Goal: Information Seeking & Learning: Learn about a topic

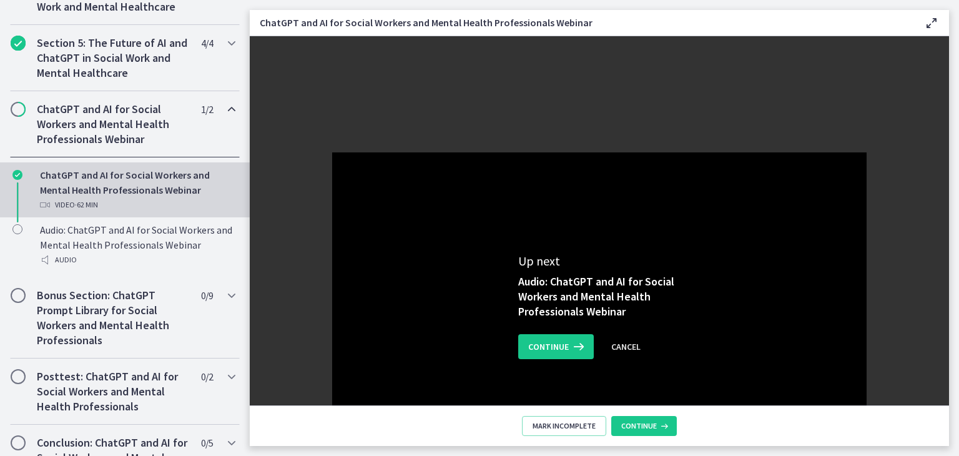
scroll to position [619, 0]
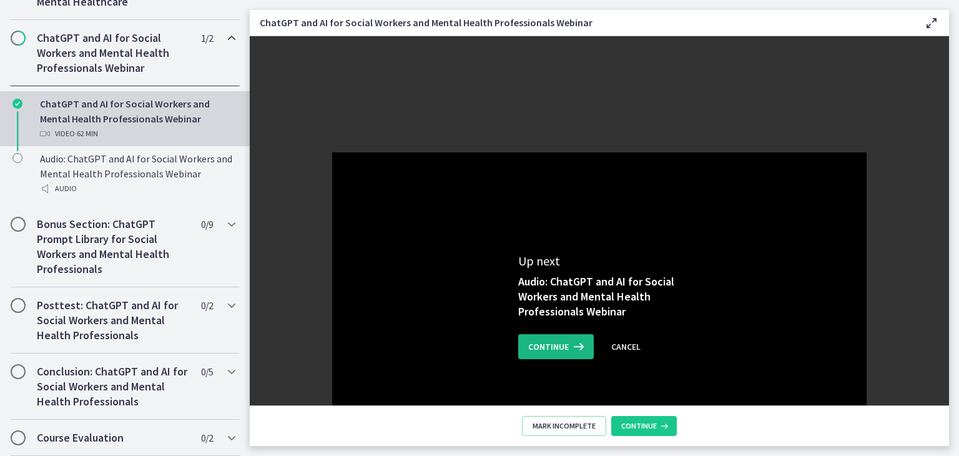
click at [554, 348] on span "Continue" at bounding box center [548, 346] width 41 height 15
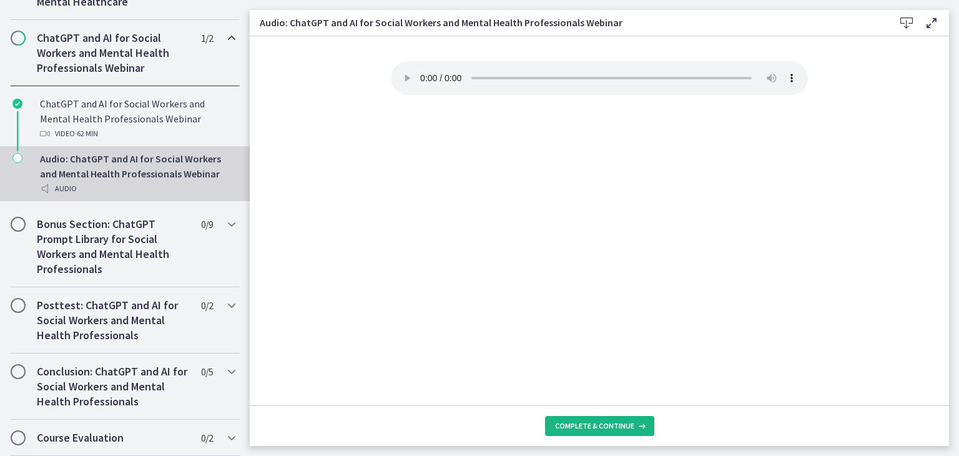
click at [613, 416] on button "Complete & continue" at bounding box center [599, 426] width 109 height 20
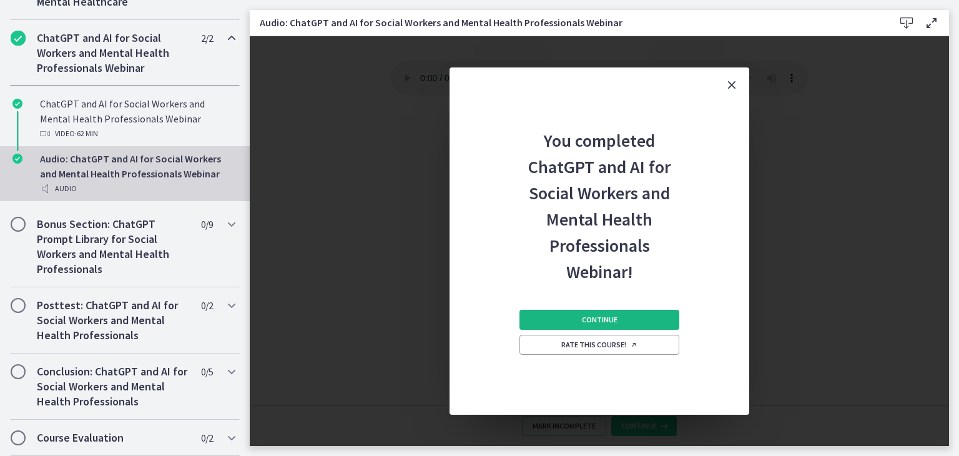
click at [594, 323] on span "Continue" at bounding box center [600, 320] width 36 height 10
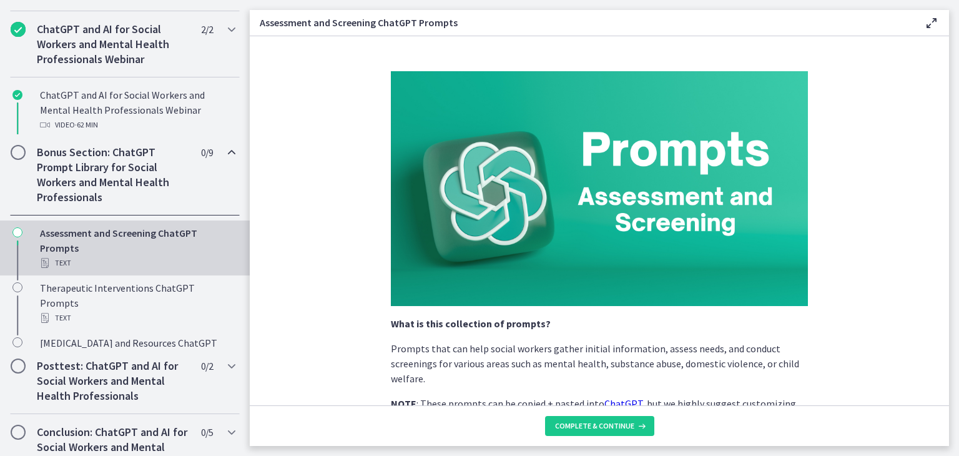
scroll to position [619, 0]
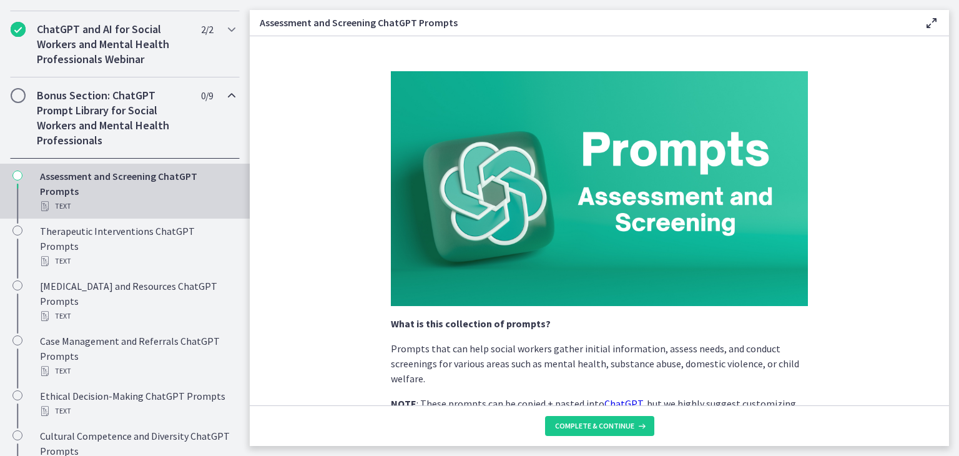
click at [608, 344] on p "Prompts that can help social workers gather initial information, assess needs, …" at bounding box center [599, 363] width 417 height 45
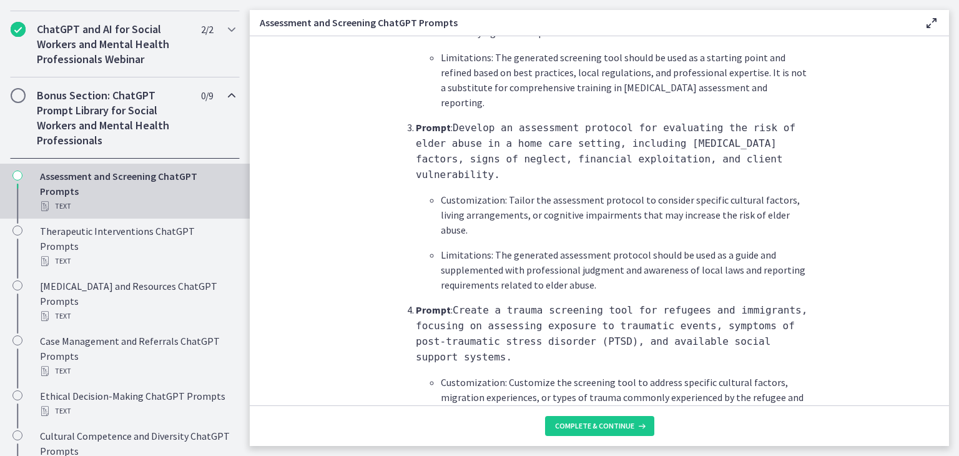
scroll to position [699, 0]
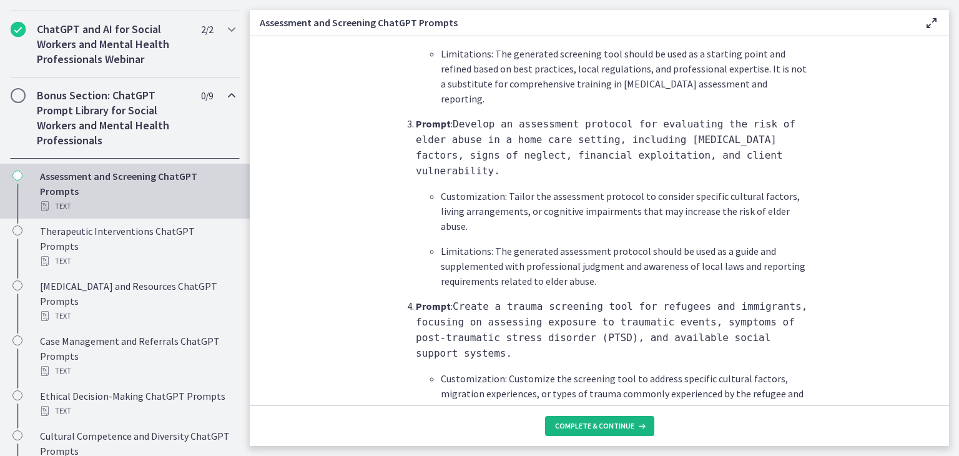
click at [634, 425] on icon at bounding box center [640, 426] width 12 height 10
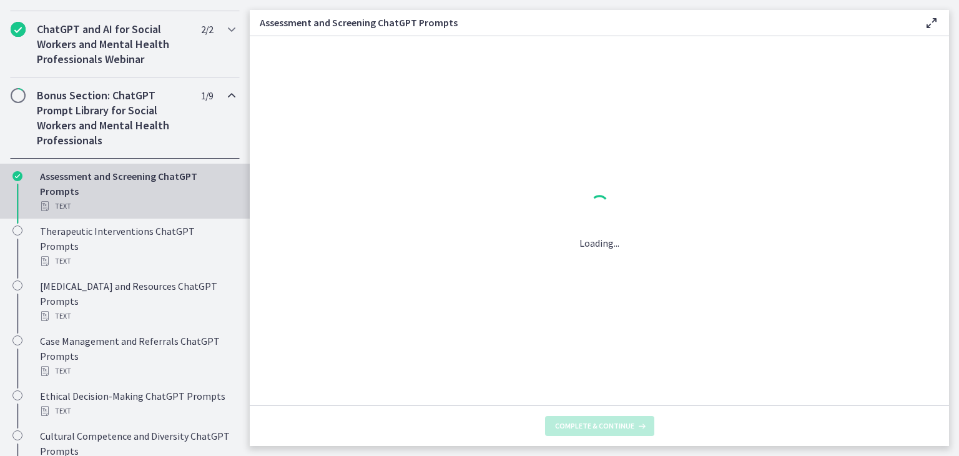
scroll to position [0, 0]
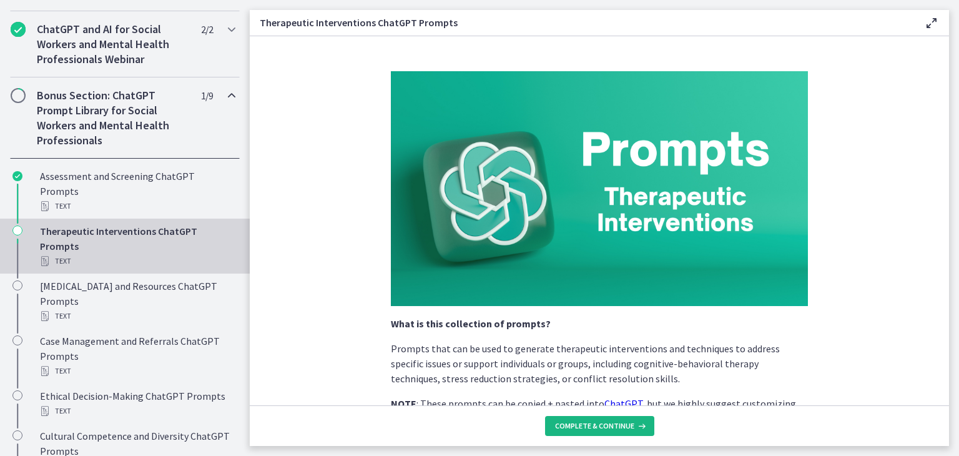
click at [634, 425] on icon at bounding box center [640, 426] width 12 height 10
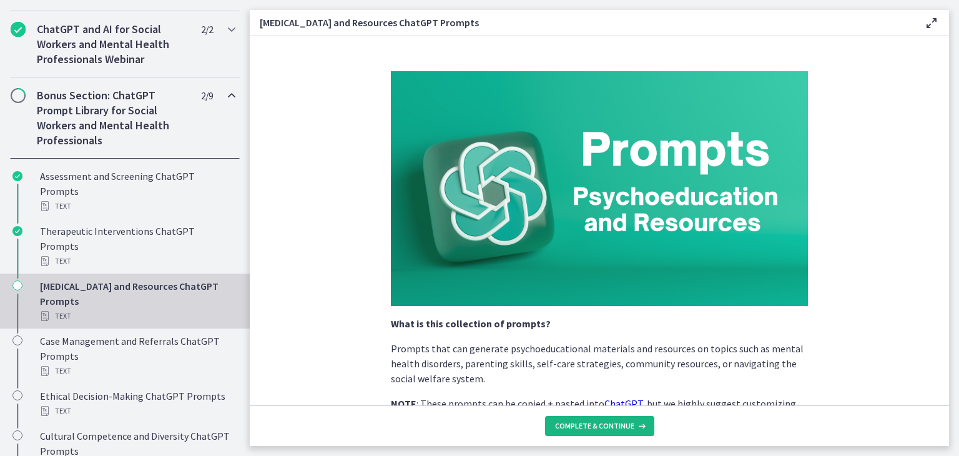
click at [634, 425] on icon at bounding box center [640, 426] width 12 height 10
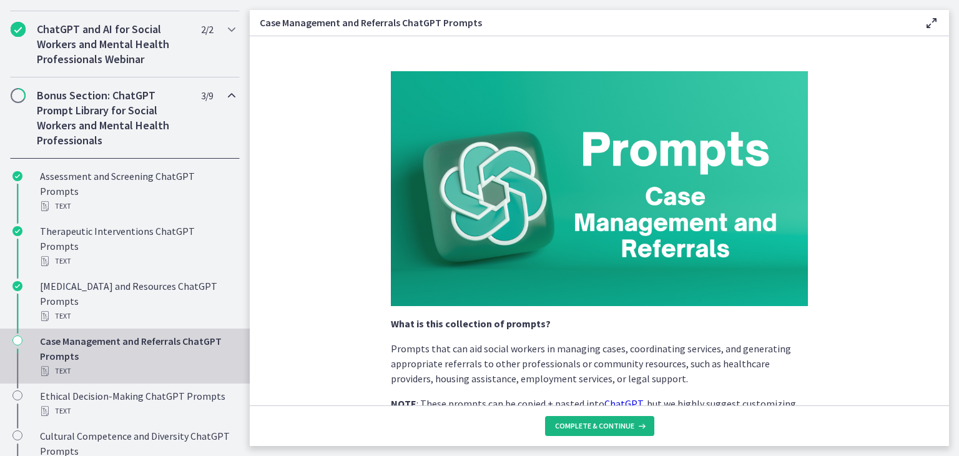
click at [634, 425] on icon at bounding box center [640, 426] width 12 height 10
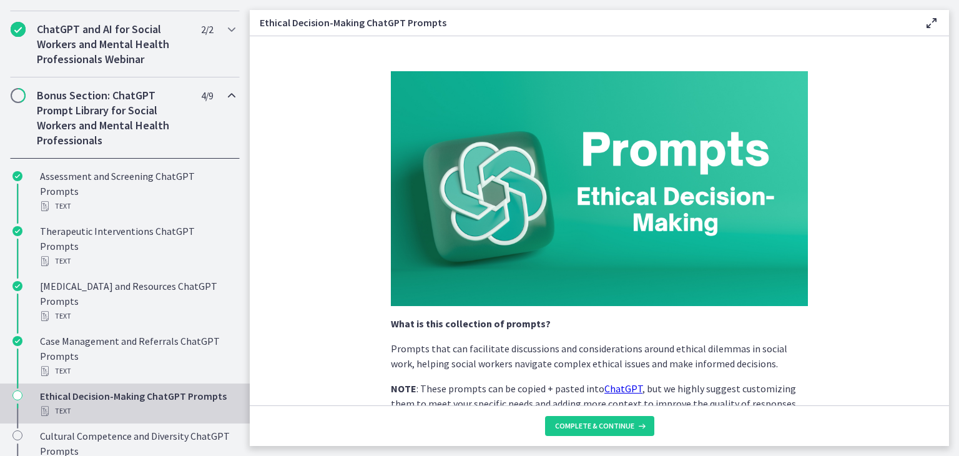
click at [541, 348] on p "Prompts that can facilitate discussions and considerations around ethical dilem…" at bounding box center [599, 356] width 417 height 30
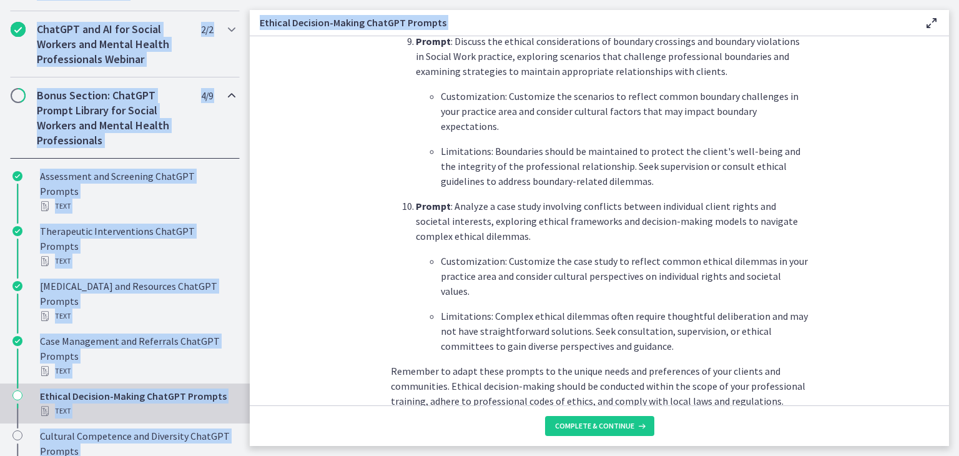
scroll to position [1733, 0]
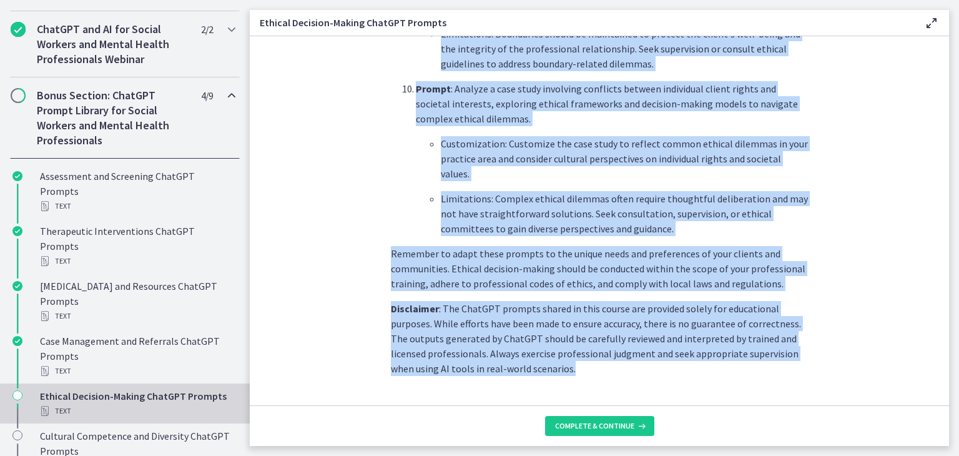
drag, startPoint x: 390, startPoint y: 347, endPoint x: 549, endPoint y: 383, distance: 163.9
copy div "rompts that can facilitate discussions and considerations around ethical dilemm…"
click at [637, 426] on icon at bounding box center [640, 426] width 12 height 10
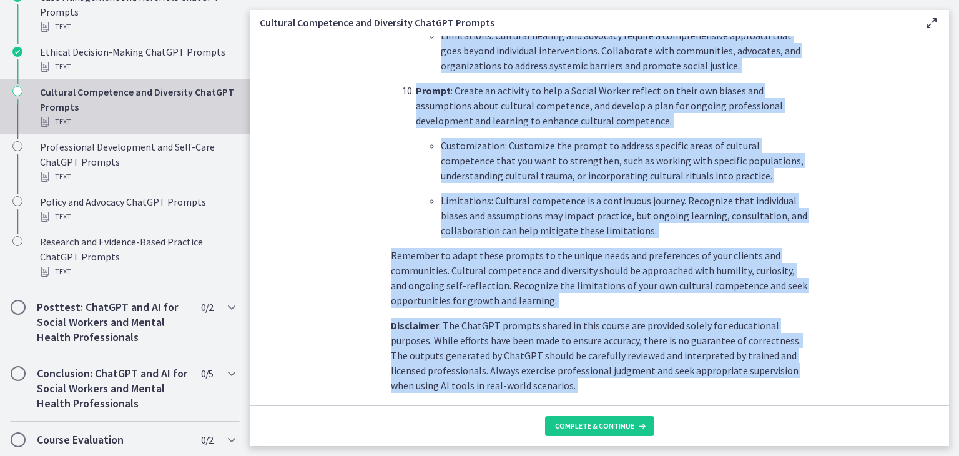
scroll to position [1808, 0]
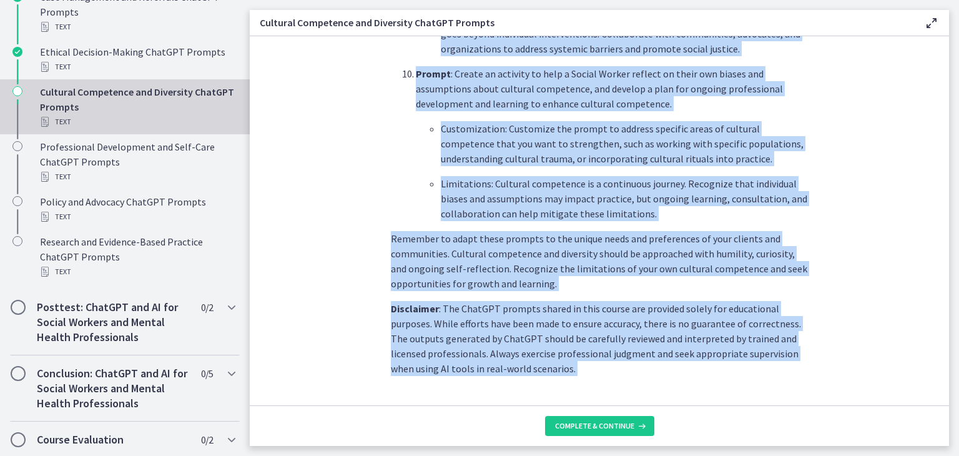
drag, startPoint x: 381, startPoint y: 328, endPoint x: 451, endPoint y: 421, distance: 116.4
click at [451, 421] on div "What is this collection of prompts? Prompts to explore culturally responsive pr…" at bounding box center [599, 241] width 699 height 410
copy div "What is this collection of prompts? Prompts to explore culturally responsive pr…"
click at [630, 423] on span "Complete & continue" at bounding box center [594, 426] width 79 height 10
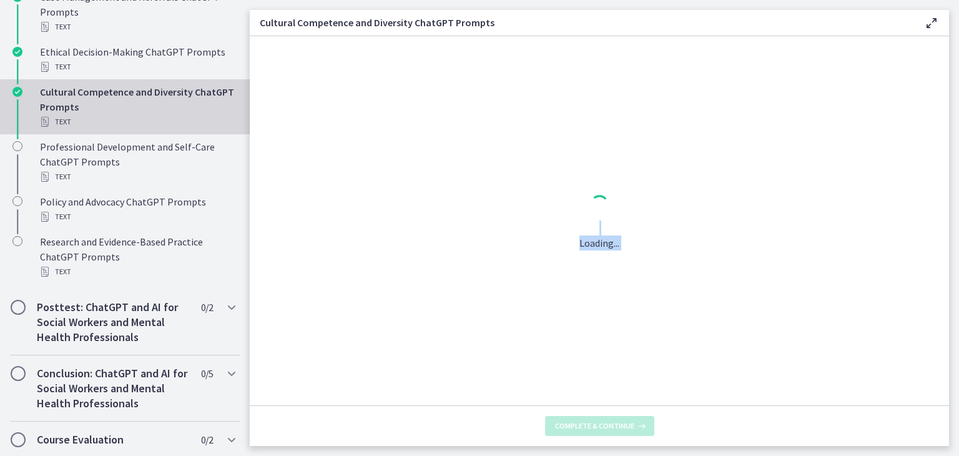
scroll to position [0, 0]
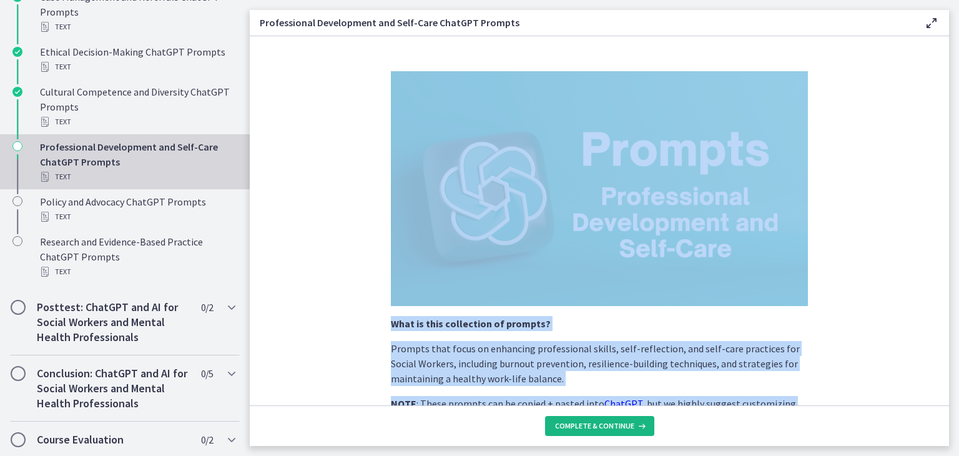
click at [634, 430] on icon at bounding box center [640, 426] width 12 height 10
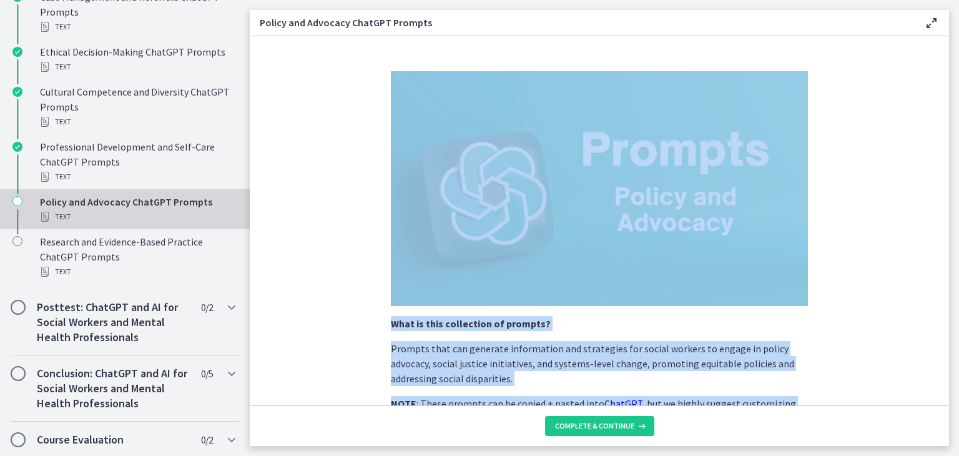
click at [574, 363] on p "Prompts that can generate information and strategies for social workers to enga…" at bounding box center [599, 363] width 417 height 45
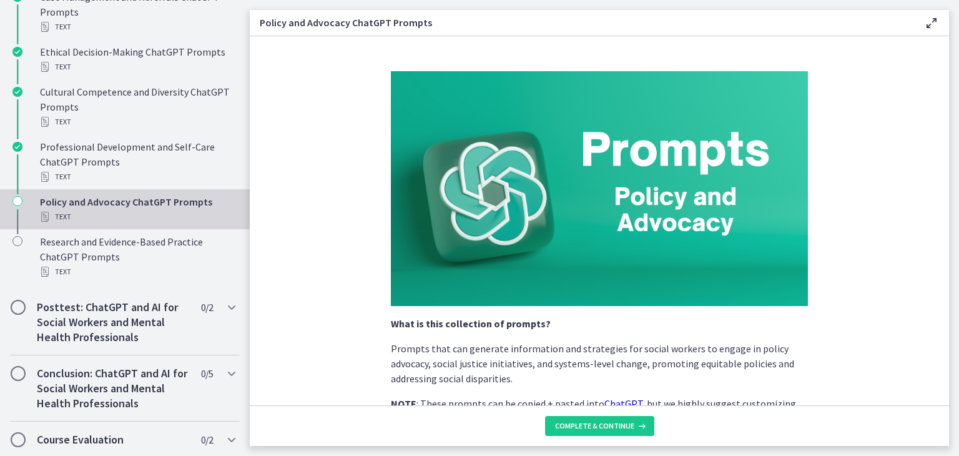
click at [623, 384] on p "Prompts that can generate information and strategies for social workers to enga…" at bounding box center [599, 363] width 417 height 45
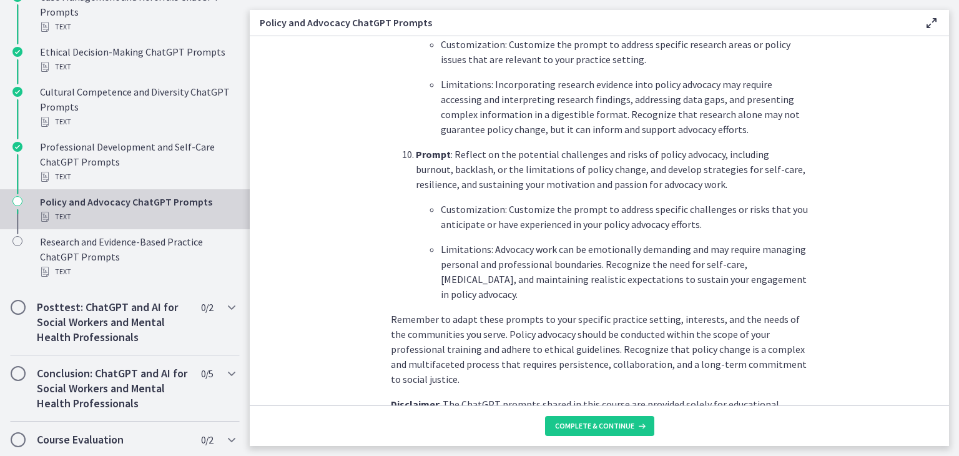
scroll to position [1838, 0]
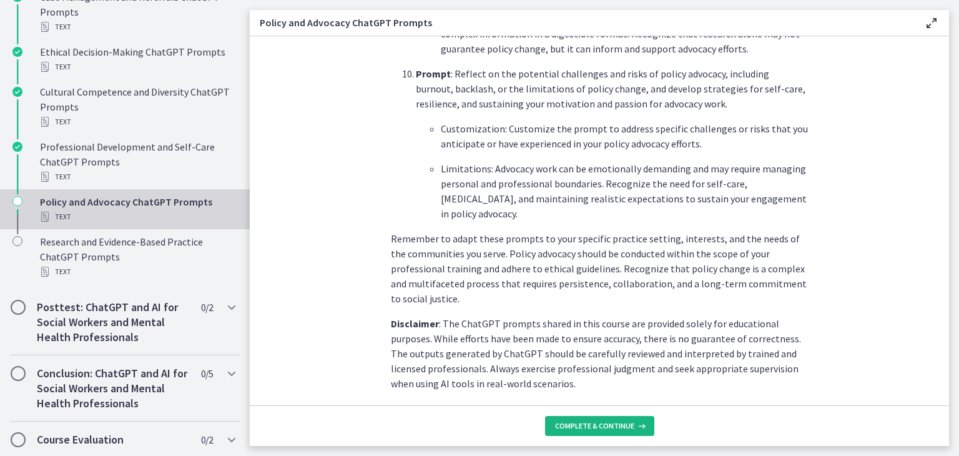
click at [612, 427] on span "Complete & continue" at bounding box center [594, 426] width 79 height 10
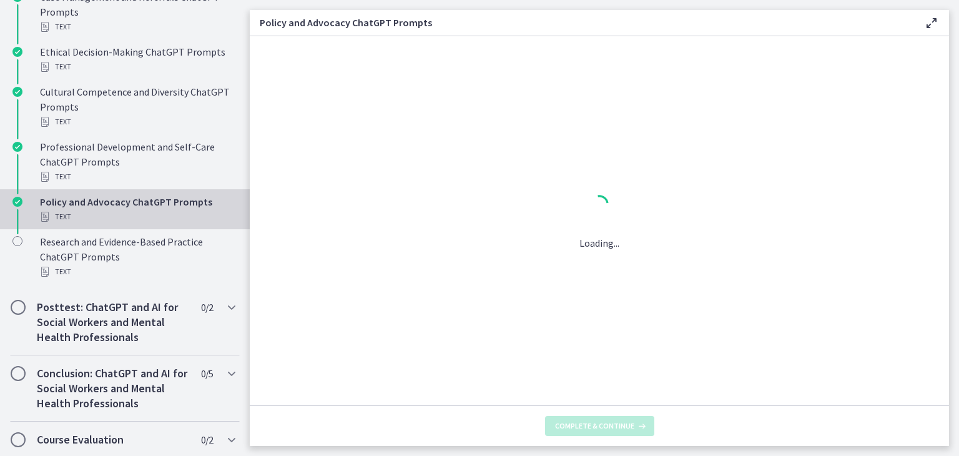
scroll to position [0, 0]
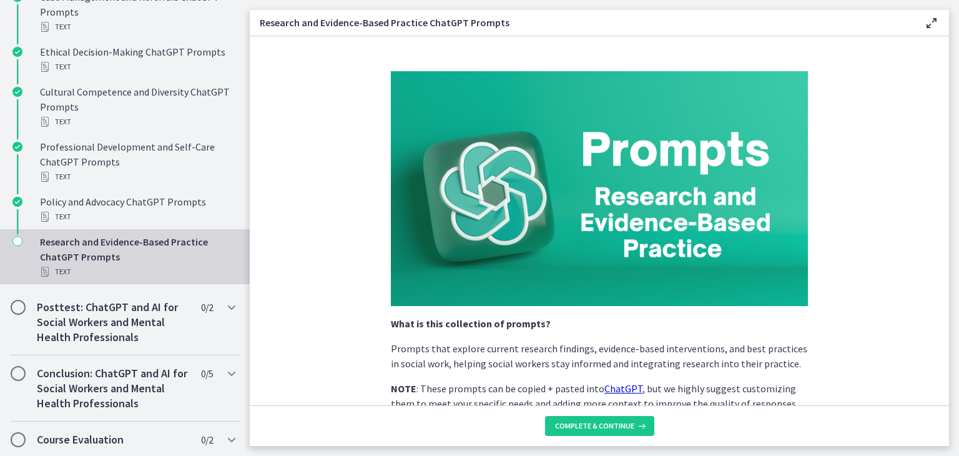
click at [528, 386] on p "NOTE : These prompts can be copied + pasted into ChatGPT , but we highly sugges…" at bounding box center [599, 403] width 417 height 45
click at [692, 385] on p "NOTE : These prompts can be copied + pasted into ChatGPT , but we highly sugges…" at bounding box center [599, 403] width 417 height 45
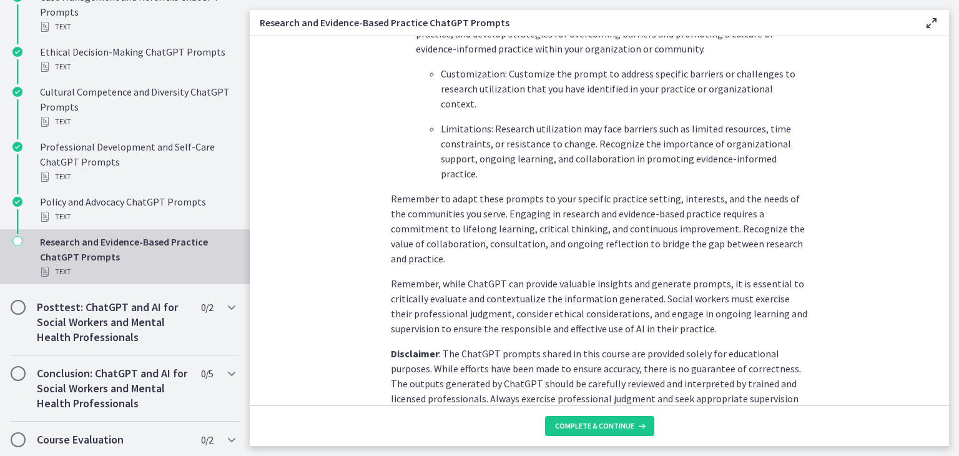
scroll to position [1923, 0]
click at [184, 248] on div "Research and Evidence-Based Practice ChatGPT Prompts Text" at bounding box center [137, 256] width 195 height 45
click at [602, 431] on button "Complete & continue" at bounding box center [599, 426] width 109 height 20
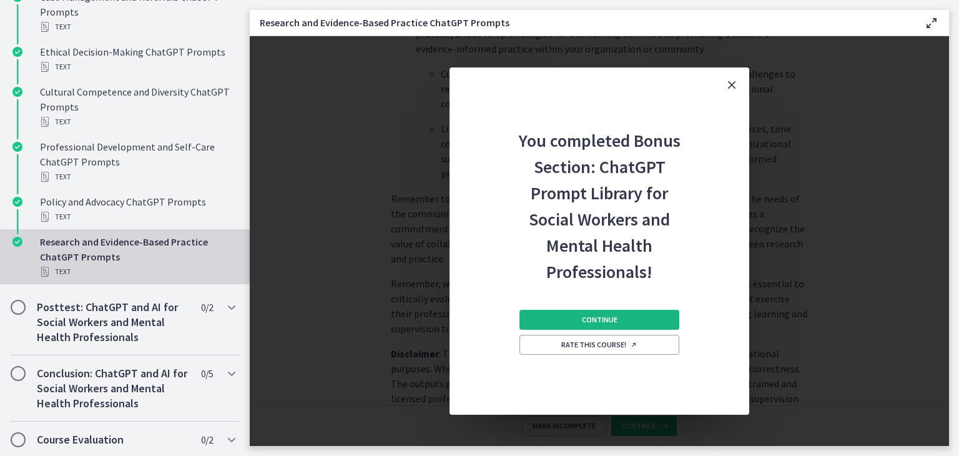
click at [619, 315] on button "Continue" at bounding box center [599, 320] width 160 height 20
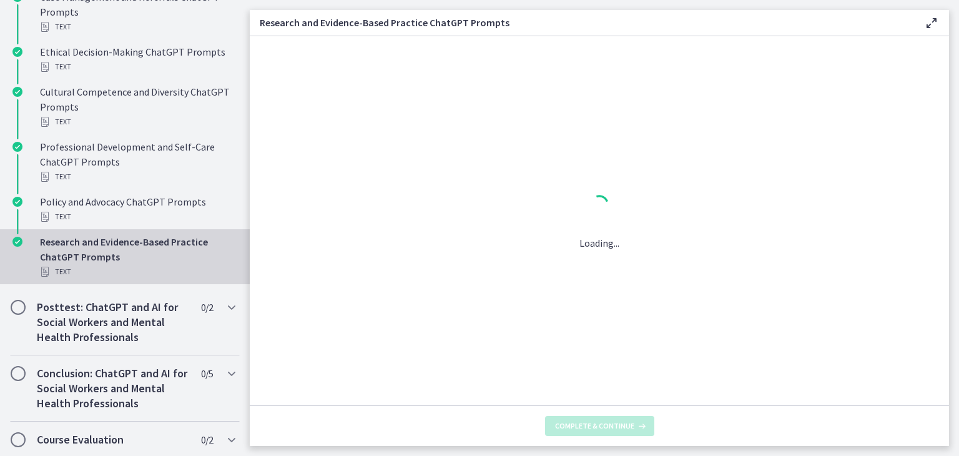
scroll to position [0, 0]
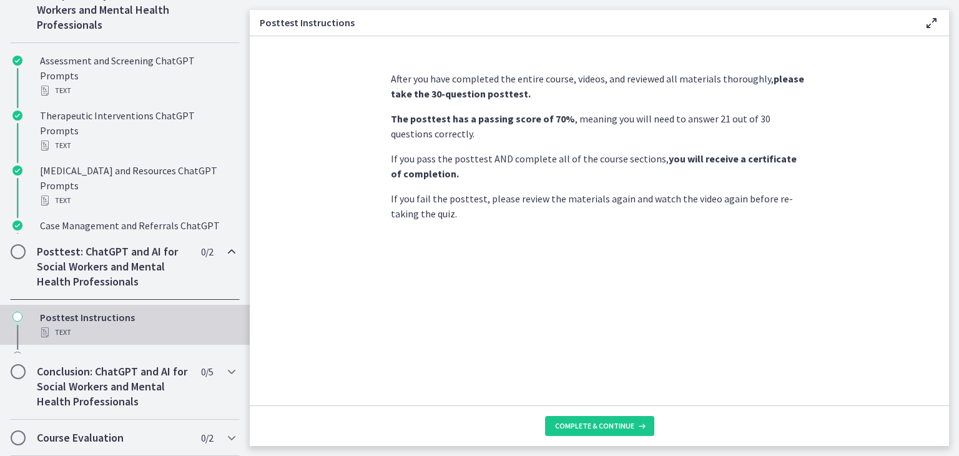
scroll to position [609, 0]
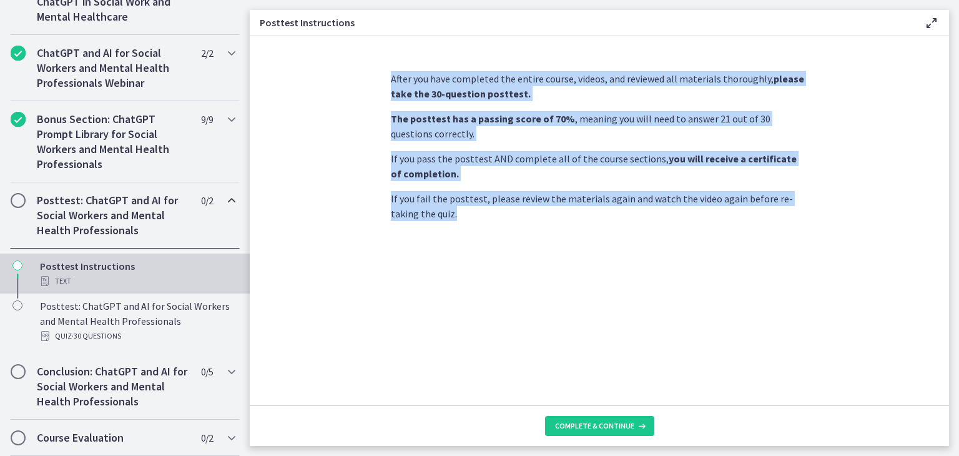
drag, startPoint x: 391, startPoint y: 77, endPoint x: 497, endPoint y: 234, distance: 189.4
click at [497, 234] on div "After you have completed the entire course, videos, and reviewed all materials …" at bounding box center [599, 233] width 437 height 344
click at [595, 422] on span "Complete & continue" at bounding box center [594, 426] width 79 height 10
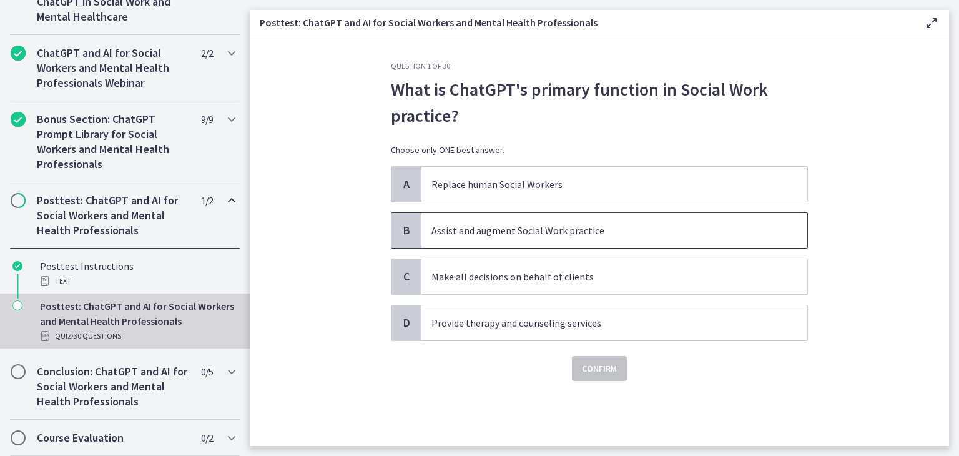
click at [497, 229] on p "Assist and augment Social Work practice" at bounding box center [601, 230] width 341 height 15
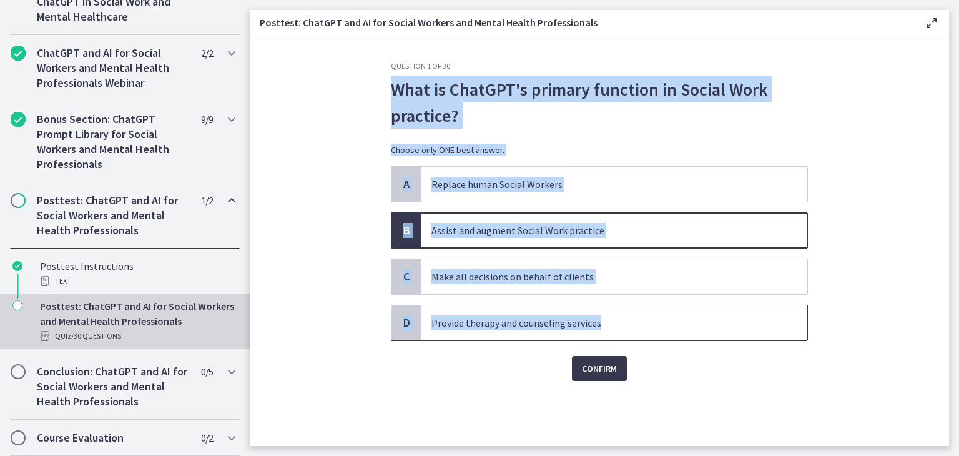
drag, startPoint x: 385, startPoint y: 77, endPoint x: 618, endPoint y: 309, distance: 329.4
click at [618, 309] on div "Question 1 of 30 What is ChatGPT's primary function in Social Work practice? Ch…" at bounding box center [599, 253] width 437 height 385
copy div "What is ChatGPT's primary function in Social Work practice? Choose only ONE bes…"
click at [533, 230] on p "Assist and augment Social Work practice" at bounding box center [601, 230] width 341 height 15
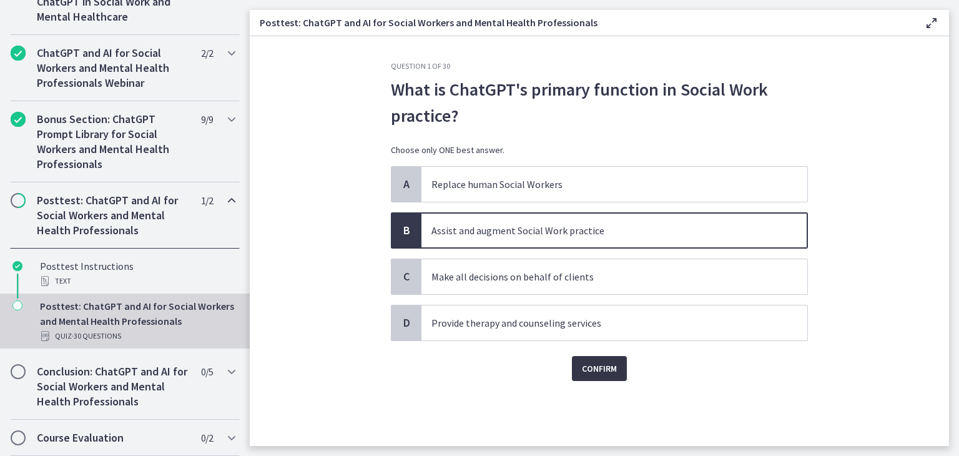
click at [627, 359] on button "Confirm" at bounding box center [599, 368] width 55 height 25
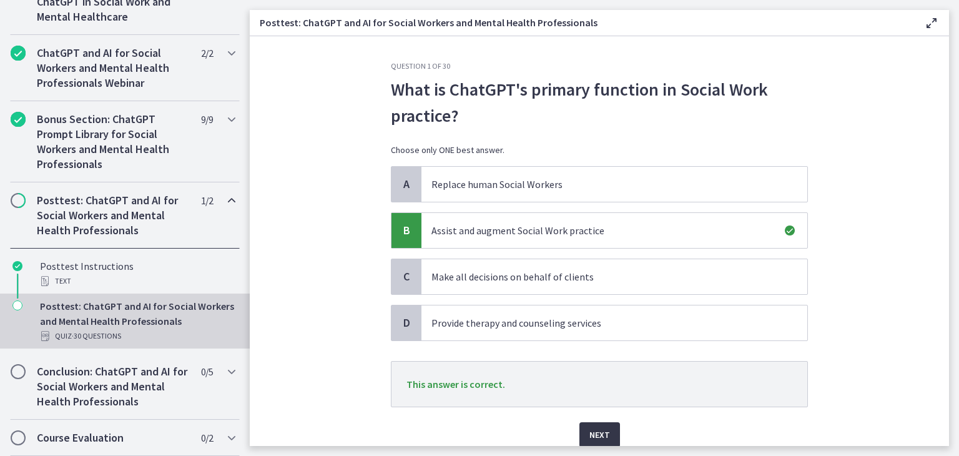
click at [599, 433] on span "Next" at bounding box center [599, 434] width 21 height 15
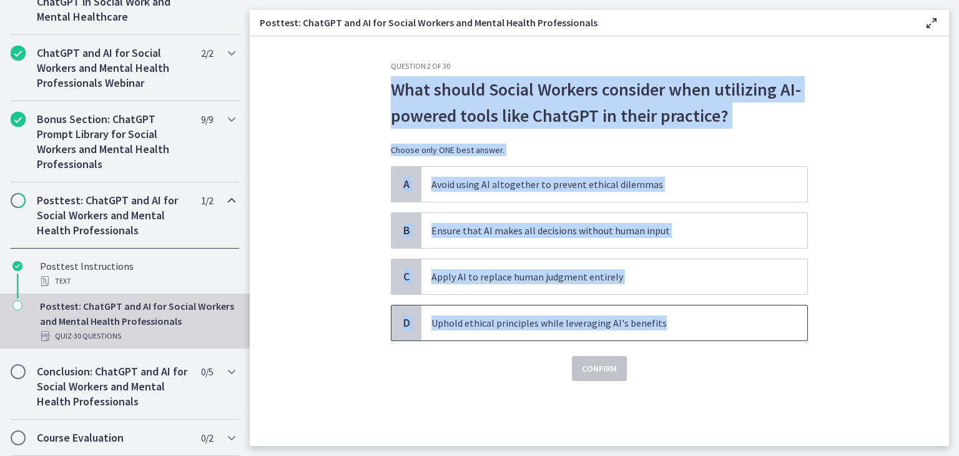
drag, startPoint x: 365, startPoint y: 94, endPoint x: 709, endPoint y: 333, distance: 419.8
click at [709, 333] on section "Question 2 of 30 What should Social Workers consider when utilizing AI-powered …" at bounding box center [599, 241] width 699 height 410
copy div "What should Social Workers consider when utilizing AI-powered tools like ChatGP…"
click at [503, 335] on span "Uphold ethical principles while leveraging AI's benefits" at bounding box center [614, 322] width 386 height 35
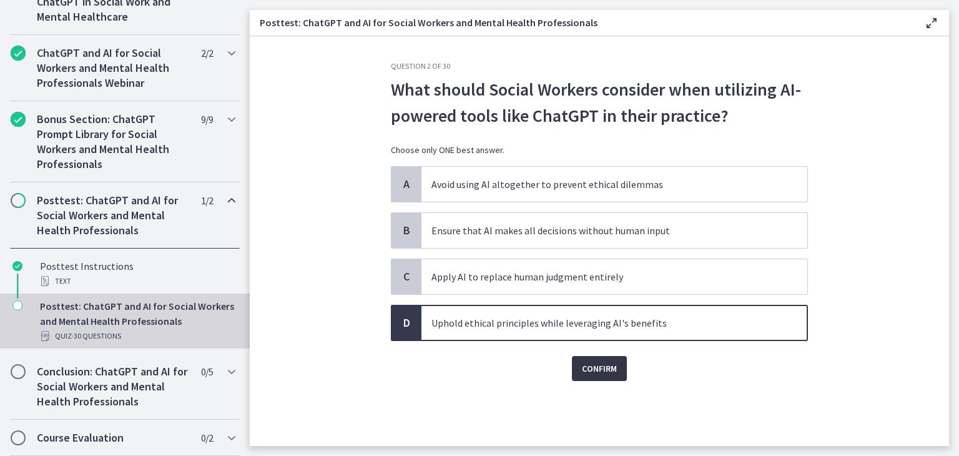
click at [604, 368] on span "Confirm" at bounding box center [599, 368] width 35 height 15
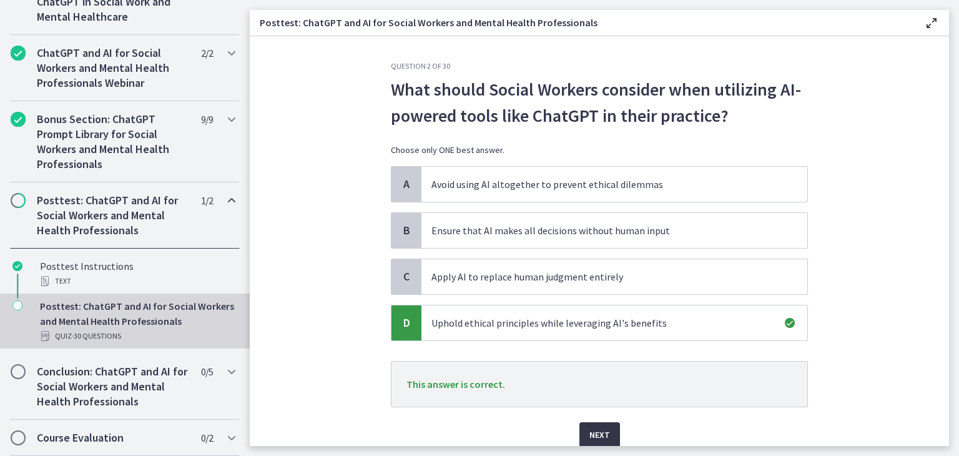
click at [599, 436] on span "Next" at bounding box center [599, 434] width 21 height 15
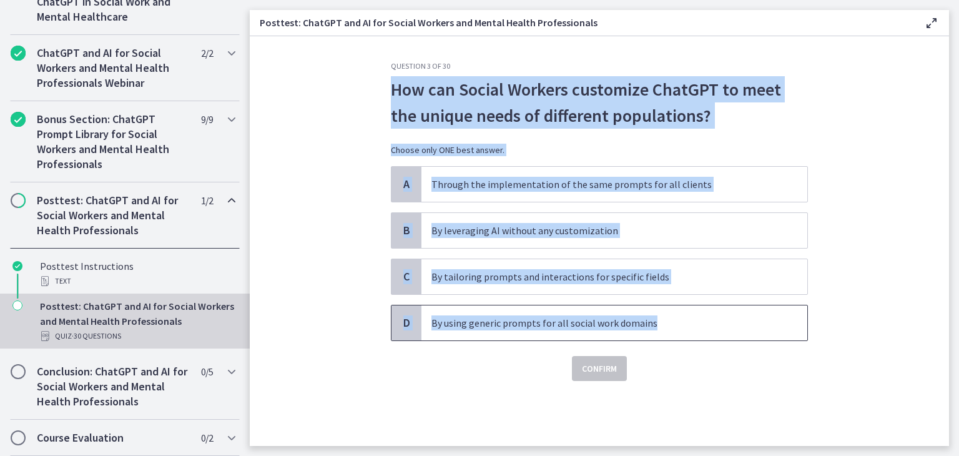
drag, startPoint x: 393, startPoint y: 95, endPoint x: 729, endPoint y: 320, distance: 404.7
click at [729, 320] on div "Question 3 of 30 How can Social Workers customize ChatGPT to meet the unique ne…" at bounding box center [599, 221] width 417 height 320
copy div "How can Social Workers customize ChatGPT to meet the unique needs of different …"
click at [504, 275] on p "By tailoring prompts and interactions for specific fields" at bounding box center [601, 276] width 341 height 15
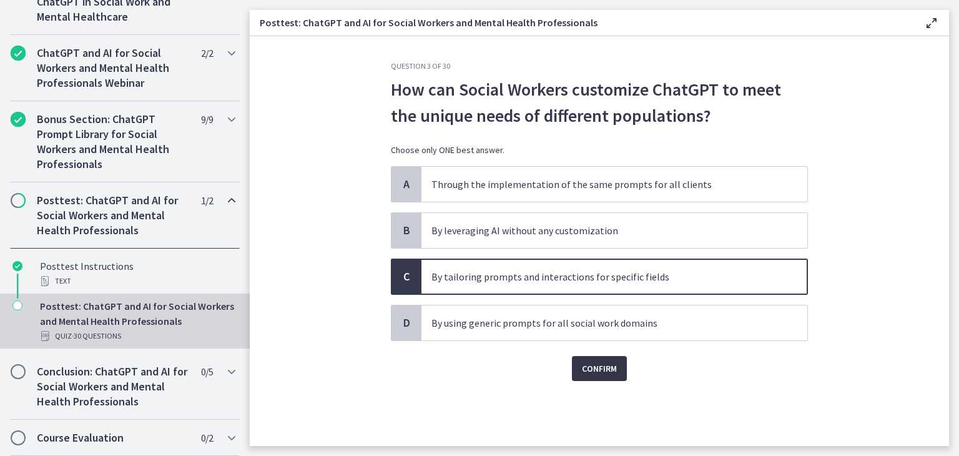
click at [617, 367] on button "Confirm" at bounding box center [599, 368] width 55 height 25
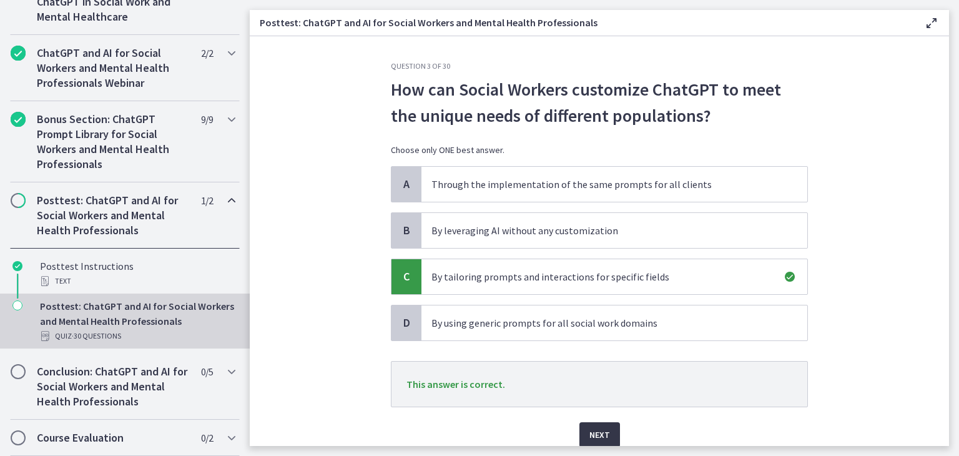
click at [596, 430] on span "Next" at bounding box center [599, 434] width 21 height 15
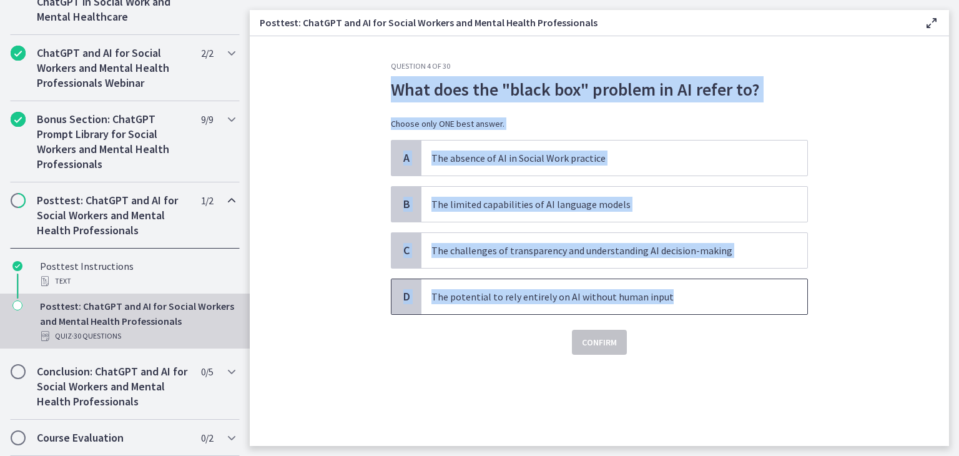
drag, startPoint x: 384, startPoint y: 92, endPoint x: 706, endPoint y: 303, distance: 385.0
click at [706, 303] on div "Question 4 of 30 What does the "black box" problem in AI refer to? Choose only …" at bounding box center [599, 253] width 437 height 385
copy div "What does the "black box" problem in AI refer to? Choose only ONE best answer. …"
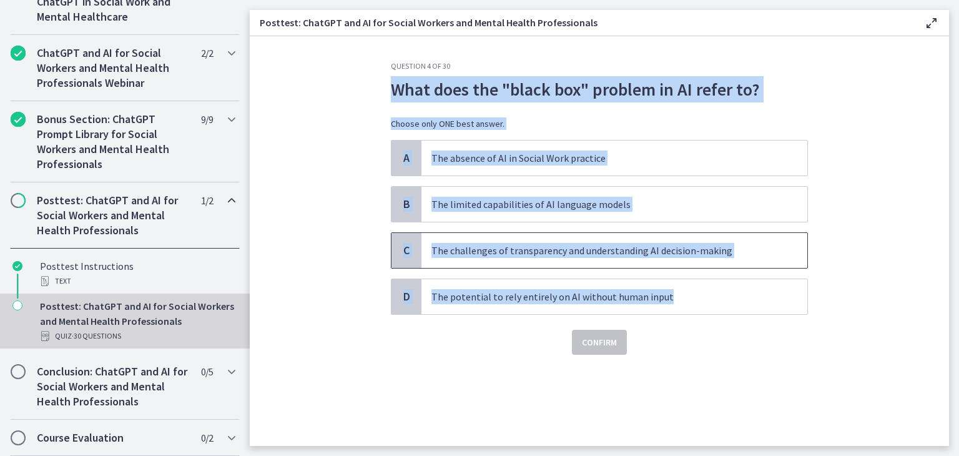
click at [569, 263] on span "The challenges of transparency and understanding AI decision-making" at bounding box center [614, 250] width 386 height 35
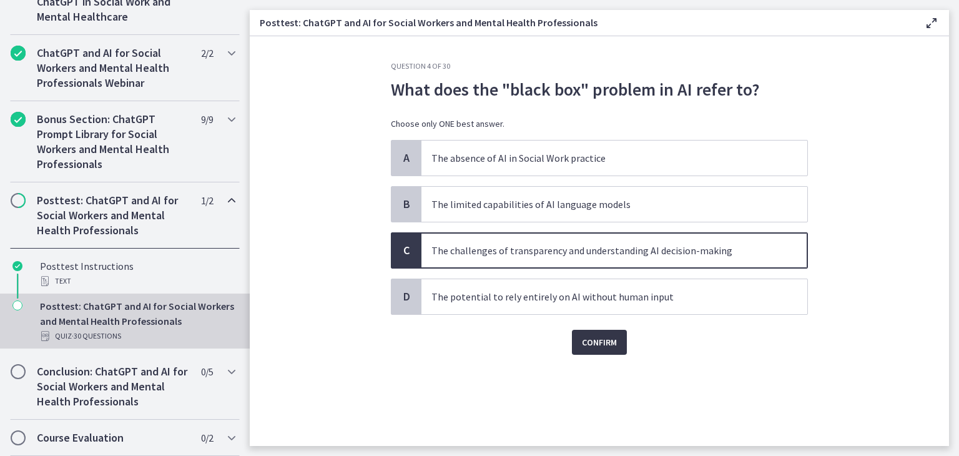
click at [595, 342] on span "Confirm" at bounding box center [599, 342] width 35 height 15
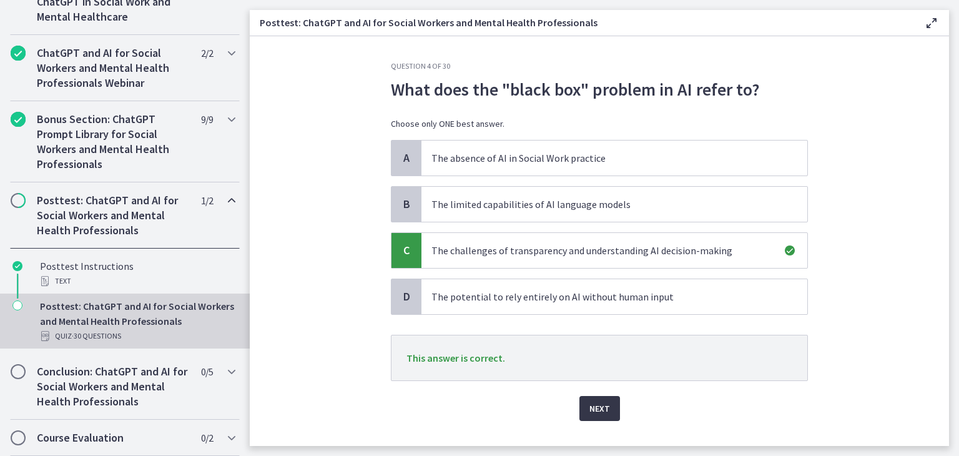
click at [600, 403] on span "Next" at bounding box center [599, 408] width 21 height 15
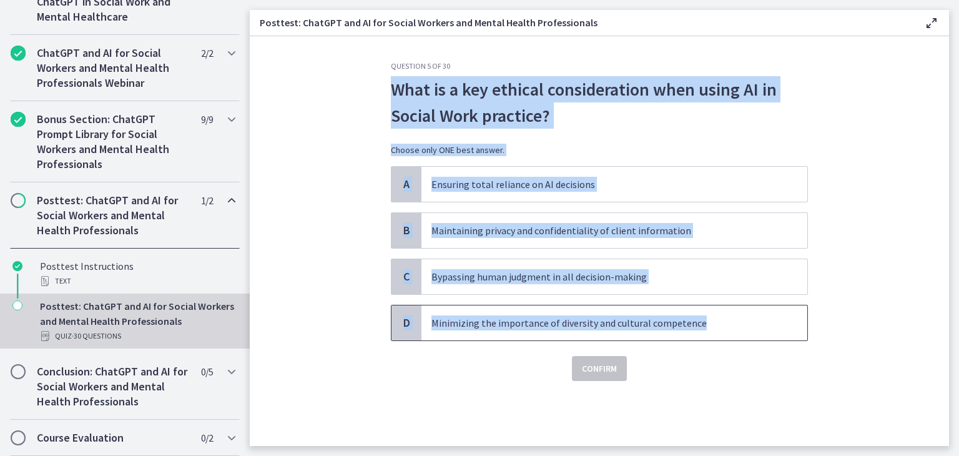
drag, startPoint x: 385, startPoint y: 90, endPoint x: 721, endPoint y: 338, distance: 417.3
click at [721, 338] on div "Question 5 of 30 What is a key ethical consideration when using AI in Social Wo…" at bounding box center [599, 253] width 437 height 385
copy div "What is a key ethical consideration when using AI in Social Work practice? Choo…"
click at [527, 229] on p "Maintaining privacy and confidentiality of client information" at bounding box center [601, 230] width 341 height 15
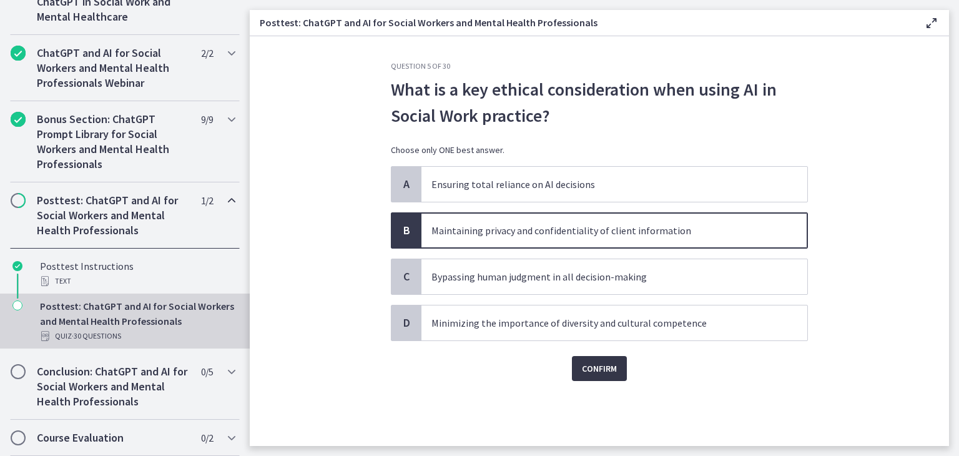
click at [595, 356] on button "Confirm" at bounding box center [599, 368] width 55 height 25
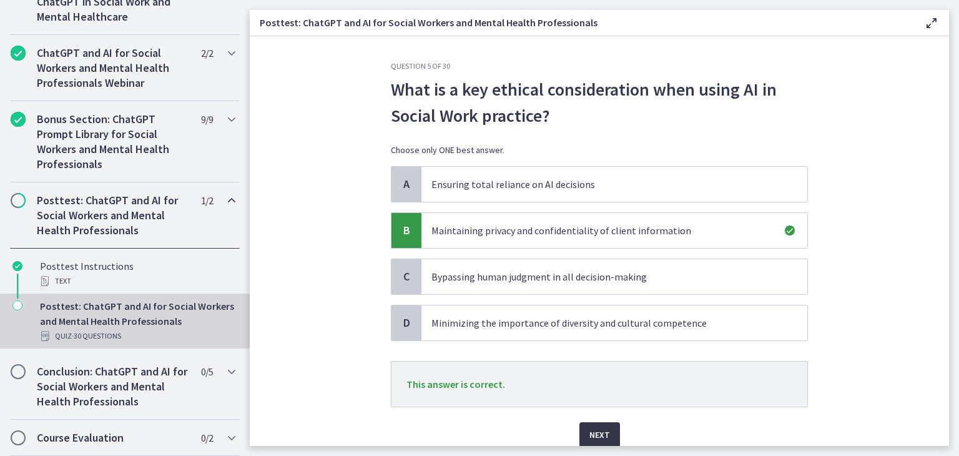
click at [603, 427] on span "Next" at bounding box center [599, 434] width 21 height 15
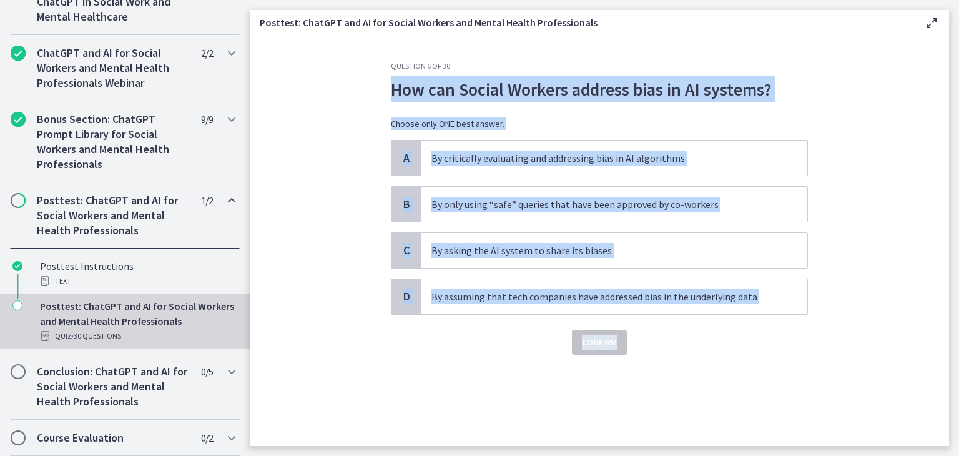
drag, startPoint x: 387, startPoint y: 89, endPoint x: 754, endPoint y: 327, distance: 436.9
click at [754, 327] on div "Question 6 of 30 How can Social Workers address bias in AI systems? Choose only…" at bounding box center [599, 253] width 437 height 385
copy div "How can Social Workers address bias in AI systems? Choose only ONE best answer.…"
click at [527, 160] on p "By critically evaluating and addressing bias in AI algorithms" at bounding box center [601, 157] width 341 height 15
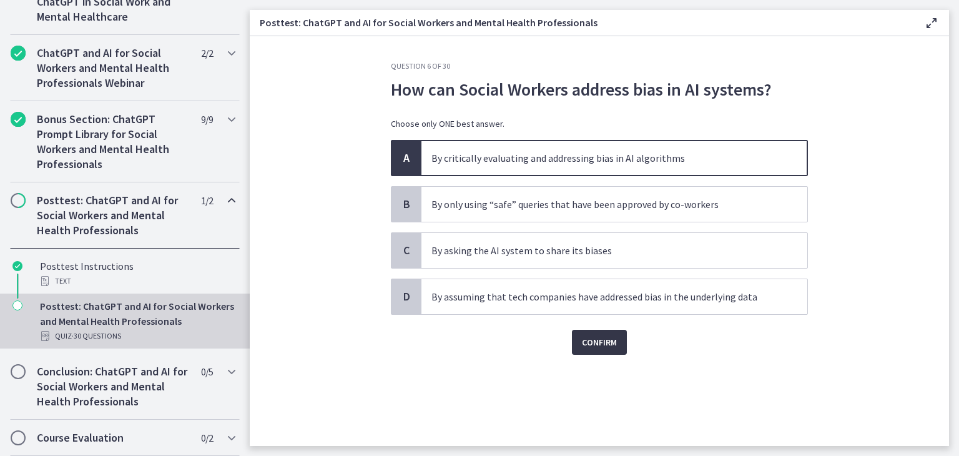
click at [604, 344] on span "Confirm" at bounding box center [599, 342] width 35 height 15
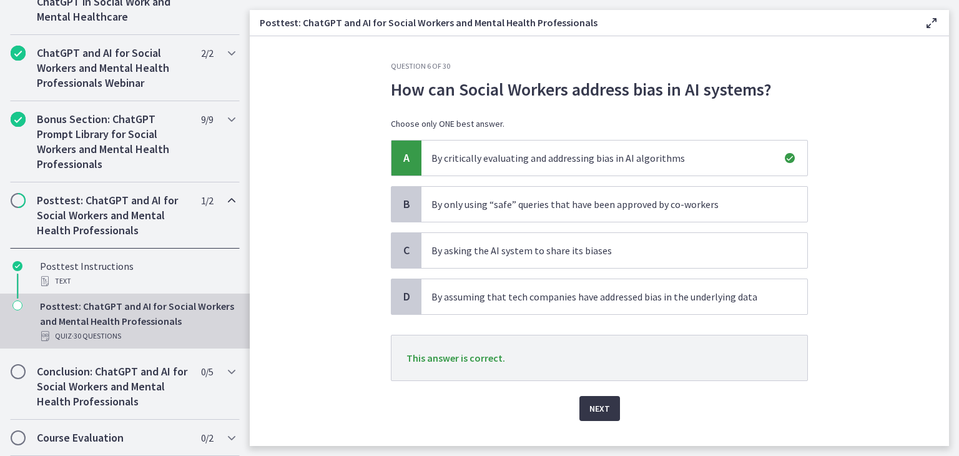
click at [593, 398] on button "Next" at bounding box center [599, 408] width 41 height 25
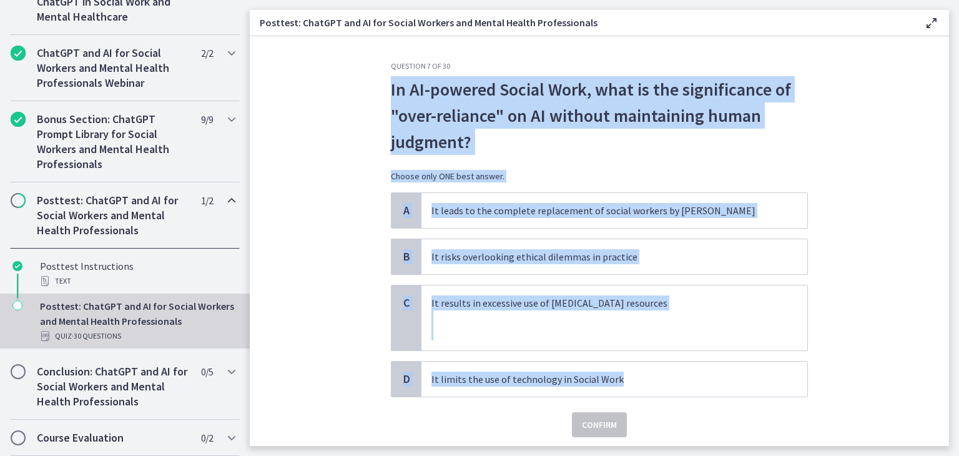
drag, startPoint x: 379, startPoint y: 88, endPoint x: 827, endPoint y: 363, distance: 526.1
click at [827, 363] on section "Question 7 of 30 In AI-powered Social Work, what is the significance of "over-r…" at bounding box center [599, 241] width 699 height 410
copy div "In AI-powered Social Work, what is the significance of "over-reliance" on AI wi…"
click at [463, 249] on p "It risks overlooking ethical dilemmas in practice" at bounding box center [601, 256] width 341 height 15
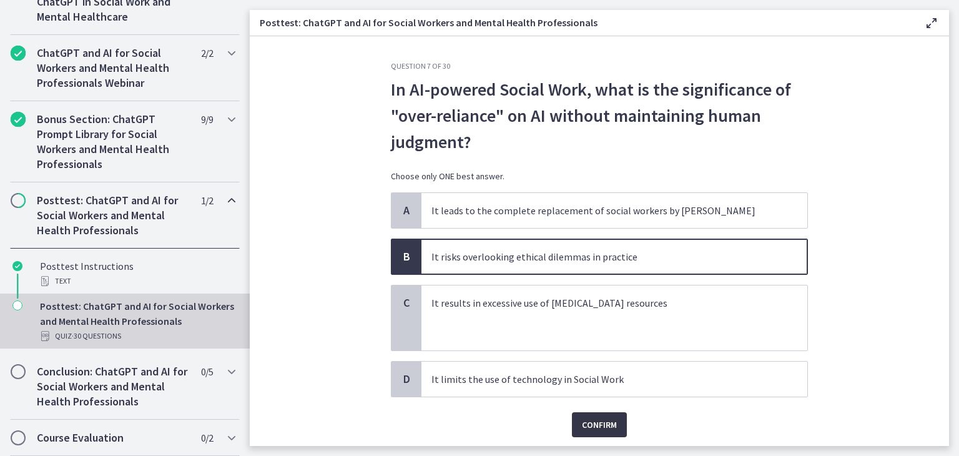
click at [583, 423] on span "Confirm" at bounding box center [599, 424] width 35 height 15
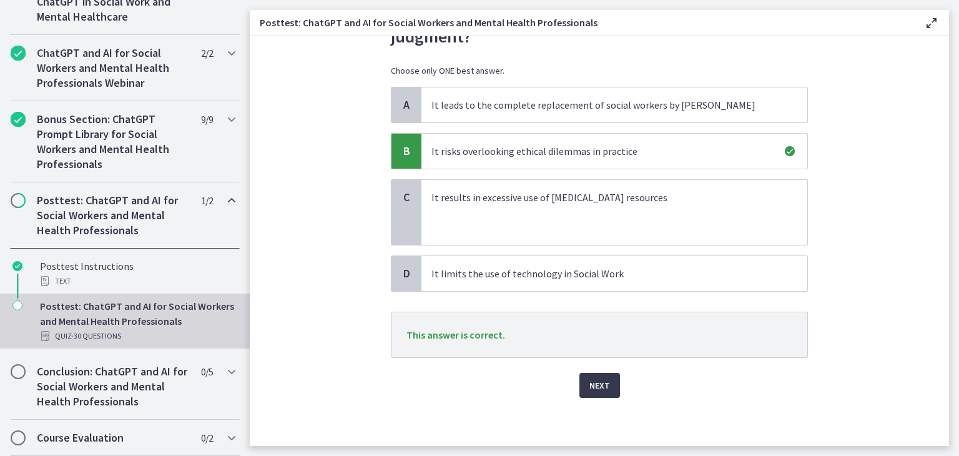
scroll to position [106, 0]
click at [599, 378] on span "Next" at bounding box center [599, 384] width 21 height 15
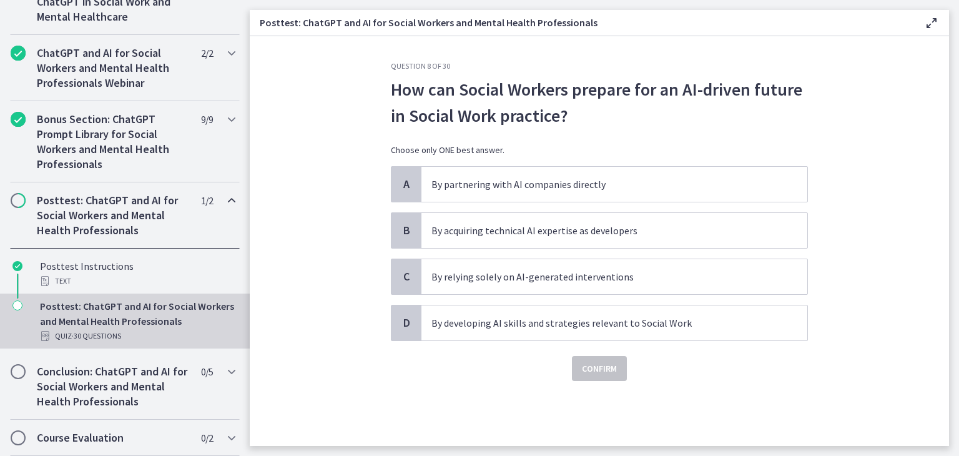
scroll to position [0, 0]
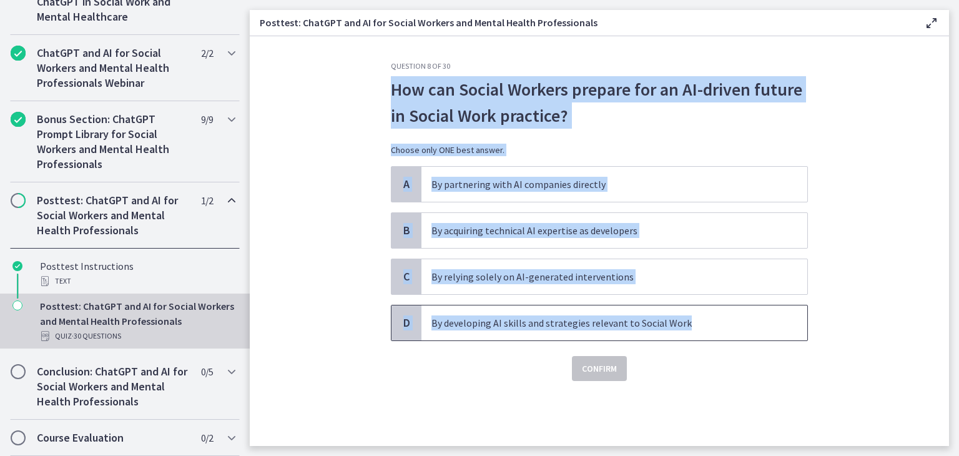
drag, startPoint x: 382, startPoint y: 96, endPoint x: 698, endPoint y: 334, distance: 395.5
click at [698, 334] on div "Question 8 of 30 How can Social Workers prepare for an AI-driven future in Soci…" at bounding box center [599, 253] width 437 height 385
copy div "How can Social Workers prepare for an AI-driven future in Social Work practice?…"
click at [523, 315] on p "By developing AI skills and strategies relevant to Social Work" at bounding box center [601, 322] width 341 height 15
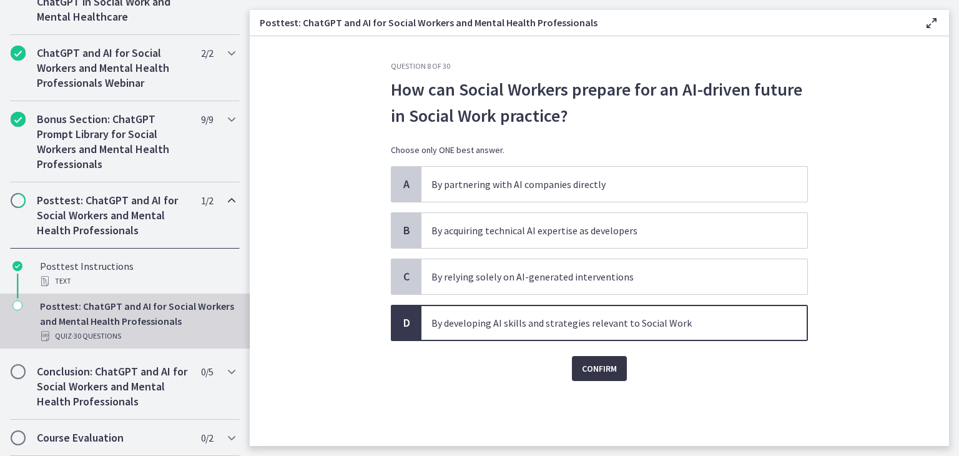
click at [605, 368] on span "Confirm" at bounding box center [599, 368] width 35 height 15
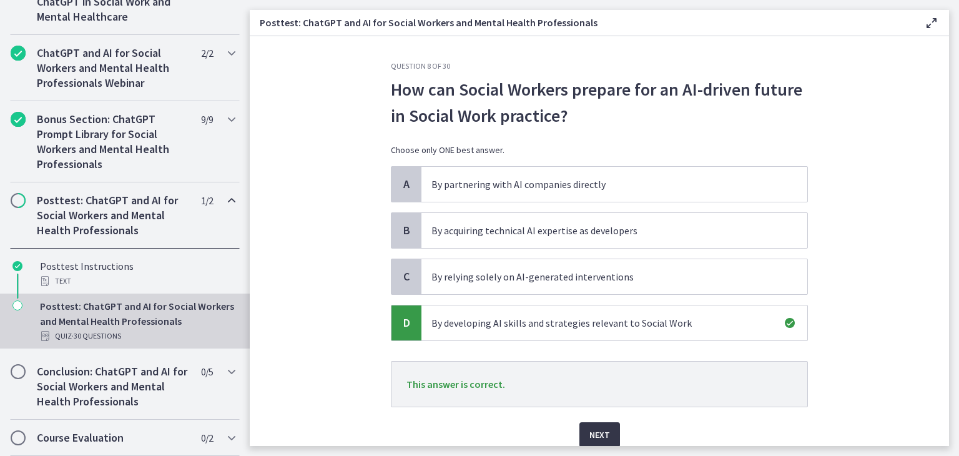
click at [606, 428] on button "Next" at bounding box center [599, 434] width 41 height 25
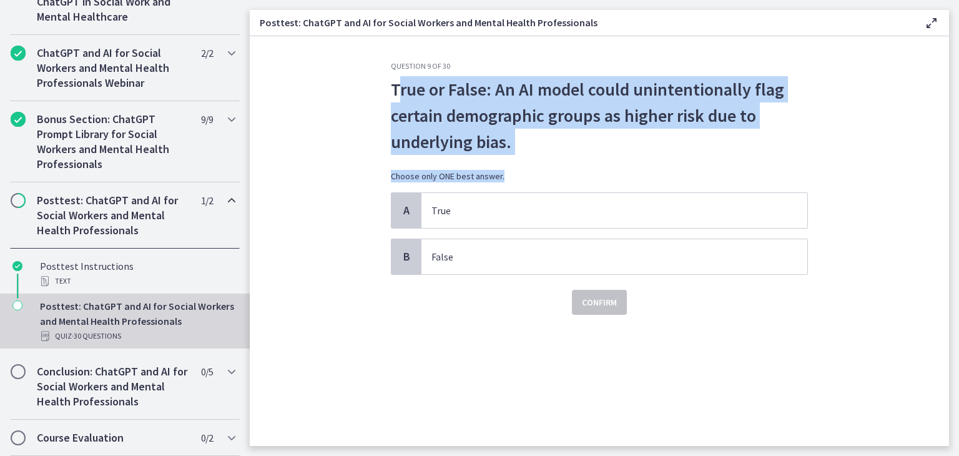
drag, startPoint x: 396, startPoint y: 96, endPoint x: 544, endPoint y: 168, distance: 164.7
click at [544, 168] on div "True or False: An AI model could unintentionally flag certain demographic group…" at bounding box center [599, 134] width 417 height 116
drag, startPoint x: 380, startPoint y: 91, endPoint x: 553, endPoint y: 277, distance: 254.0
click at [553, 277] on section "Question 9 of 30 True or False: An AI model could unintentionally flag certain …" at bounding box center [599, 241] width 699 height 410
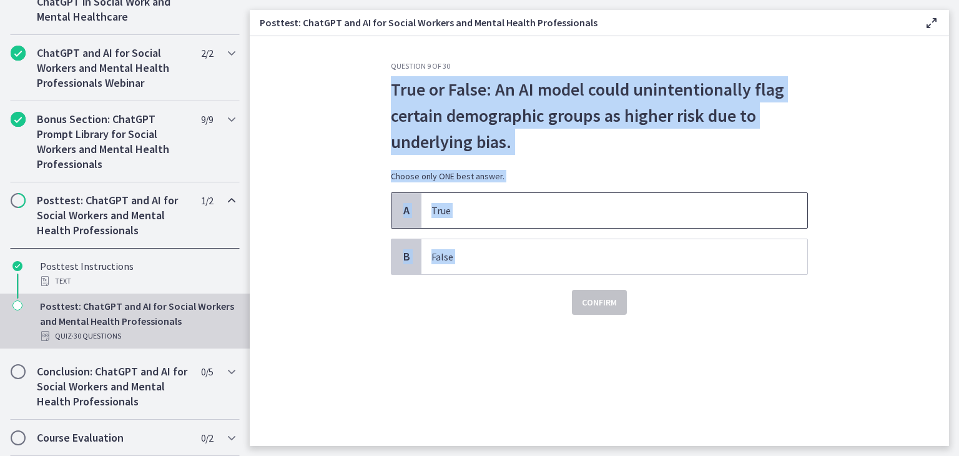
click at [624, 218] on span "True" at bounding box center [614, 210] width 386 height 35
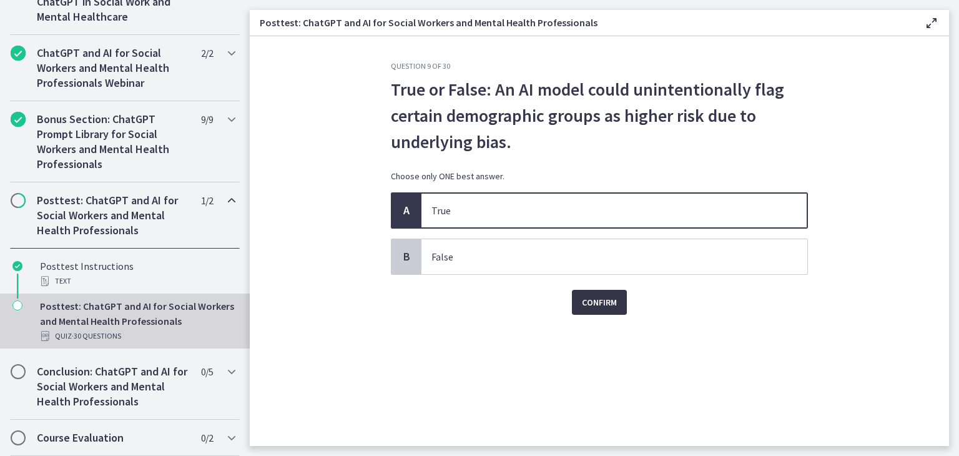
click at [613, 298] on span "Confirm" at bounding box center [599, 302] width 35 height 15
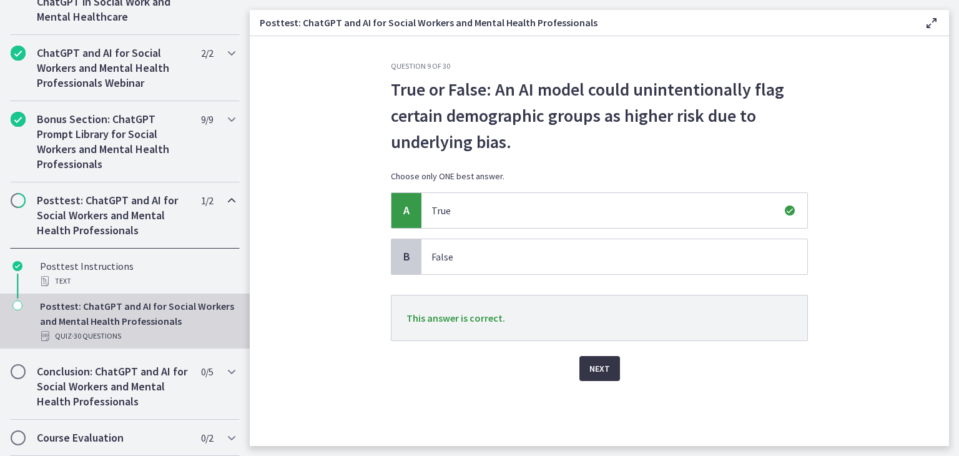
click at [612, 364] on button "Next" at bounding box center [599, 368] width 41 height 25
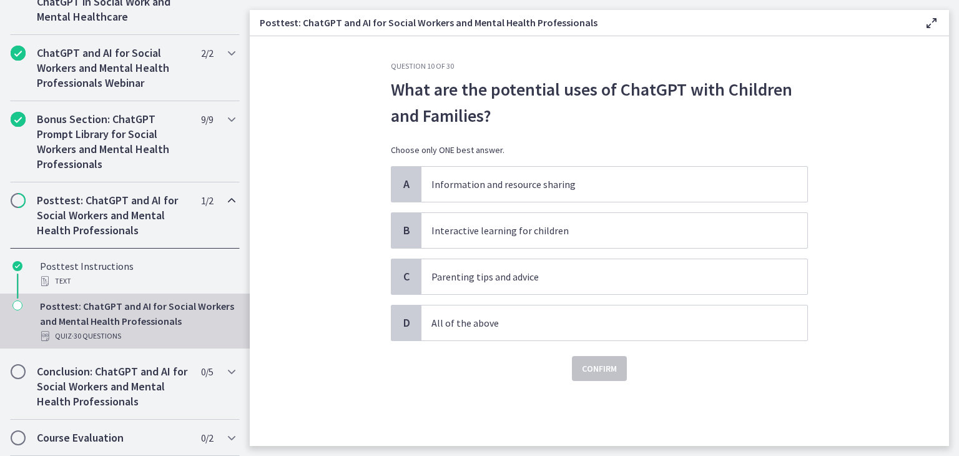
drag, startPoint x: 349, startPoint y: 89, endPoint x: 365, endPoint y: 84, distance: 16.4
click at [365, 84] on section "Question 10 of 30 What are the potential uses of ChatGPT with Children and Fami…" at bounding box center [599, 241] width 699 height 410
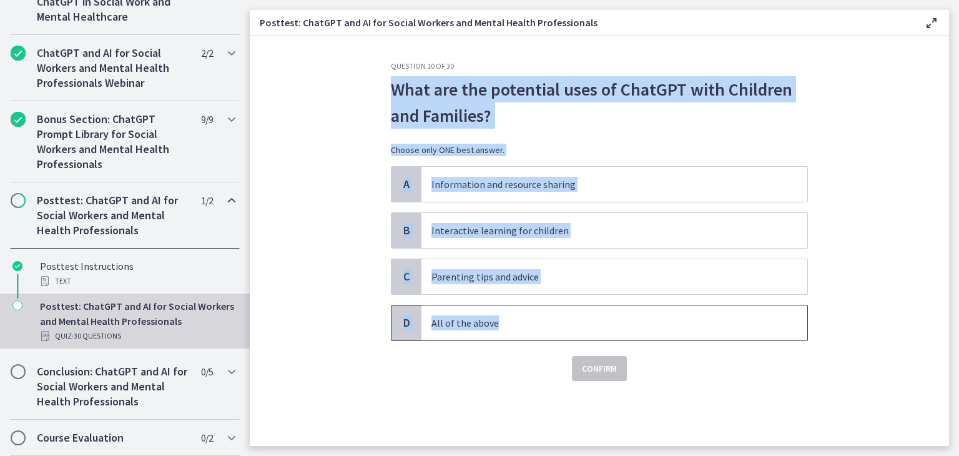
drag, startPoint x: 365, startPoint y: 84, endPoint x: 493, endPoint y: 337, distance: 284.0
click at [493, 337] on section "Question 10 of 30 What are the potential uses of ChatGPT with Children and Fami…" at bounding box center [599, 241] width 699 height 410
click at [518, 325] on p "All of the above" at bounding box center [601, 322] width 341 height 15
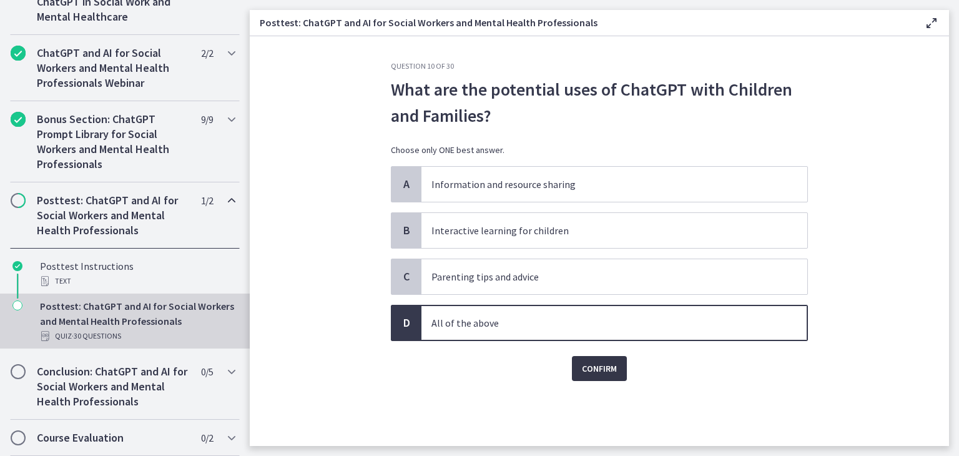
click at [588, 378] on button "Confirm" at bounding box center [599, 368] width 55 height 25
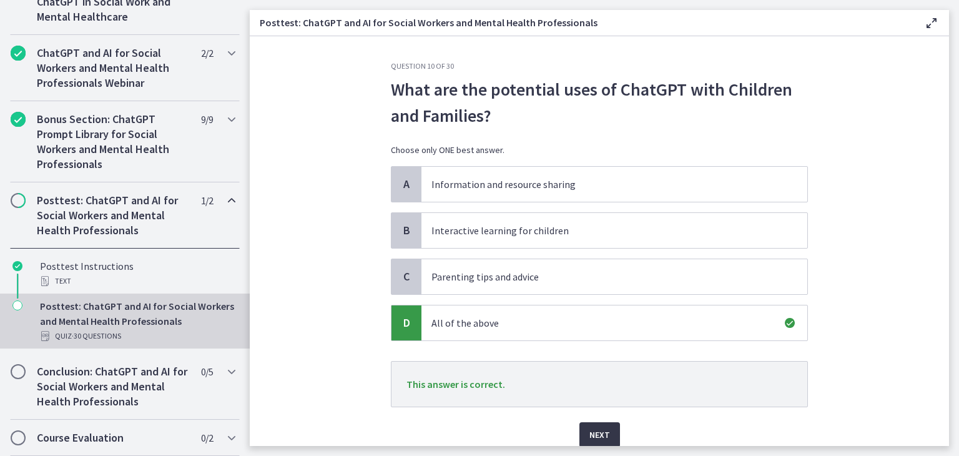
click at [592, 429] on span "Next" at bounding box center [599, 434] width 21 height 15
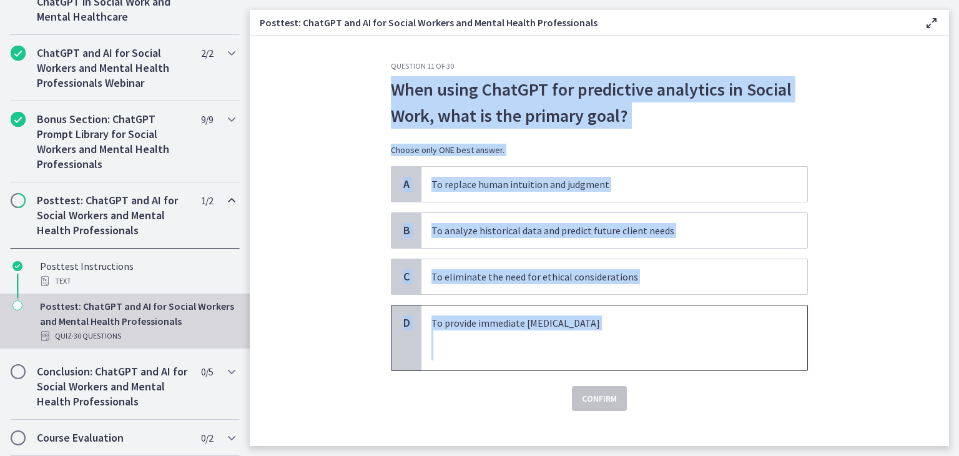
drag, startPoint x: 370, startPoint y: 81, endPoint x: 546, endPoint y: 345, distance: 317.9
click at [546, 345] on section "Question 11 of 30 When using ChatGPT for predictive analytics in Social Work, w…" at bounding box center [599, 241] width 699 height 410
click at [541, 232] on p "To analyze historical data and predict future client needs" at bounding box center [601, 230] width 341 height 15
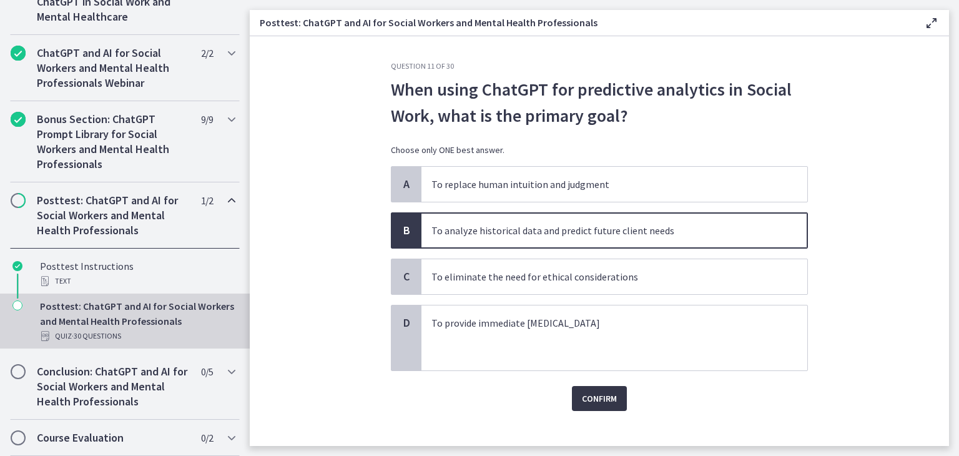
click at [584, 398] on span "Confirm" at bounding box center [599, 398] width 35 height 15
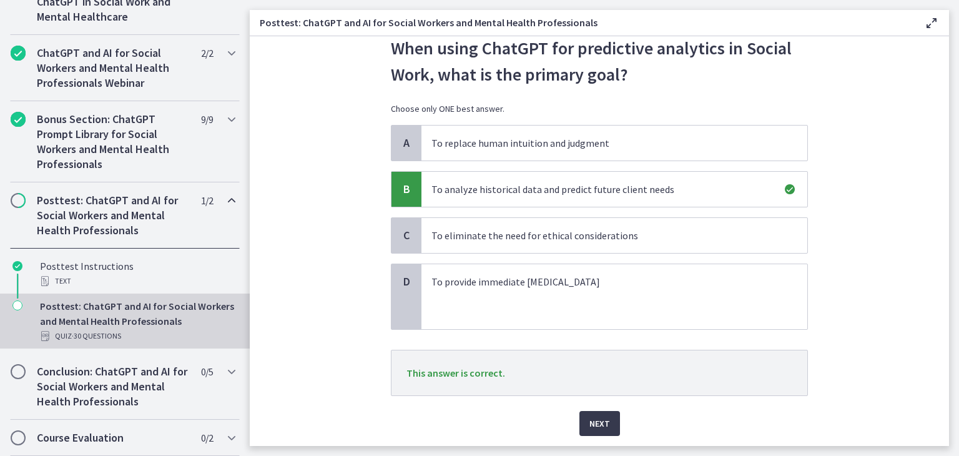
scroll to position [80, 0]
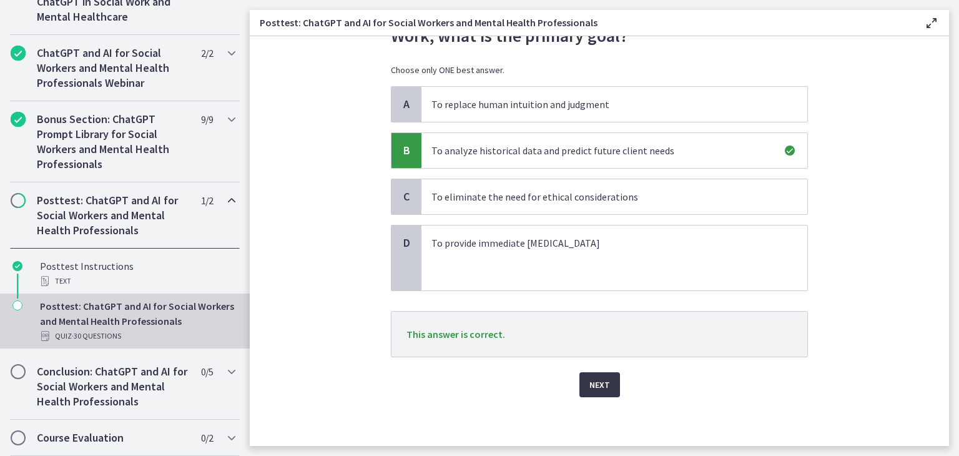
click at [591, 383] on span "Next" at bounding box center [599, 384] width 21 height 15
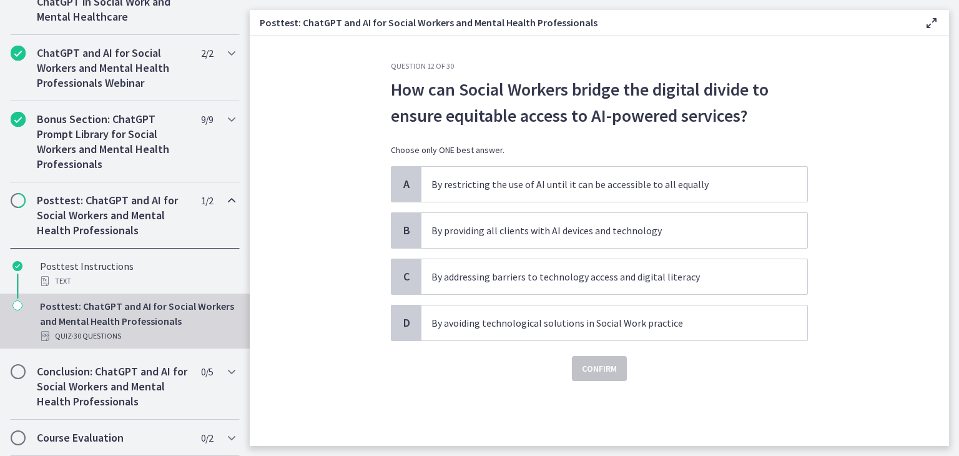
scroll to position [0, 0]
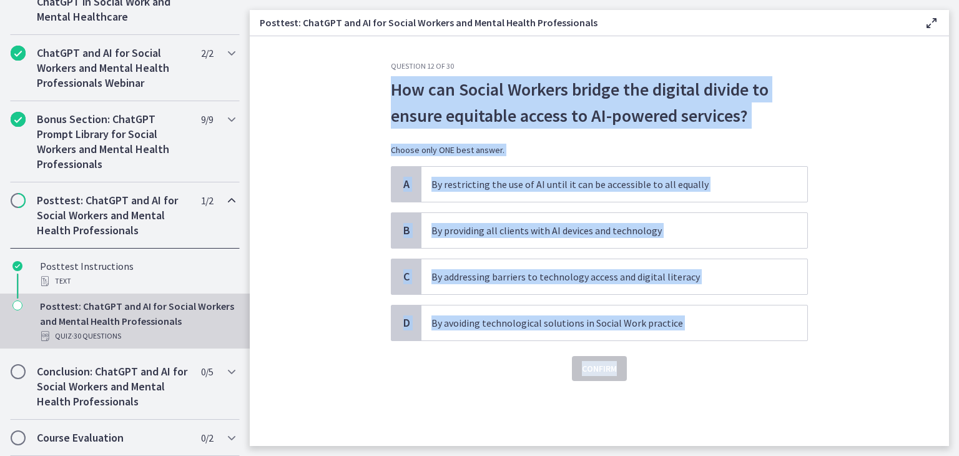
drag, startPoint x: 388, startPoint y: 91, endPoint x: 646, endPoint y: 368, distance: 379.1
click at [646, 368] on div "Question 12 of 30 How can Social Workers bridge the digital divide to ensure eq…" at bounding box center [599, 253] width 437 height 385
click at [544, 278] on p "By addressing barriers to technology access and digital literacy" at bounding box center [601, 276] width 341 height 15
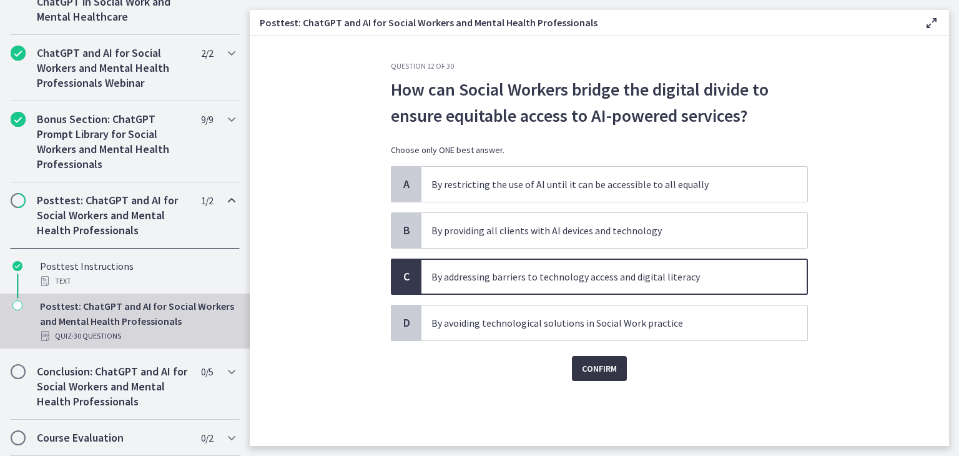
click at [622, 375] on button "Confirm" at bounding box center [599, 368] width 55 height 25
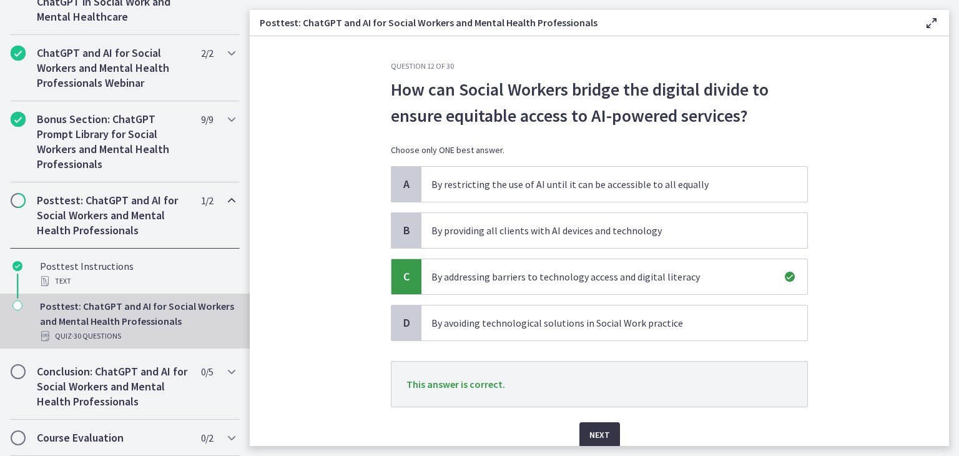
click at [579, 431] on button "Next" at bounding box center [599, 434] width 41 height 25
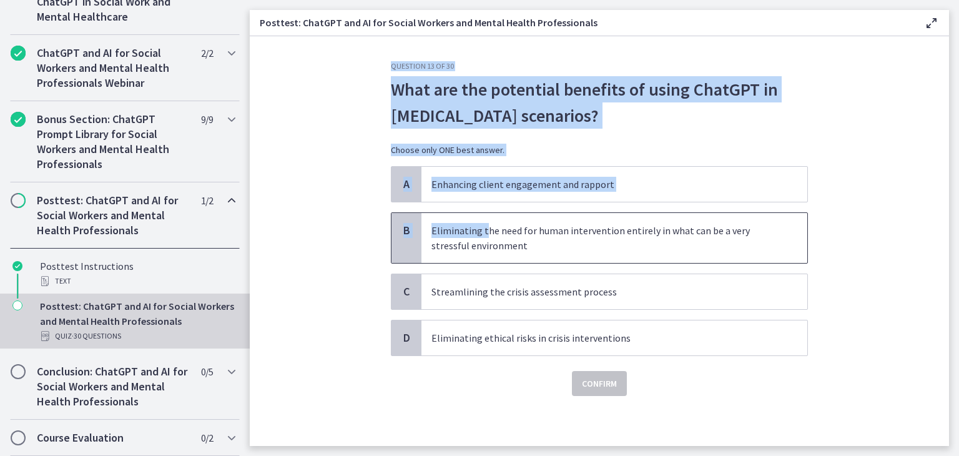
drag, startPoint x: 382, startPoint y: 72, endPoint x: 484, endPoint y: 220, distance: 180.1
click at [484, 220] on div "Question 13 of 30 What are the potential benefits of using ChatGPT in crisis in…" at bounding box center [599, 253] width 437 height 385
click at [483, 149] on p "Choose only ONE best answer." at bounding box center [599, 150] width 417 height 12
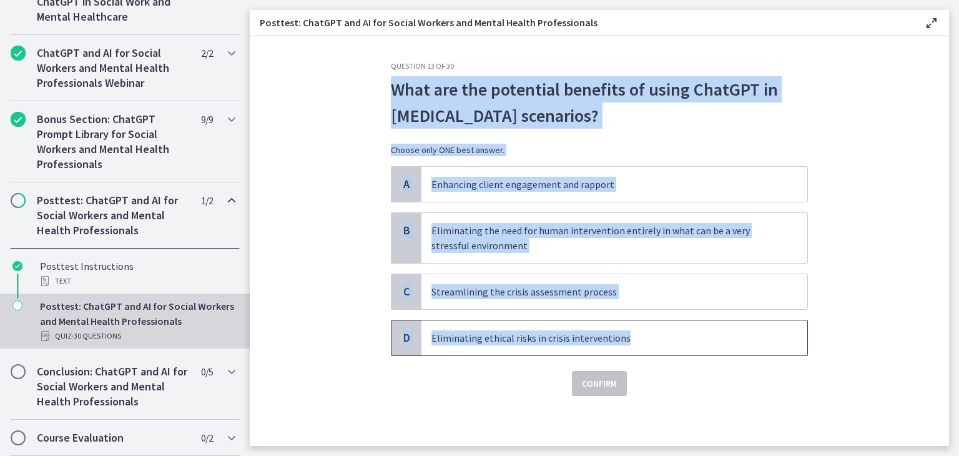
drag, startPoint x: 378, startPoint y: 84, endPoint x: 671, endPoint y: 348, distance: 394.8
click at [671, 348] on section "Question 13 of 30 What are the potential benefits of using ChatGPT in crisis in…" at bounding box center [599, 241] width 699 height 410
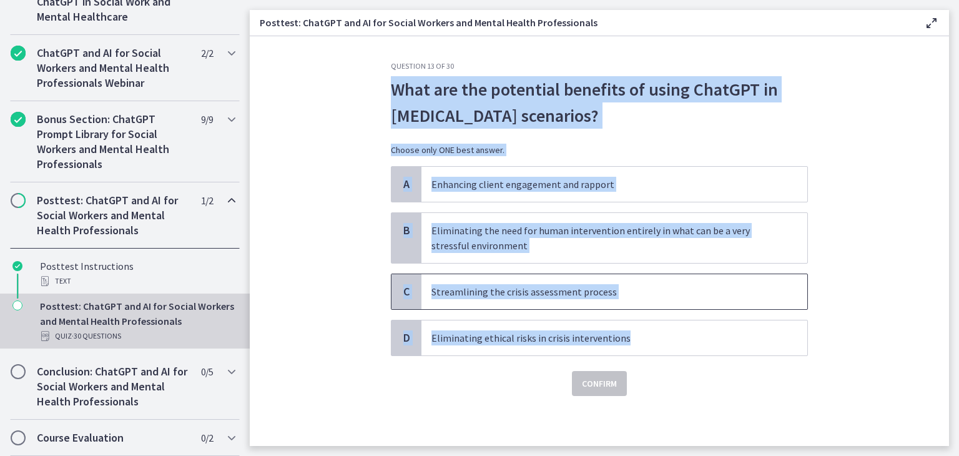
click at [563, 295] on p "Streamlining the crisis assessment process" at bounding box center [601, 291] width 341 height 15
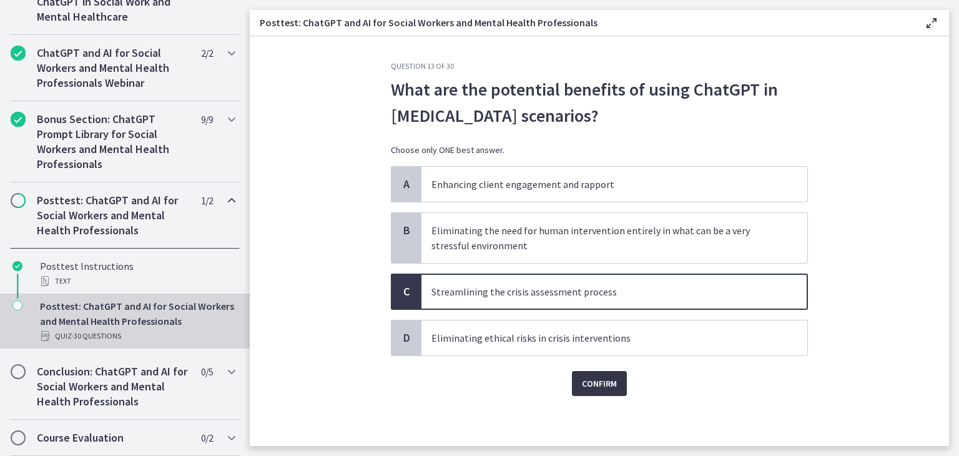
click at [598, 385] on span "Confirm" at bounding box center [599, 383] width 35 height 15
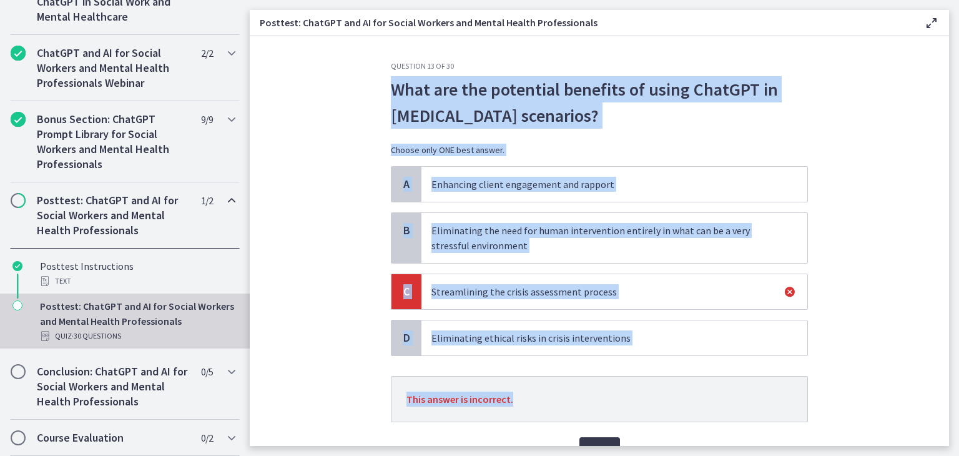
drag, startPoint x: 384, startPoint y: 82, endPoint x: 534, endPoint y: 403, distance: 354.2
click at [534, 403] on div "Question 13 of 30 What are the potential benefits of using ChatGPT in crisis in…" at bounding box center [599, 253] width 437 height 385
click at [300, 297] on section "Question 13 of 30 What are the potential benefits of using ChatGPT in crisis in…" at bounding box center [599, 241] width 699 height 410
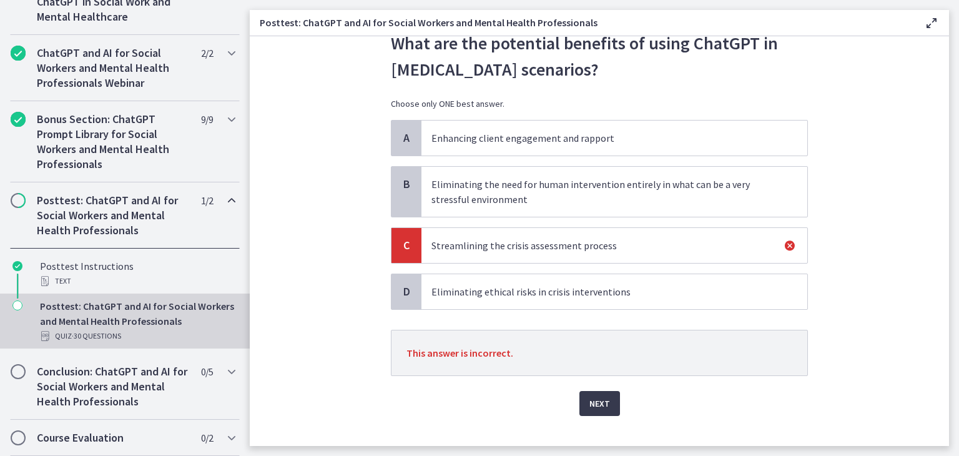
scroll to position [65, 0]
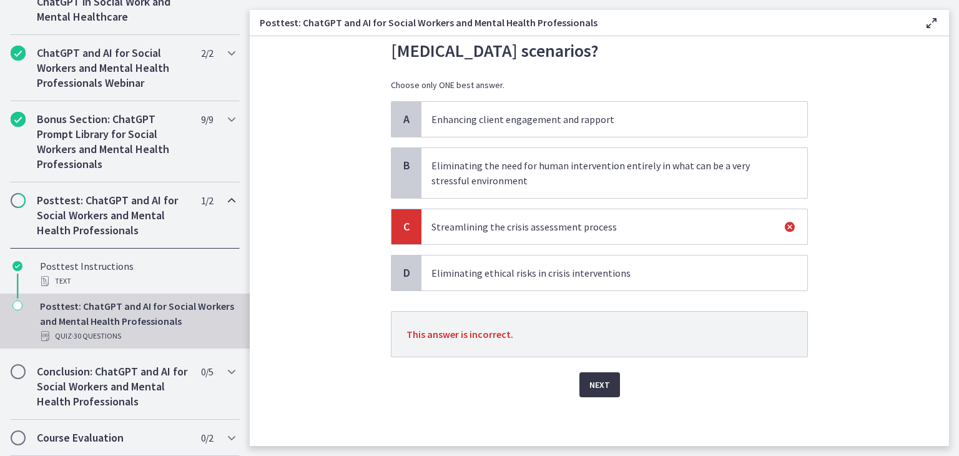
click at [597, 378] on span "Next" at bounding box center [599, 384] width 21 height 15
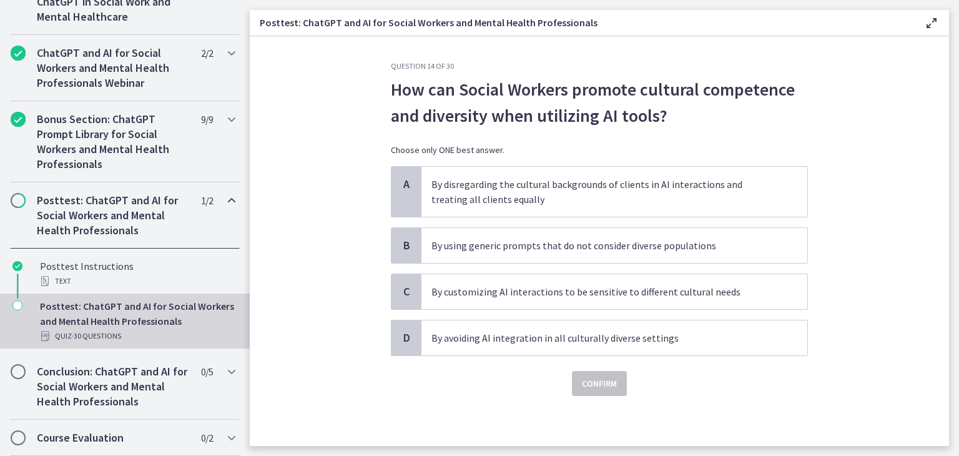
scroll to position [0, 0]
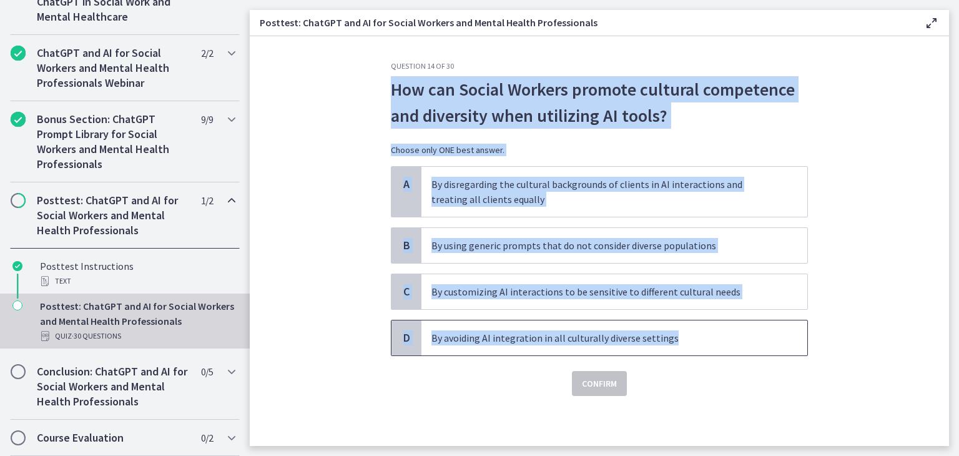
drag, startPoint x: 383, startPoint y: 86, endPoint x: 694, endPoint y: 340, distance: 402.0
click at [694, 340] on div "Question 14 of 30 How can Social Workers promote cultural competence and divers…" at bounding box center [599, 253] width 437 height 385
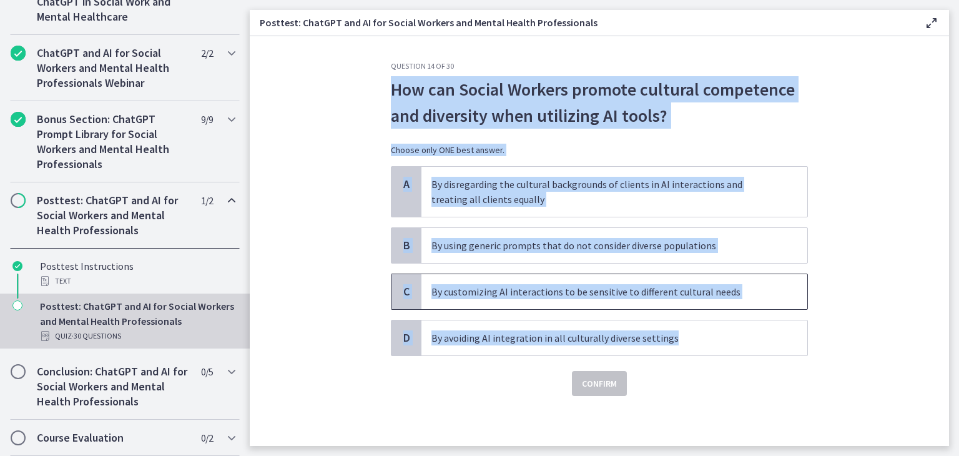
click at [560, 295] on p "By customizing AI interactions to be sensitive to different cultural needs" at bounding box center [601, 291] width 341 height 15
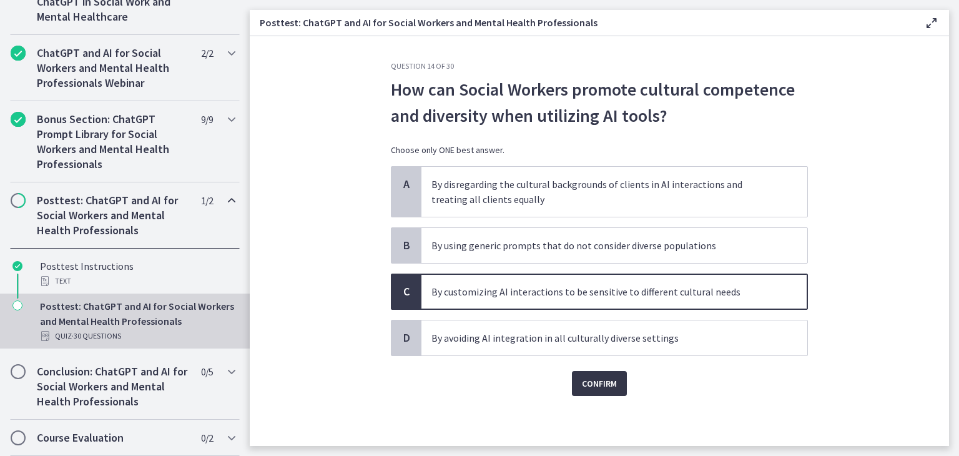
click at [592, 378] on span "Confirm" at bounding box center [599, 383] width 35 height 15
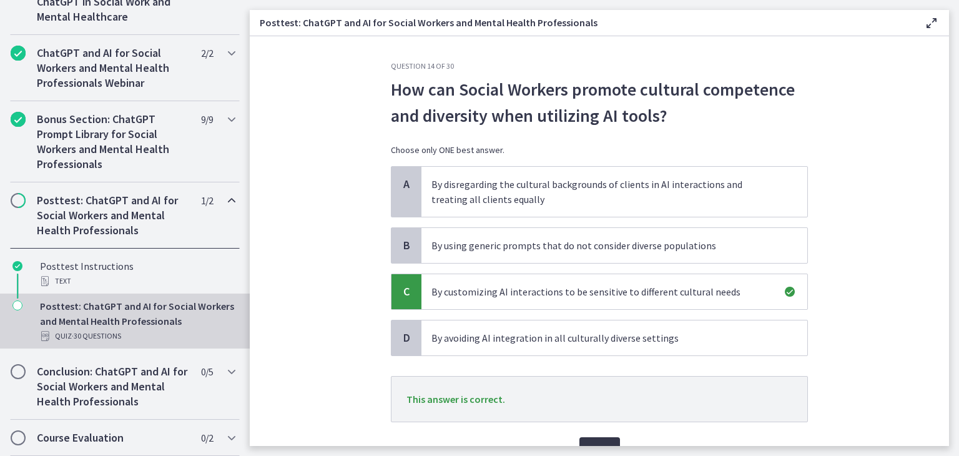
click at [598, 440] on button "Next" at bounding box center [599, 449] width 41 height 25
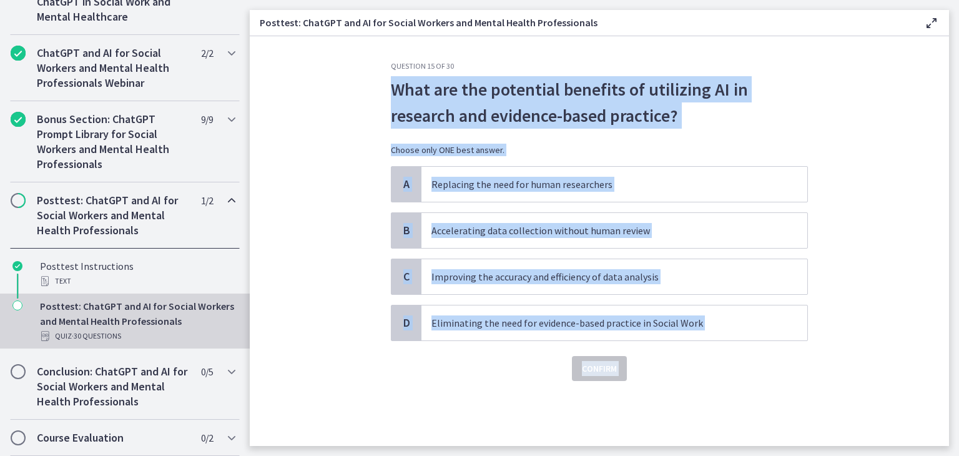
drag, startPoint x: 383, startPoint y: 81, endPoint x: 725, endPoint y: 395, distance: 464.0
click at [725, 395] on div "Question 15 of 30 What are the potential benefits of utilizing AI in research a…" at bounding box center [599, 253] width 437 height 385
click at [606, 230] on p "Accelerating data collection without human review" at bounding box center [601, 230] width 341 height 15
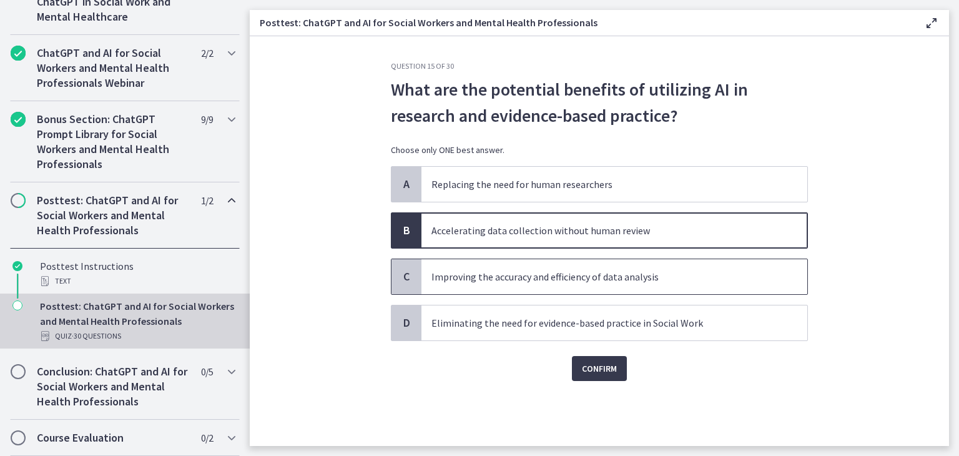
click at [506, 278] on p "Improving the accuracy and efficiency of data analysis" at bounding box center [601, 276] width 341 height 15
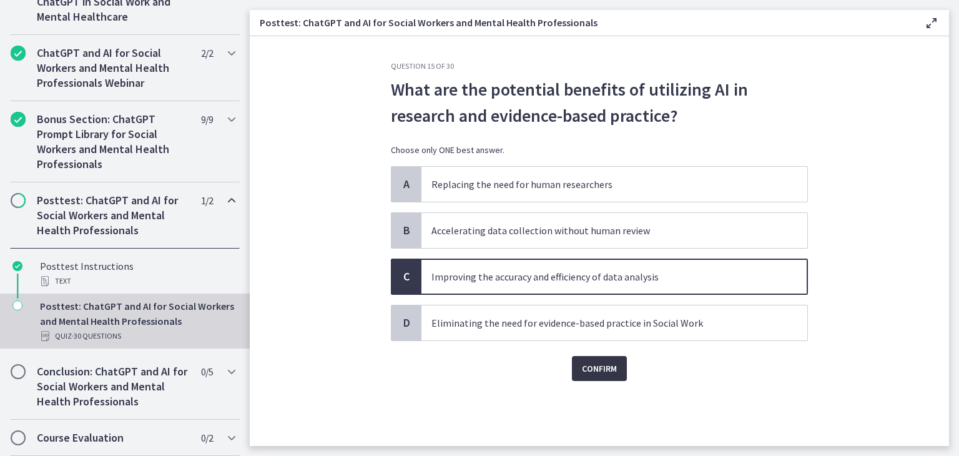
click at [604, 362] on span "Confirm" at bounding box center [599, 368] width 35 height 15
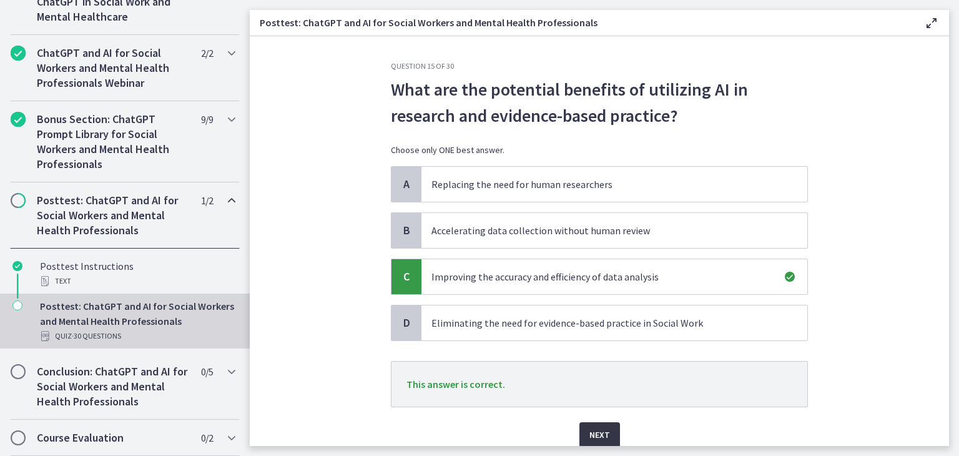
click at [596, 430] on span "Next" at bounding box center [599, 434] width 21 height 15
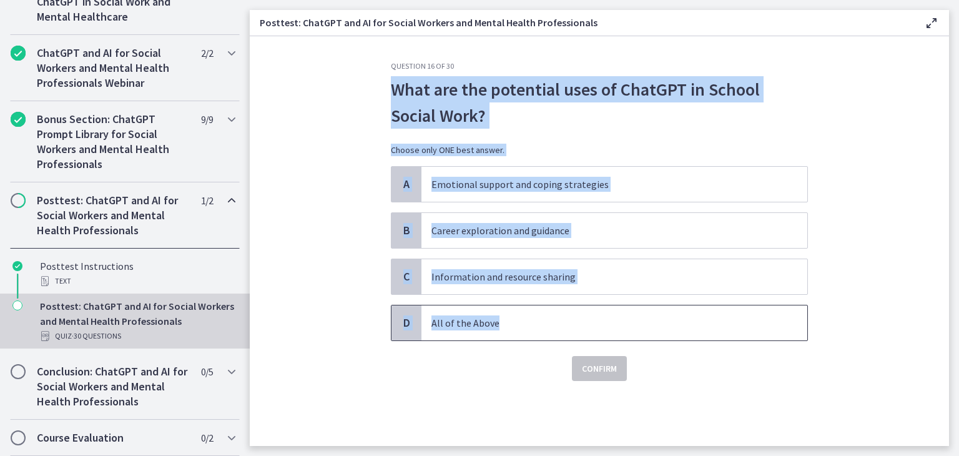
drag, startPoint x: 373, startPoint y: 98, endPoint x: 524, endPoint y: 315, distance: 264.1
click at [524, 315] on section "Question 16 of 30 What are the potential uses of ChatGPT in School Social Work?…" at bounding box center [599, 241] width 699 height 410
click at [544, 331] on span "All of the Above" at bounding box center [614, 322] width 386 height 35
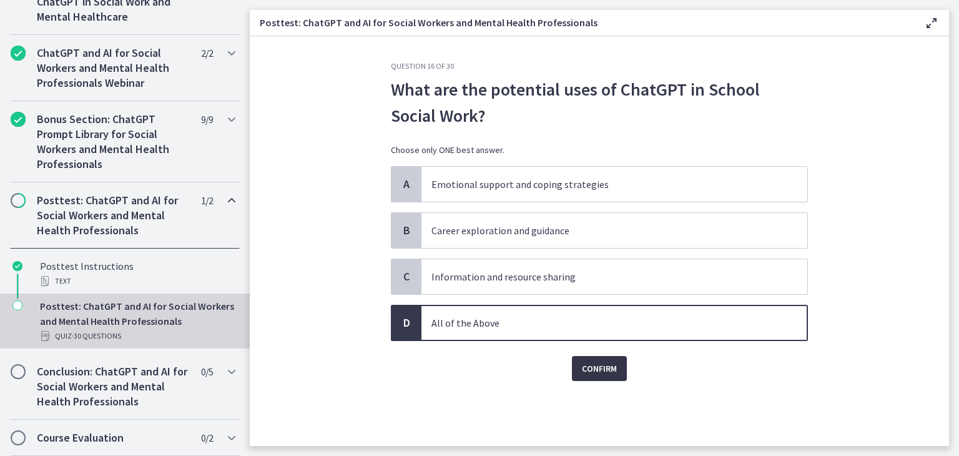
click at [599, 372] on span "Confirm" at bounding box center [599, 368] width 35 height 15
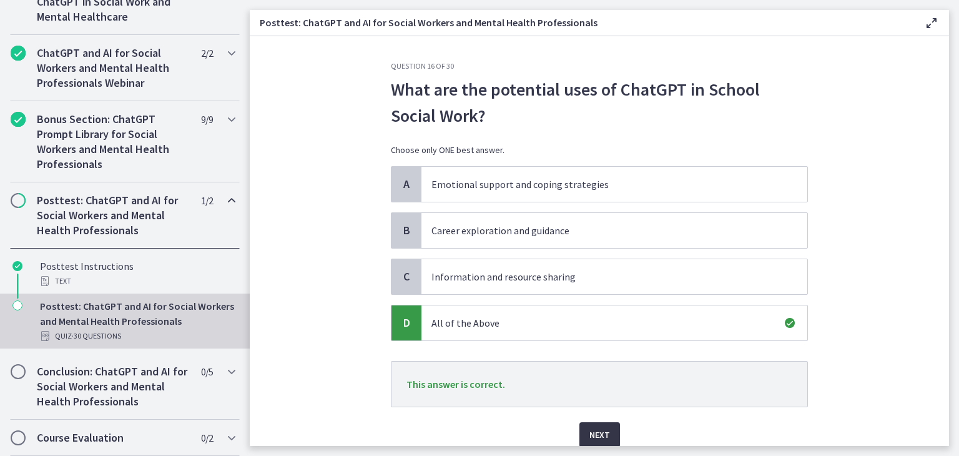
click at [589, 435] on span "Next" at bounding box center [599, 434] width 21 height 15
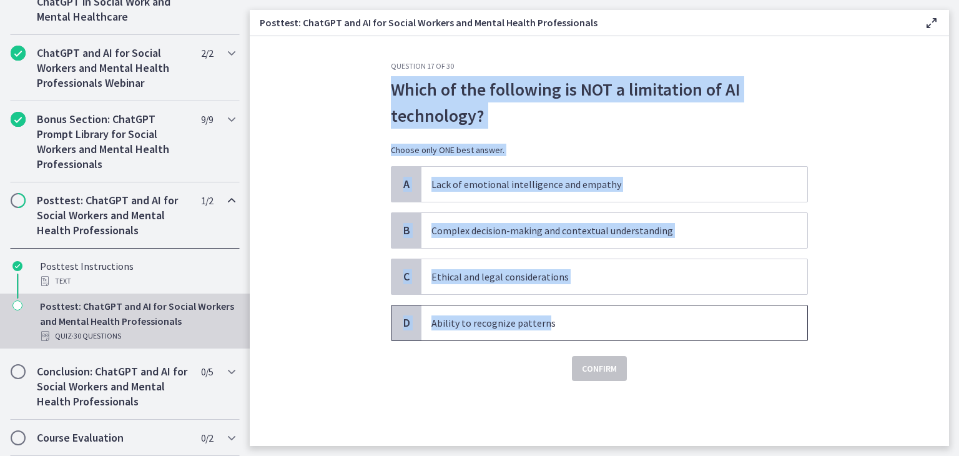
drag, startPoint x: 381, startPoint y: 95, endPoint x: 544, endPoint y: 333, distance: 289.2
click at [544, 333] on div "Question 17 of 30 Which of the following is NOT a limitation of AI technology? …" at bounding box center [599, 253] width 437 height 385
click at [504, 340] on div "Question 17 of 30 Which of the following is NOT a limitation of AI technology? …" at bounding box center [599, 221] width 417 height 320
click at [509, 325] on p "Ability to recognize patterns" at bounding box center [601, 322] width 341 height 15
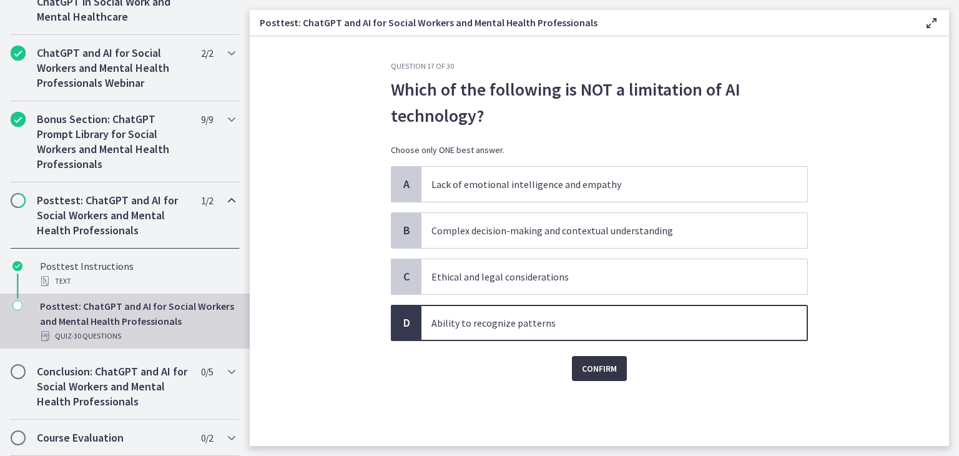
click at [615, 367] on span "Confirm" at bounding box center [599, 368] width 35 height 15
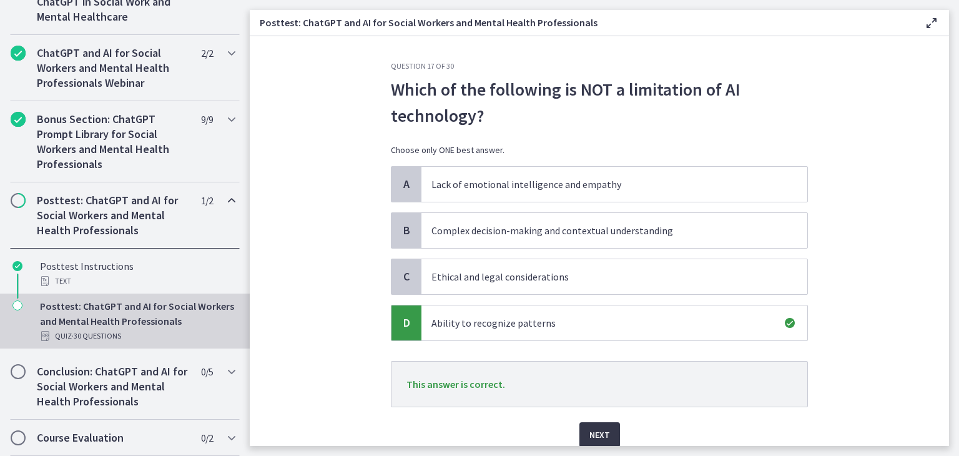
click at [589, 422] on button "Next" at bounding box center [599, 434] width 41 height 25
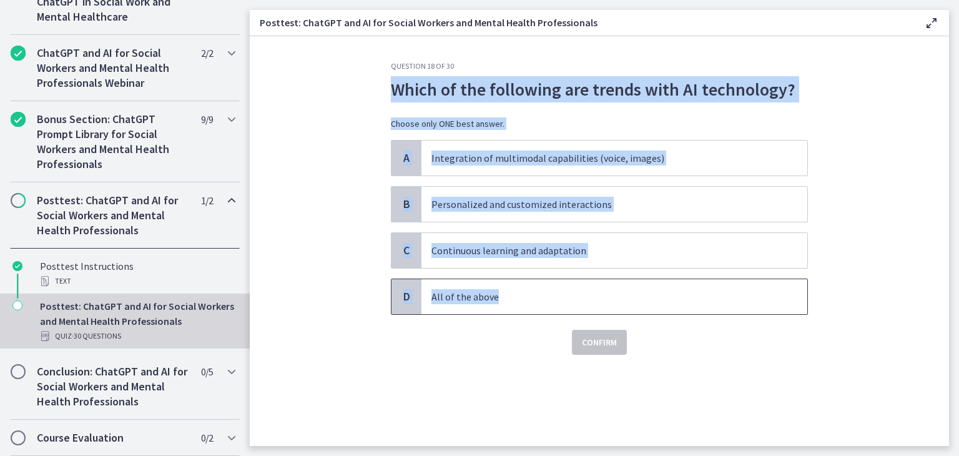
drag, startPoint x: 391, startPoint y: 92, endPoint x: 632, endPoint y: 294, distance: 314.7
click at [632, 294] on div "Question 18 of 30 Which of the following are trends with AI technology? Choose …" at bounding box center [599, 207] width 417 height 293
click at [531, 292] on p "All of the above" at bounding box center [601, 296] width 341 height 15
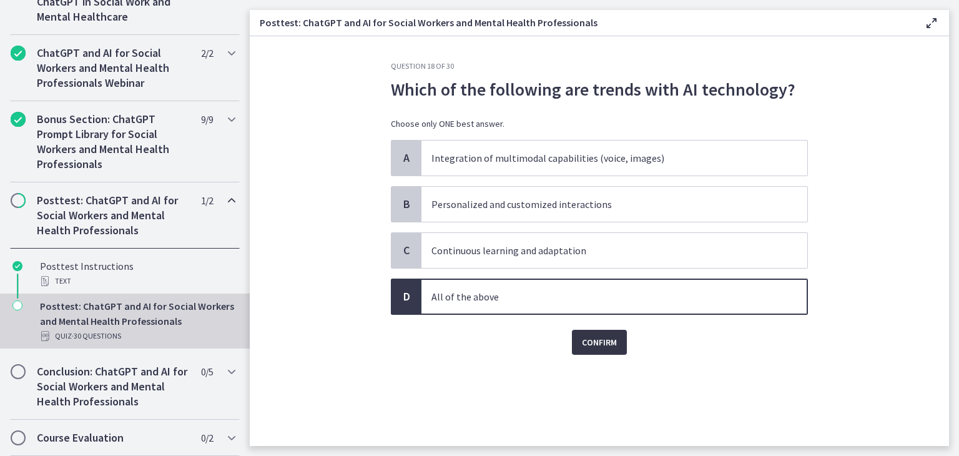
click at [619, 348] on button "Confirm" at bounding box center [599, 342] width 55 height 25
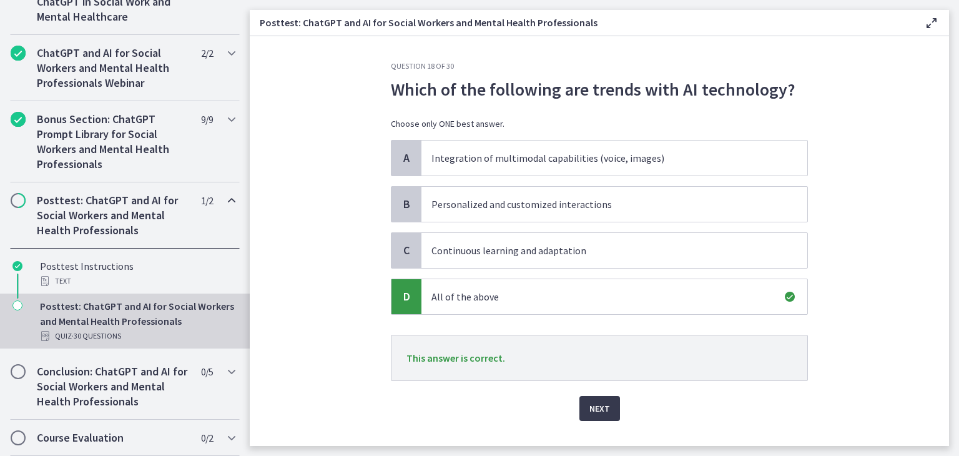
click at [592, 393] on div "Next" at bounding box center [599, 401] width 417 height 40
click at [591, 397] on button "Next" at bounding box center [599, 408] width 41 height 25
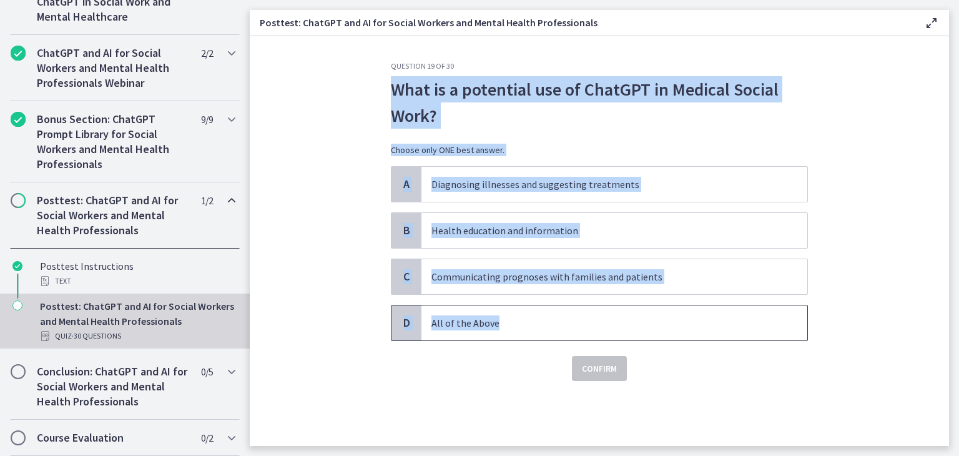
drag, startPoint x: 377, startPoint y: 92, endPoint x: 525, endPoint y: 313, distance: 266.5
click at [525, 313] on section "Question 19 of 30 What is a potential use of ChatGPT in Medical Social Work? Ch…" at bounding box center [599, 241] width 699 height 410
click at [485, 232] on p "Health education and information" at bounding box center [601, 230] width 341 height 15
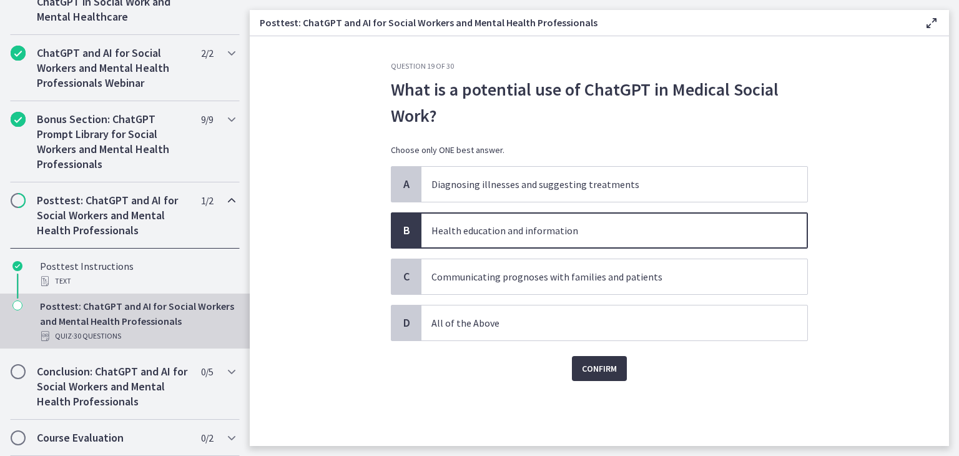
click at [594, 369] on span "Confirm" at bounding box center [599, 368] width 35 height 15
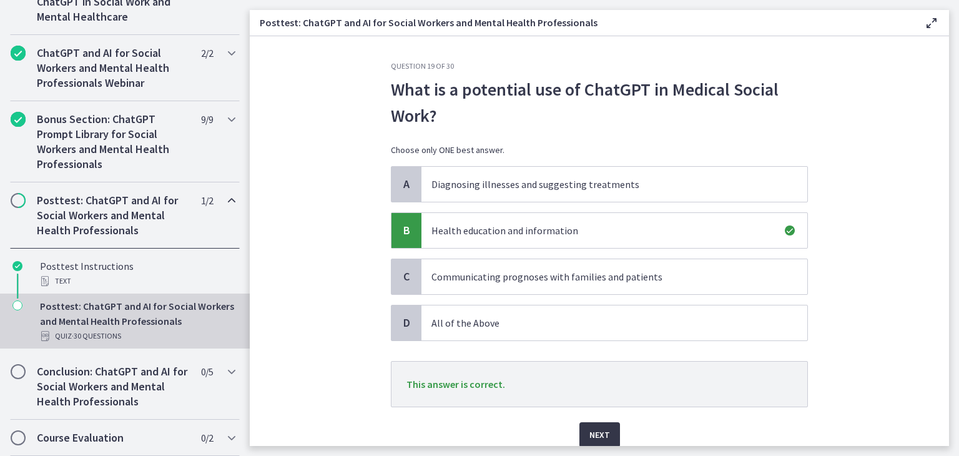
click at [589, 423] on button "Next" at bounding box center [599, 434] width 41 height 25
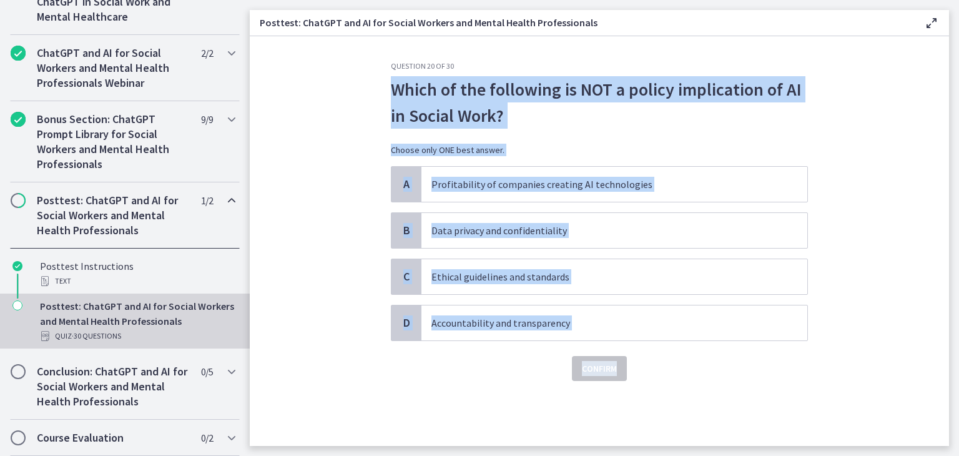
drag, startPoint x: 366, startPoint y: 90, endPoint x: 630, endPoint y: 363, distance: 379.7
click at [630, 363] on section "Question 20 of 30 Which of the following is NOT a policy implication of AI in S…" at bounding box center [599, 241] width 699 height 410
click at [512, 189] on p "Profitability of companies creating AI technologies" at bounding box center [601, 184] width 341 height 15
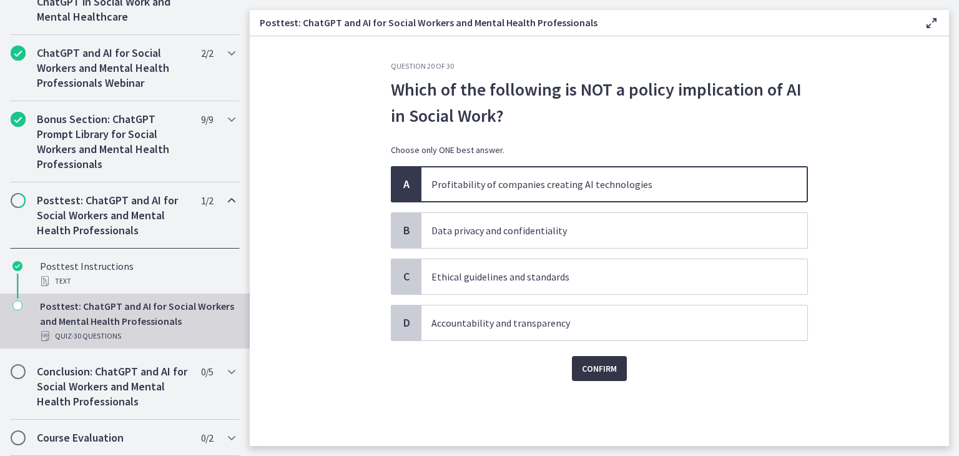
click at [594, 372] on span "Confirm" at bounding box center [599, 368] width 35 height 15
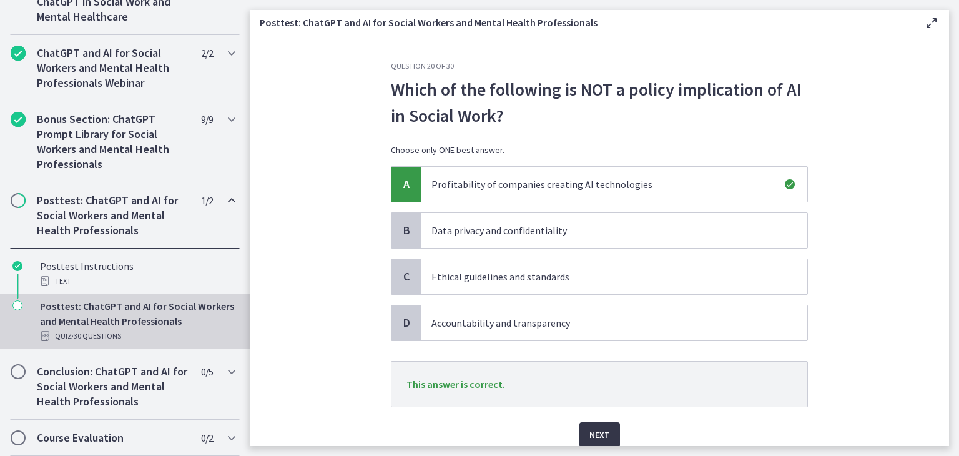
click at [584, 443] on button "Next" at bounding box center [599, 434] width 41 height 25
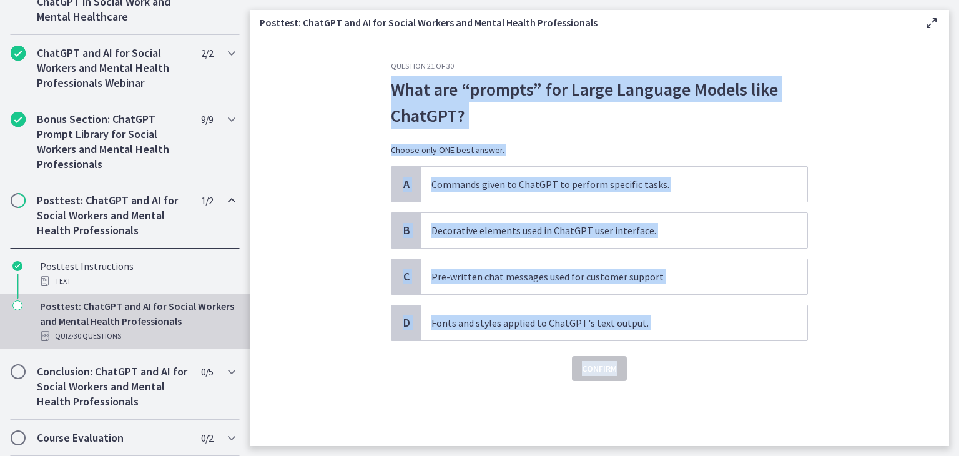
drag, startPoint x: 378, startPoint y: 81, endPoint x: 676, endPoint y: 345, distance: 398.9
click at [676, 345] on section "Question 21 of 30 What are “prompts” for Large Language Models like ChatGPT? Ch…" at bounding box center [599, 241] width 699 height 410
click at [534, 180] on p "Commands given to ChatGPT to perform specific tasks." at bounding box center [601, 184] width 341 height 15
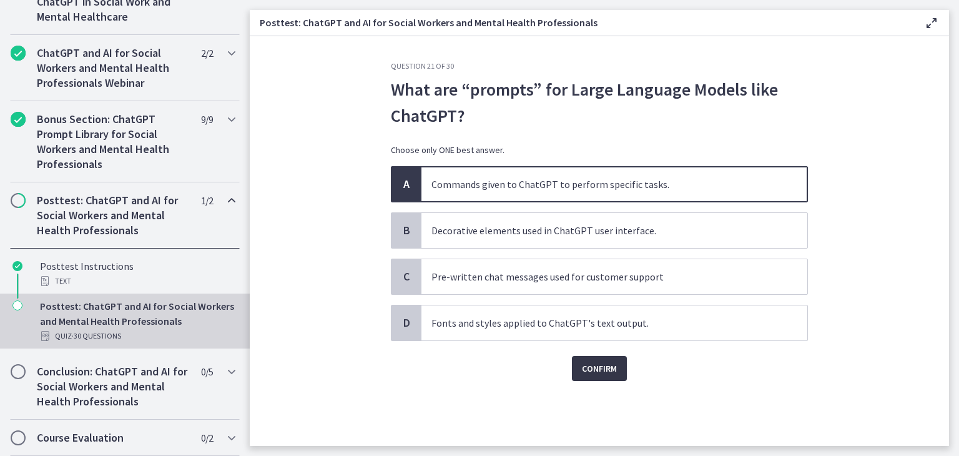
click at [603, 371] on span "Confirm" at bounding box center [599, 368] width 35 height 15
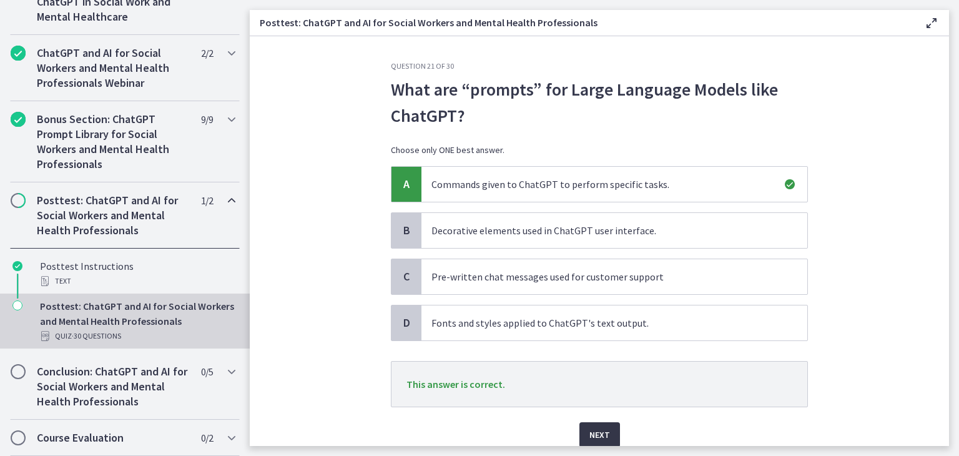
click at [599, 428] on span "Next" at bounding box center [599, 434] width 21 height 15
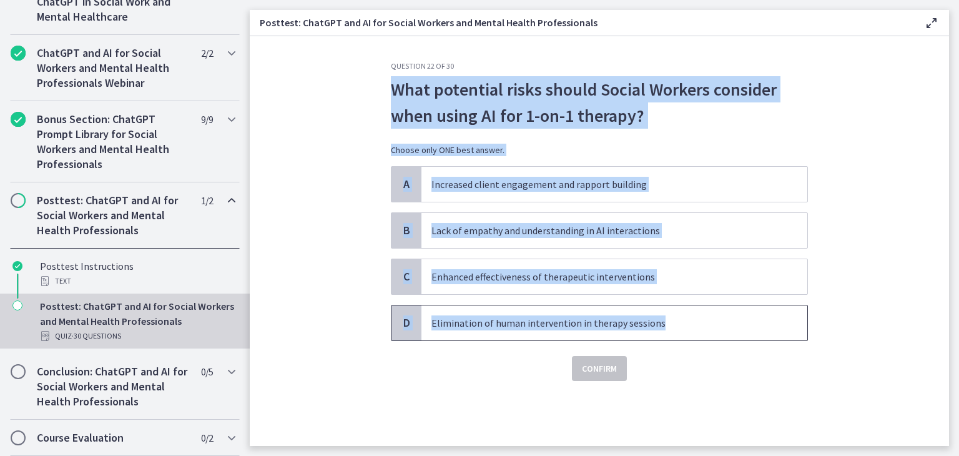
drag, startPoint x: 391, startPoint y: 91, endPoint x: 698, endPoint y: 320, distance: 382.9
click at [698, 320] on div "Question 22 of 30 What potential risks should Social Workers consider when usin…" at bounding box center [599, 221] width 417 height 320
click at [503, 240] on span "Lack of empathy and understanding in AI interactions" at bounding box center [614, 230] width 386 height 35
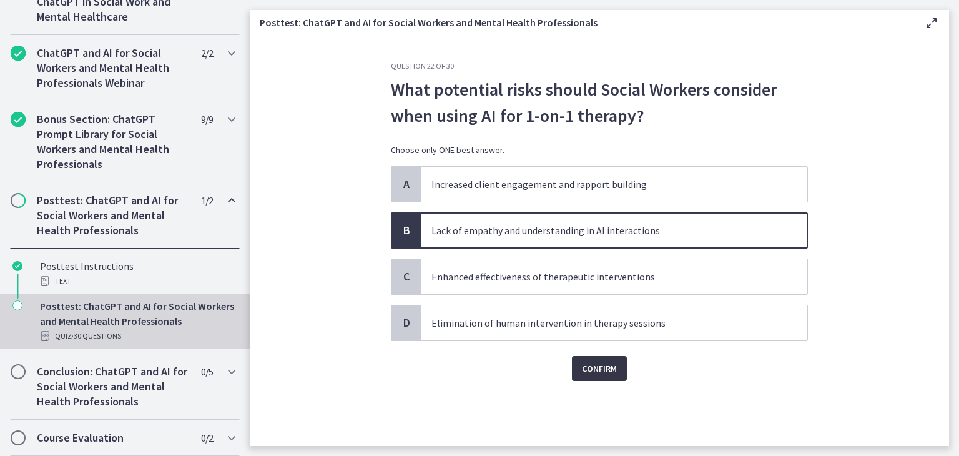
click at [586, 363] on span "Confirm" at bounding box center [599, 368] width 35 height 15
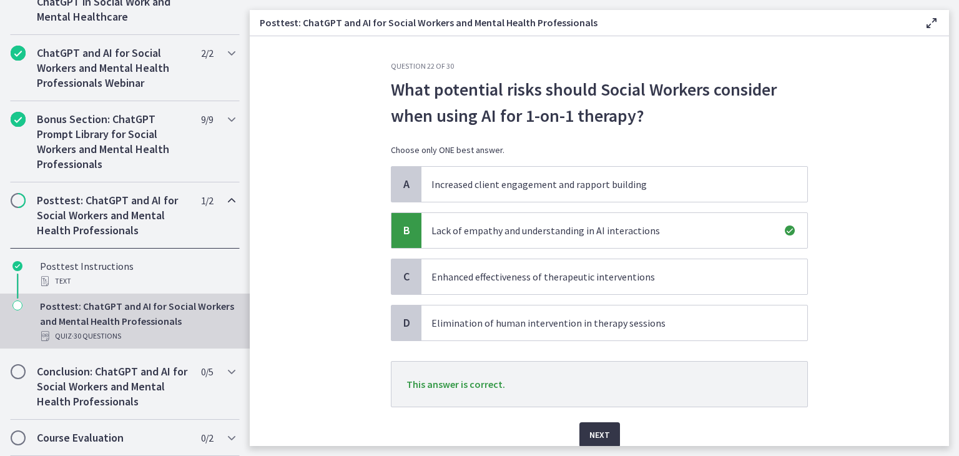
click at [590, 433] on span "Next" at bounding box center [599, 434] width 21 height 15
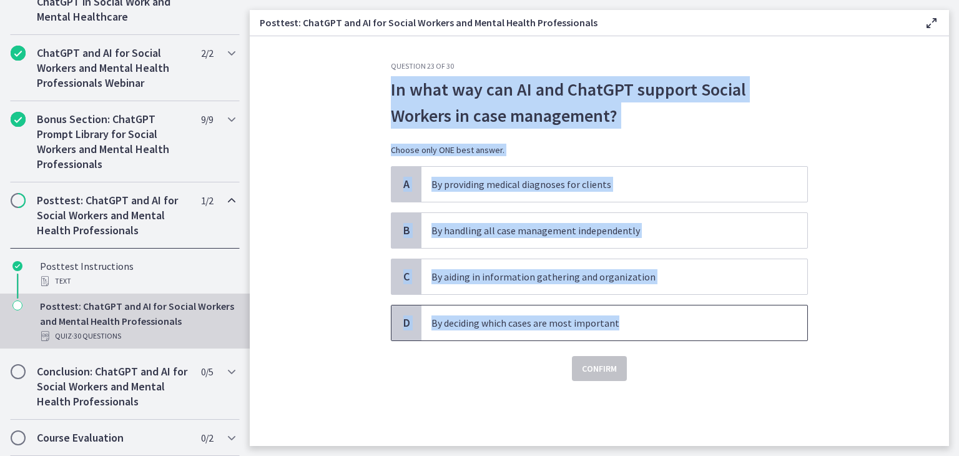
drag, startPoint x: 377, startPoint y: 78, endPoint x: 623, endPoint y: 327, distance: 350.1
click at [623, 327] on section "Question 23 of 30 In what way can AI and ChatGPT support Social Workers in case…" at bounding box center [599, 241] width 699 height 410
click at [501, 270] on p "By aiding in information gathering and organization" at bounding box center [601, 276] width 341 height 15
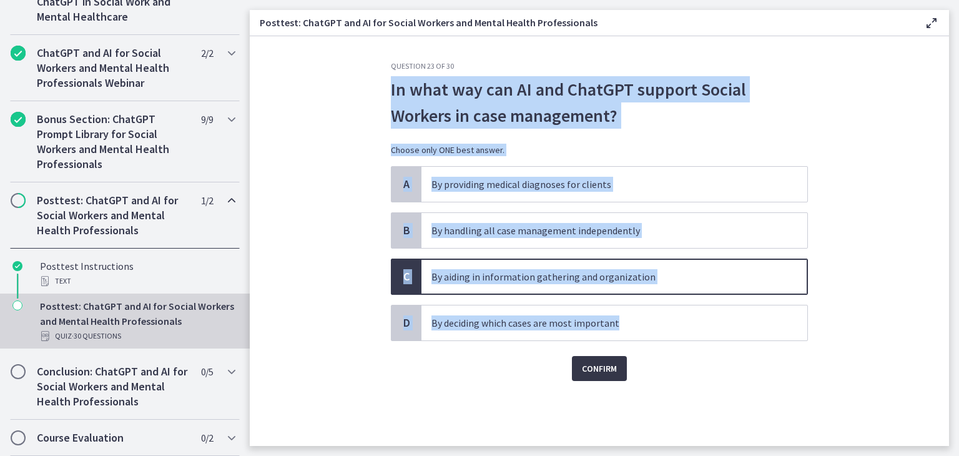
click at [603, 363] on span "Confirm" at bounding box center [599, 368] width 35 height 15
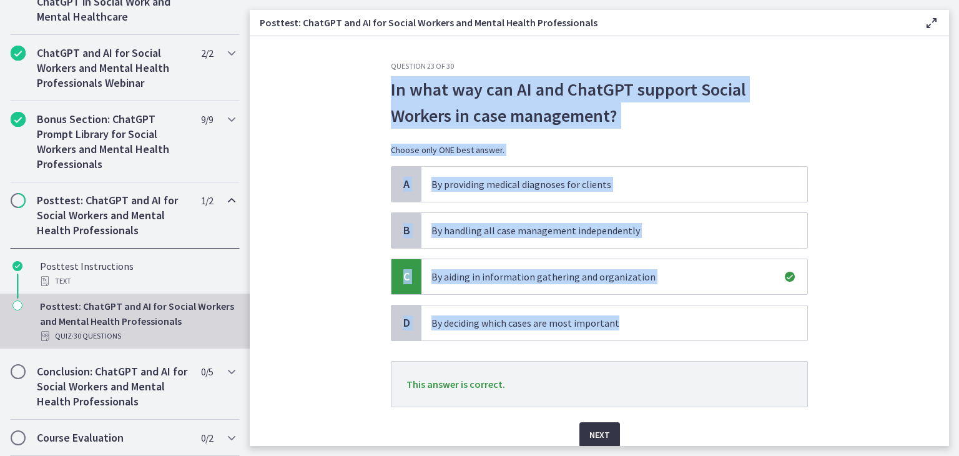
click at [594, 425] on button "Next" at bounding box center [599, 434] width 41 height 25
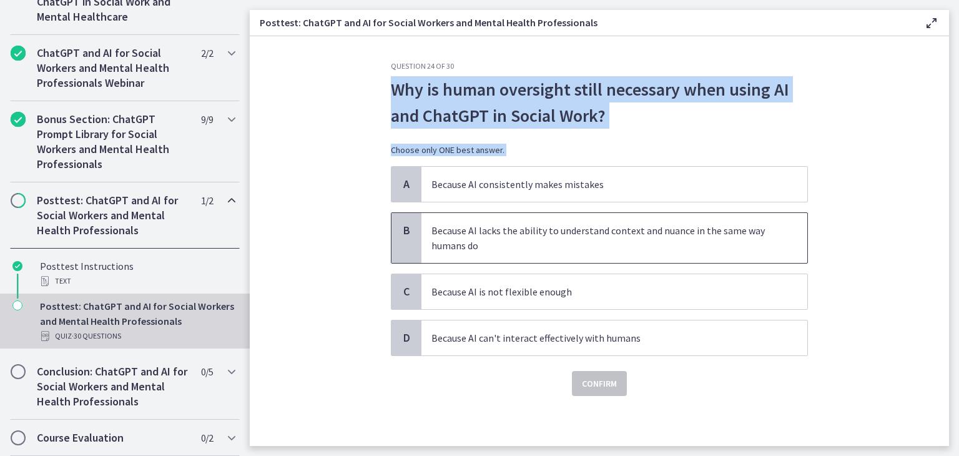
click at [506, 250] on p "Because AI lacks the ability to understand context and nuance in the same way h…" at bounding box center [601, 238] width 341 height 30
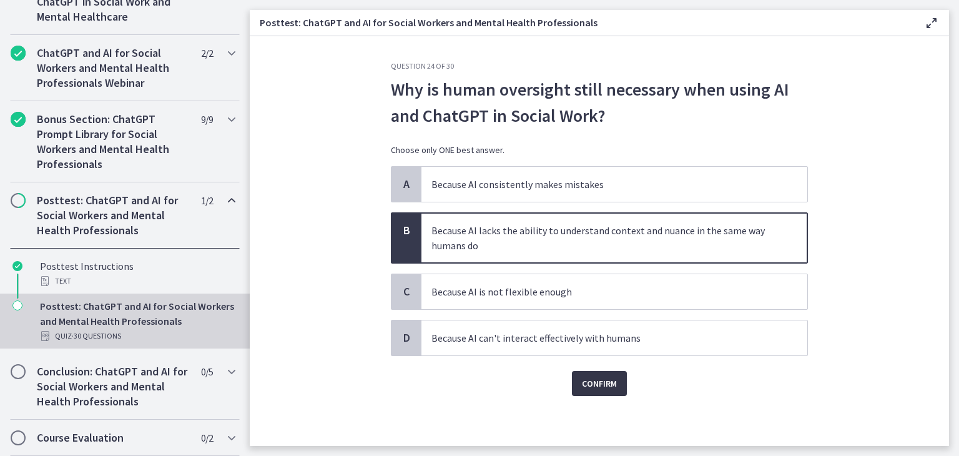
click at [589, 382] on span "Confirm" at bounding box center [599, 383] width 35 height 15
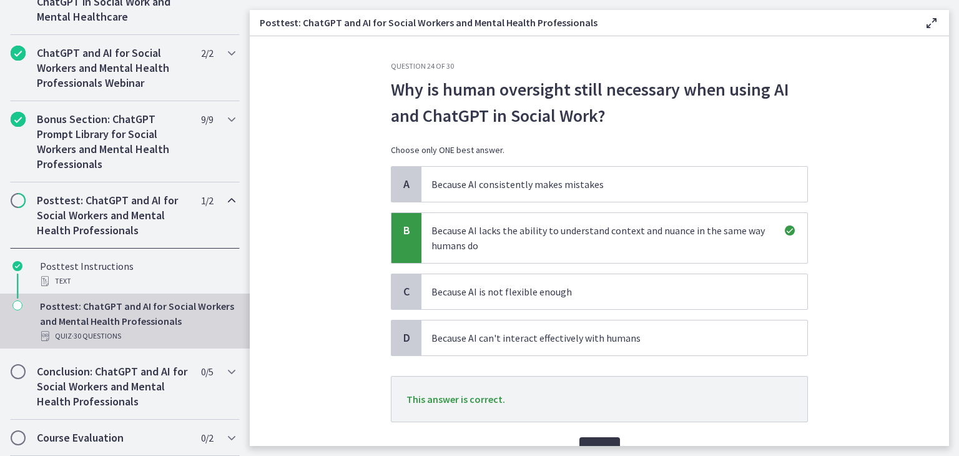
click at [604, 439] on button "Next" at bounding box center [599, 449] width 41 height 25
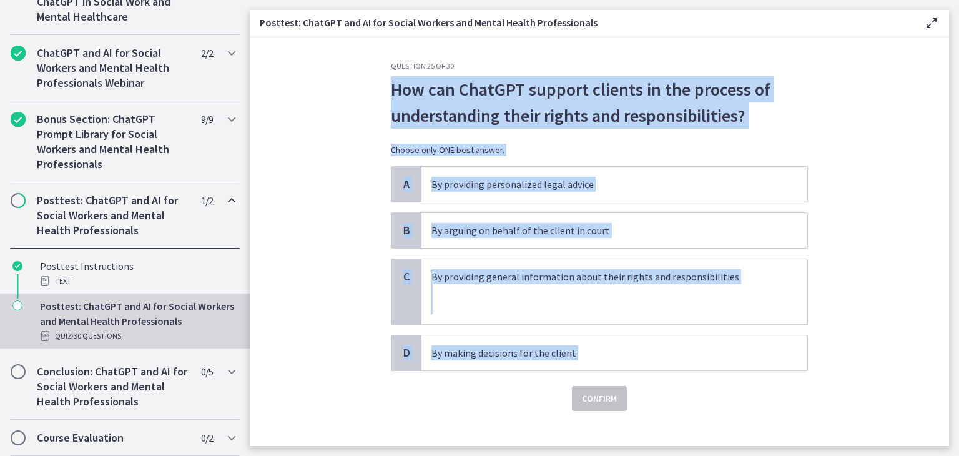
drag, startPoint x: 385, startPoint y: 91, endPoint x: 621, endPoint y: 370, distance: 366.0
click at [621, 370] on div "Question 25 of 30 How can ChatGPT support clients in the process of understandi…" at bounding box center [599, 253] width 437 height 385
click at [470, 290] on p at bounding box center [601, 291] width 341 height 15
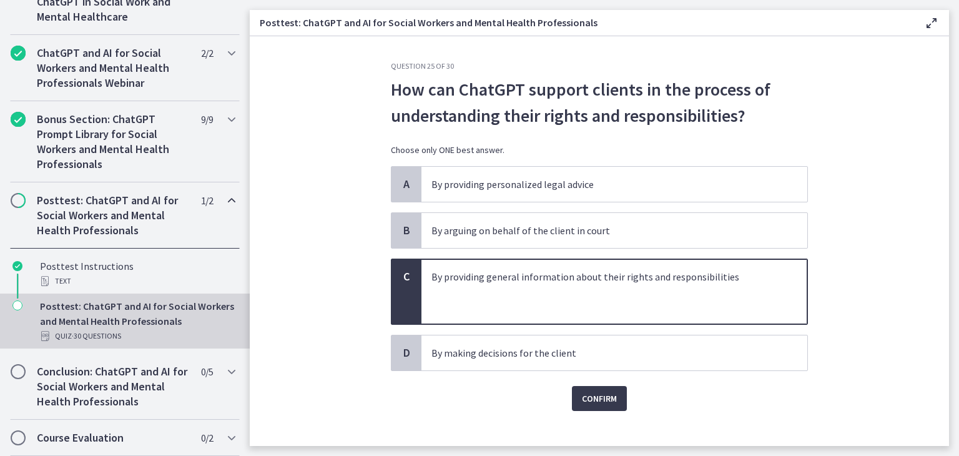
click at [567, 299] on p at bounding box center [601, 306] width 341 height 15
click at [604, 403] on span "Confirm" at bounding box center [599, 398] width 35 height 15
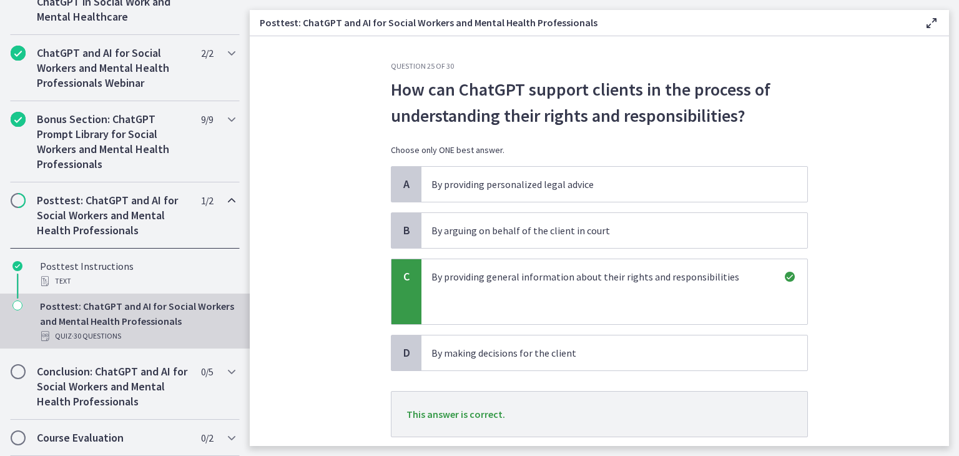
scroll to position [80, 0]
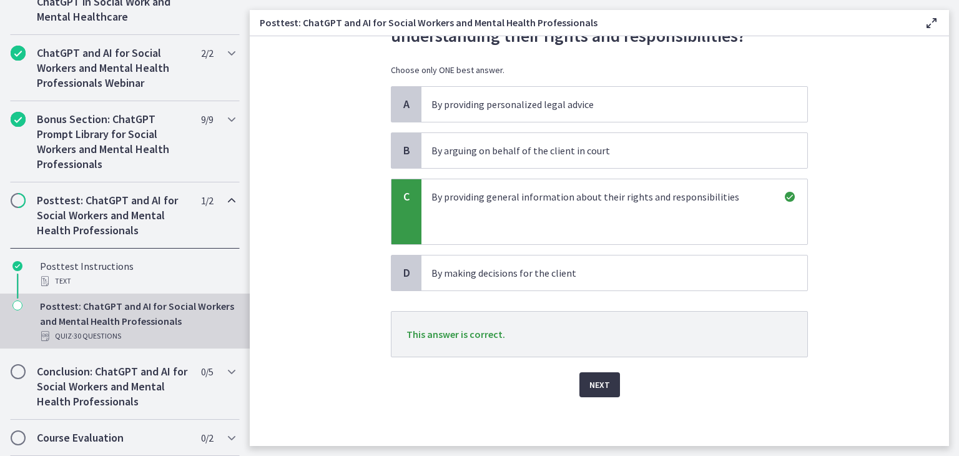
click at [583, 377] on button "Next" at bounding box center [599, 384] width 41 height 25
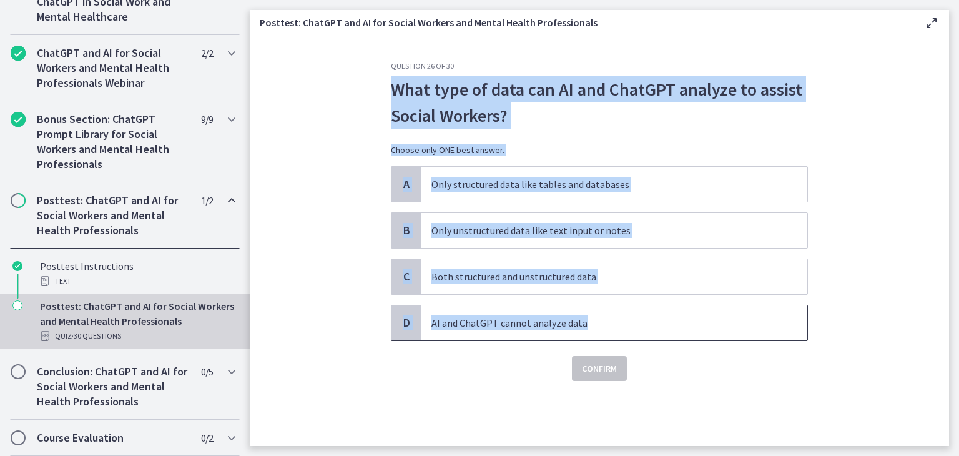
drag, startPoint x: 381, startPoint y: 78, endPoint x: 662, endPoint y: 338, distance: 383.1
click at [662, 338] on div "Question 26 of 30 What type of data can AI and ChatGPT analyze to assist Social…" at bounding box center [599, 253] width 437 height 385
click at [475, 216] on span "Only unstructured data like text input or notes" at bounding box center [614, 230] width 386 height 35
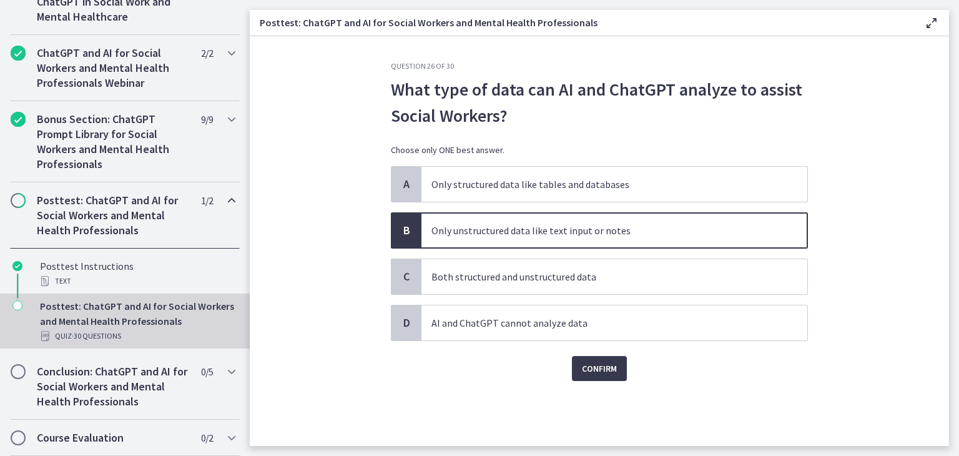
click at [452, 257] on div "A Only structured data like tables and databases B Only unstructured data like …" at bounding box center [599, 253] width 417 height 175
click at [449, 272] on p "Both structured and unstructured data" at bounding box center [601, 276] width 341 height 15
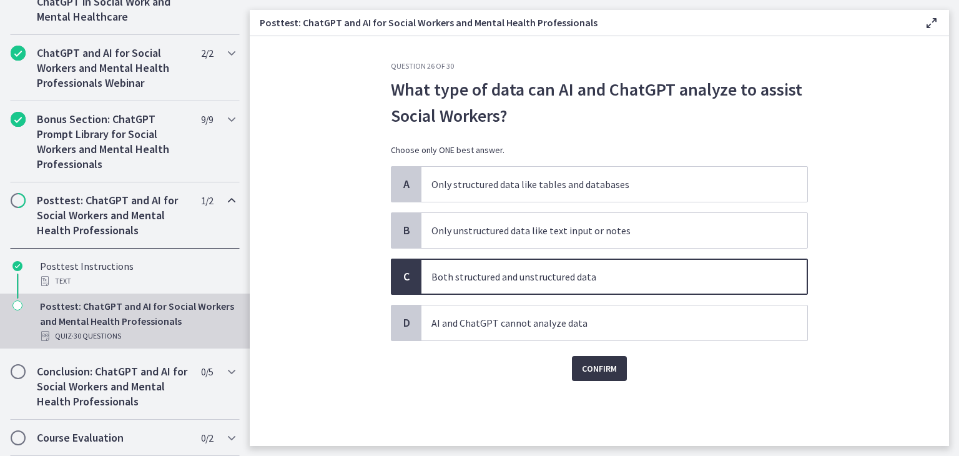
click at [586, 371] on span "Confirm" at bounding box center [599, 368] width 35 height 15
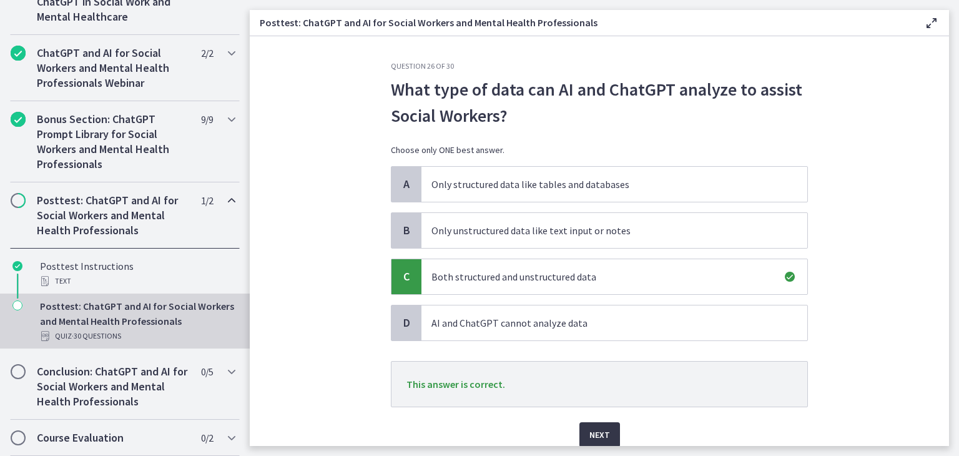
click at [579, 426] on button "Next" at bounding box center [599, 434] width 41 height 25
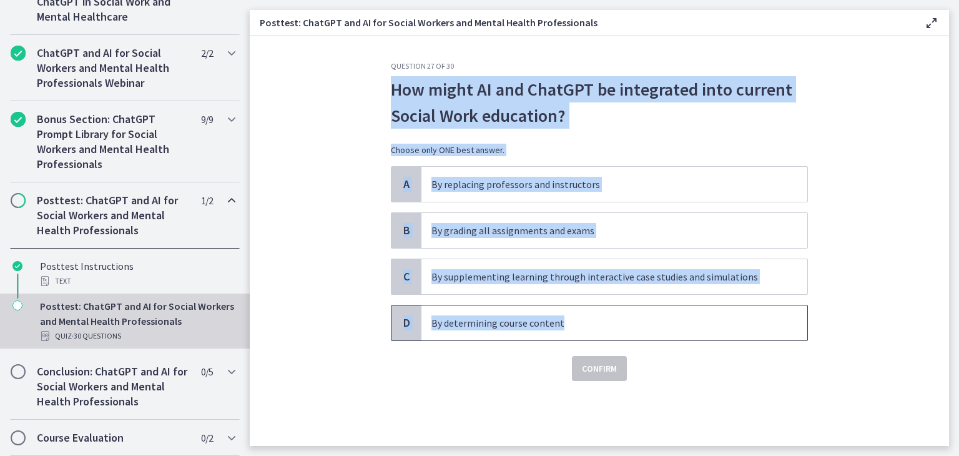
drag, startPoint x: 383, startPoint y: 101, endPoint x: 598, endPoint y: 312, distance: 300.7
click at [598, 312] on section "Question 27 of 30 How might AI and ChatGPT be integrated into current Social Wo…" at bounding box center [599, 241] width 699 height 410
click at [569, 293] on div "C By supplementing learning through interactive case studies and simulations" at bounding box center [599, 276] width 417 height 36
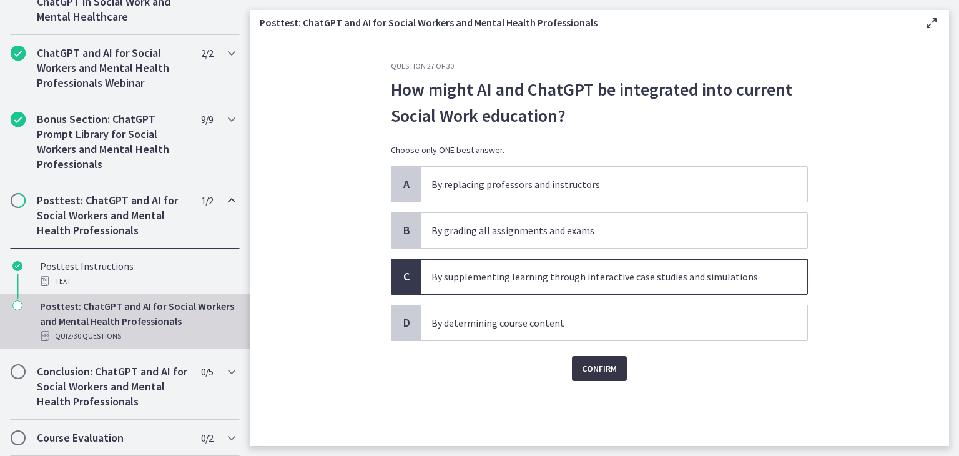
click at [611, 370] on span "Confirm" at bounding box center [599, 368] width 35 height 15
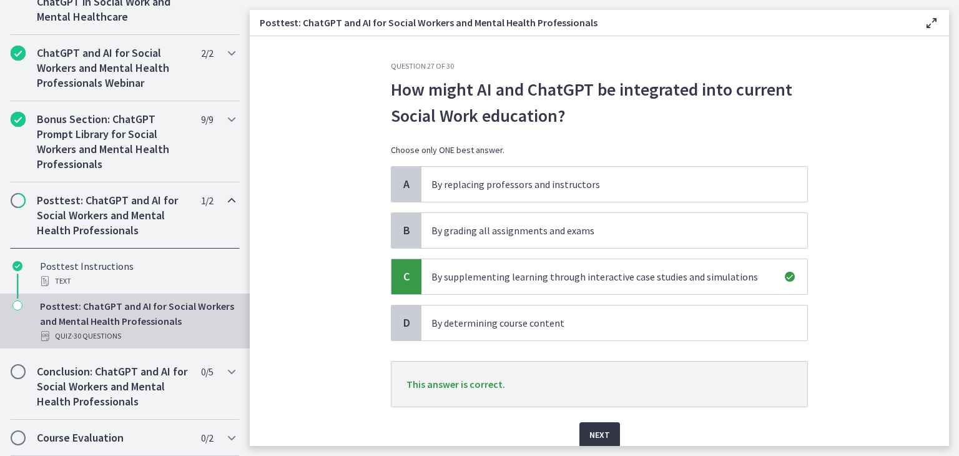
click at [595, 424] on button "Next" at bounding box center [599, 434] width 41 height 25
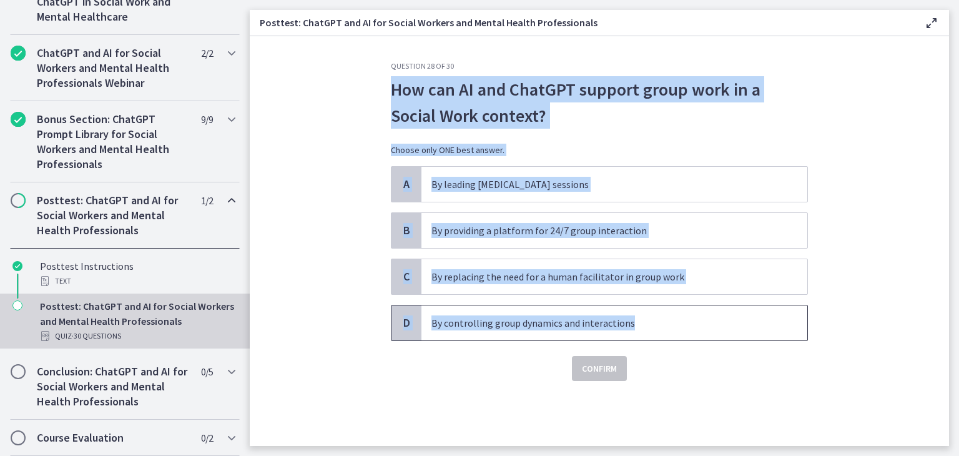
drag, startPoint x: 378, startPoint y: 95, endPoint x: 661, endPoint y: 331, distance: 367.9
click at [661, 331] on section "Question 28 of 30 How can AI and ChatGPT support group work in a Social Work co…" at bounding box center [599, 241] width 699 height 410
click at [500, 234] on p "By providing a platform for 24/7 group interaction" at bounding box center [601, 230] width 341 height 15
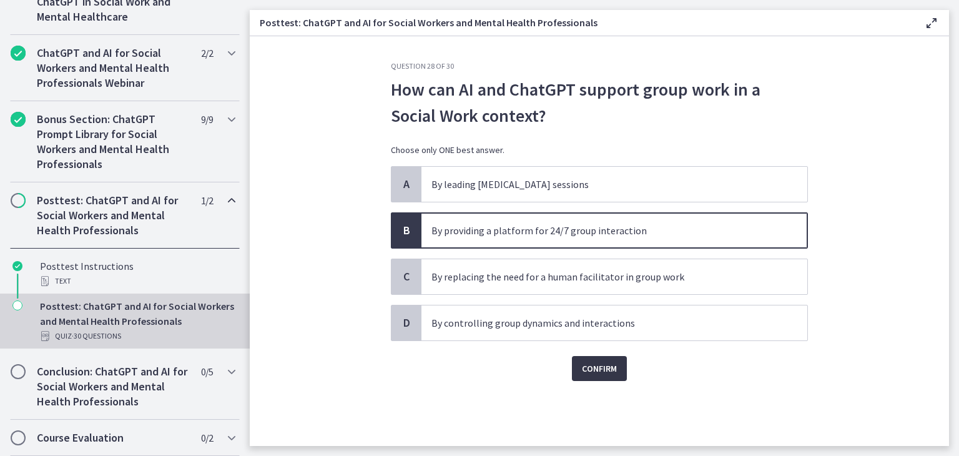
click at [589, 365] on span "Confirm" at bounding box center [599, 368] width 35 height 15
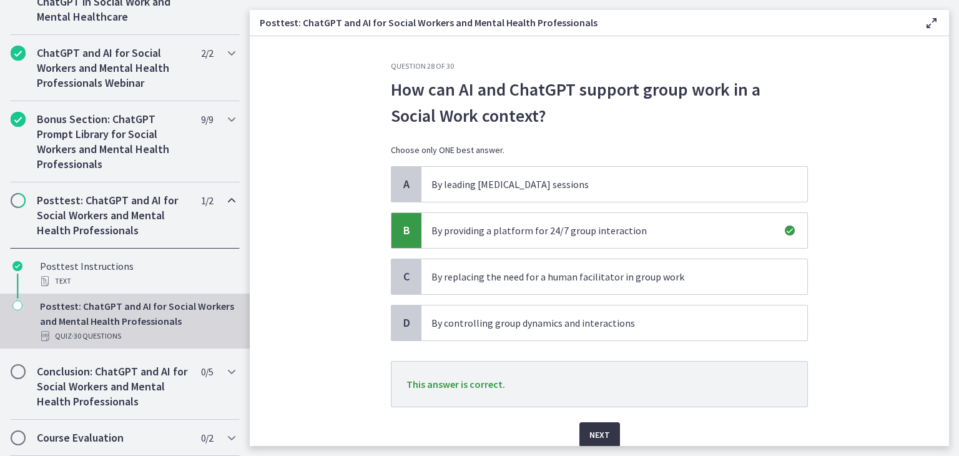
click at [589, 430] on span "Next" at bounding box center [599, 434] width 21 height 15
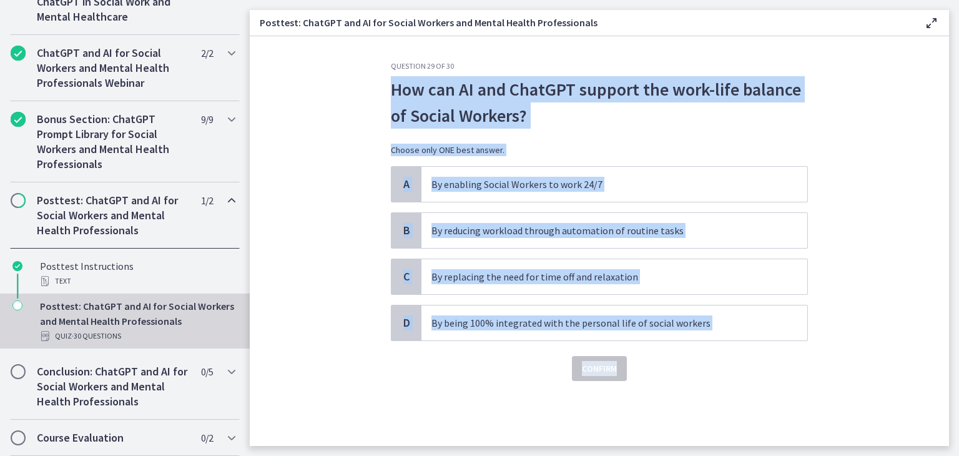
click at [617, 367] on div "Question 29 of 30 How can AI and ChatGPT support the work-life balance of Socia…" at bounding box center [599, 253] width 437 height 385
click at [514, 230] on p "By reducing workload through automation of routine tasks" at bounding box center [601, 230] width 341 height 15
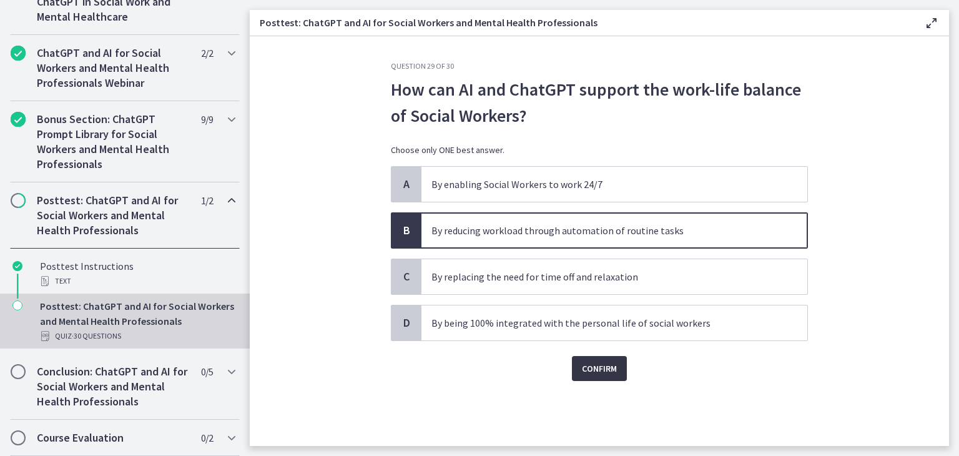
click at [609, 370] on span "Confirm" at bounding box center [599, 368] width 35 height 15
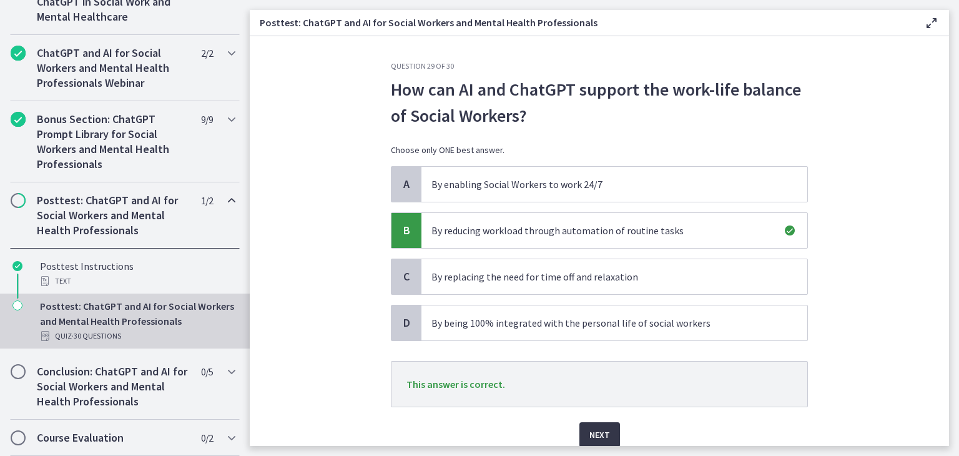
click at [581, 423] on button "Next" at bounding box center [599, 434] width 41 height 25
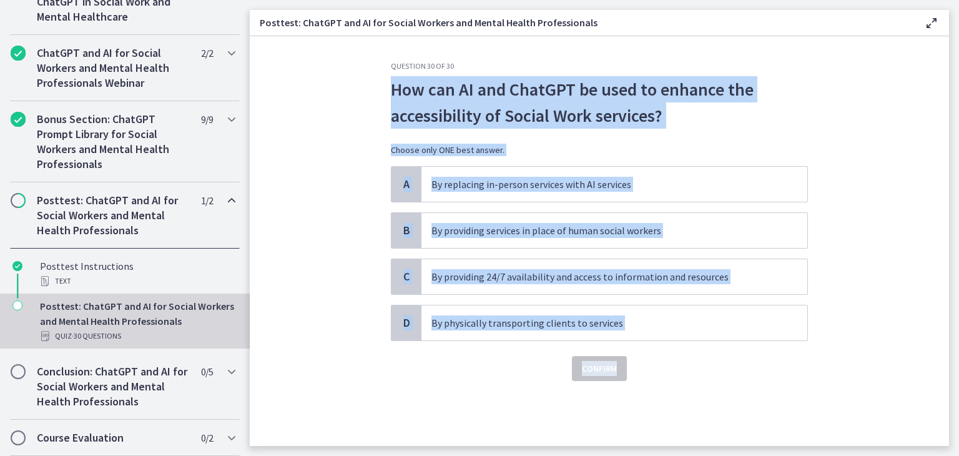
click at [626, 362] on section "Question 30 of 30 How can AI and ChatGPT be used to enhance the accessibility o…" at bounding box center [599, 241] width 699 height 410
click at [544, 272] on p "By providing 24/7 availability and access to information and resources" at bounding box center [601, 276] width 341 height 15
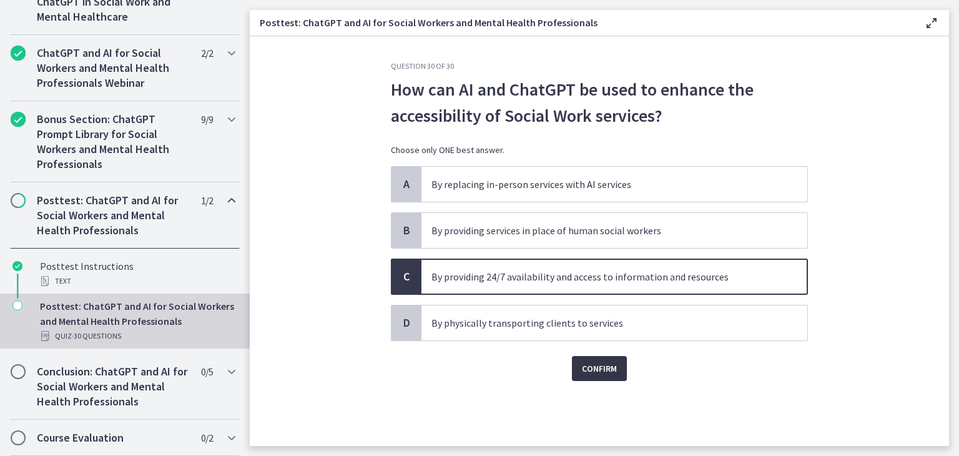
click at [617, 361] on button "Confirm" at bounding box center [599, 368] width 55 height 25
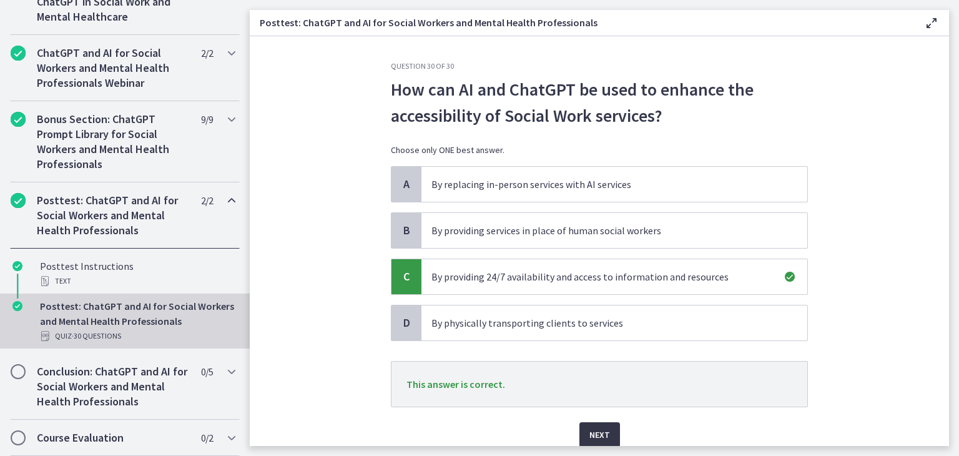
click at [597, 430] on span "Next" at bounding box center [599, 434] width 21 height 15
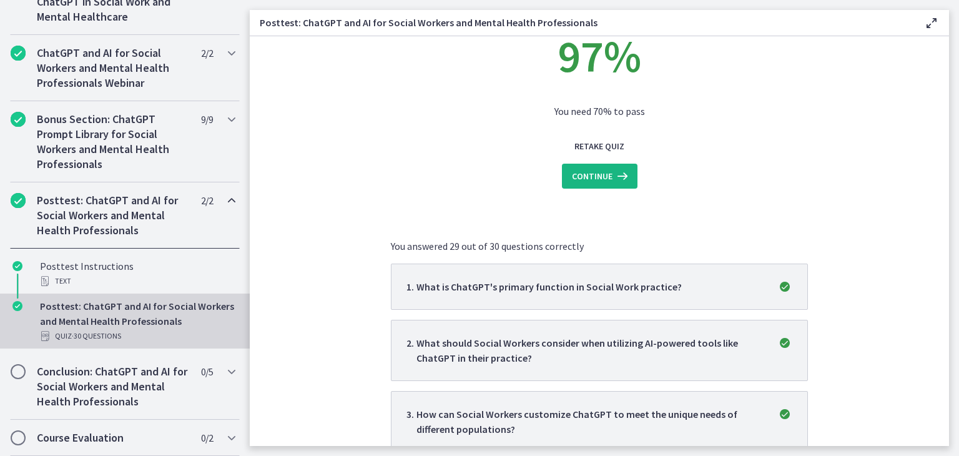
scroll to position [62, 0]
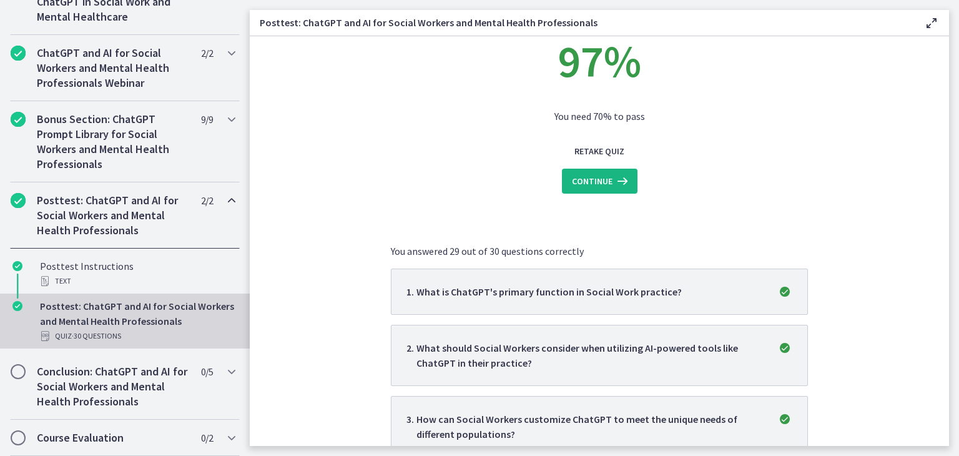
click at [593, 180] on span "Continue" at bounding box center [592, 181] width 41 height 15
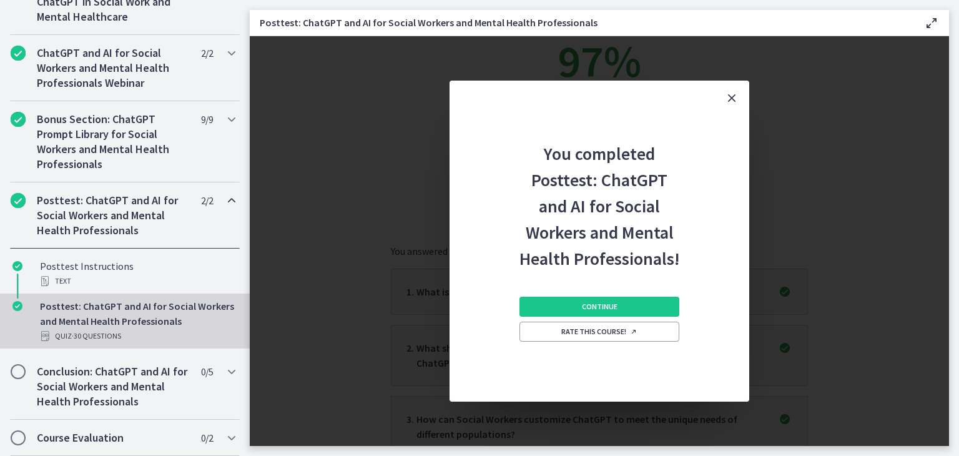
scroll to position [0, 0]
click at [592, 302] on span "Continue" at bounding box center [600, 307] width 36 height 10
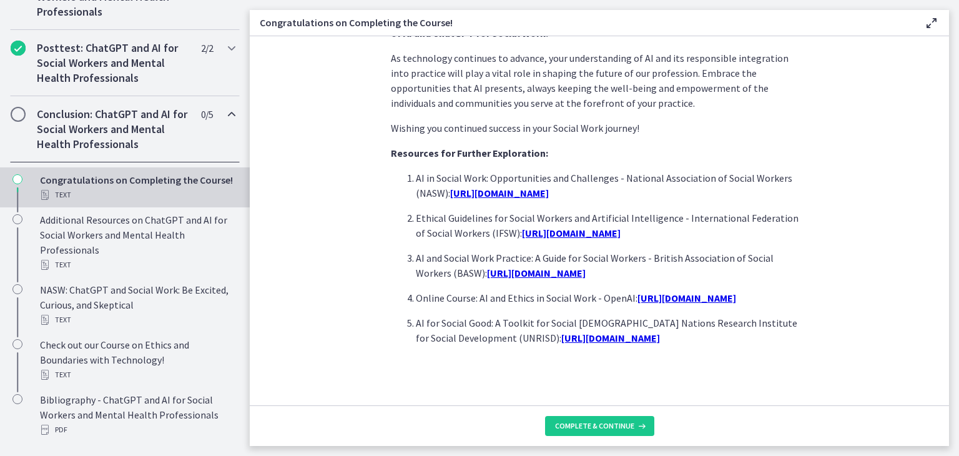
scroll to position [1087, 0]
click at [591, 424] on span "Complete & continue" at bounding box center [594, 426] width 79 height 10
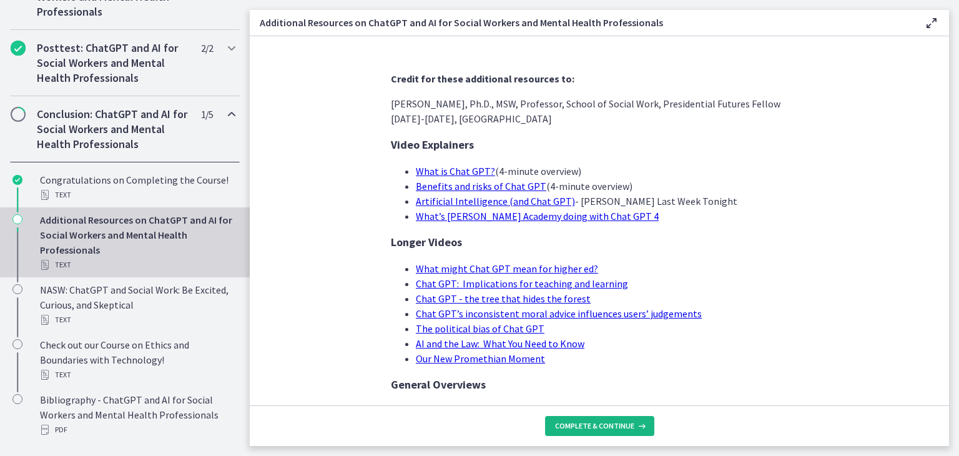
click at [591, 423] on span "Complete & continue" at bounding box center [594, 426] width 79 height 10
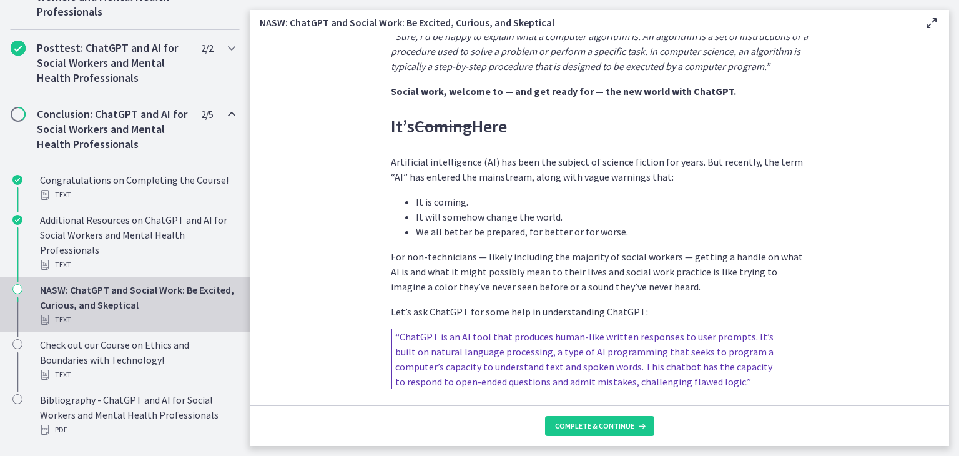
scroll to position [562, 0]
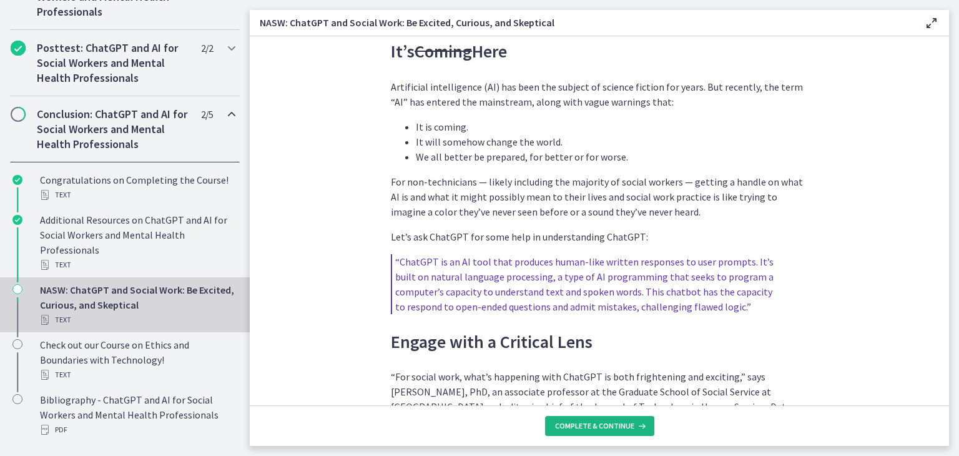
click at [609, 423] on span "Complete & continue" at bounding box center [594, 426] width 79 height 10
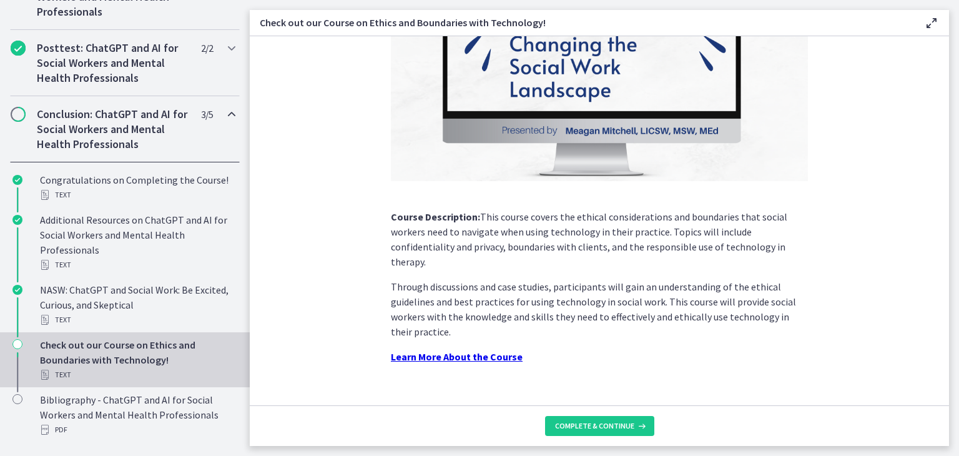
scroll to position [168, 0]
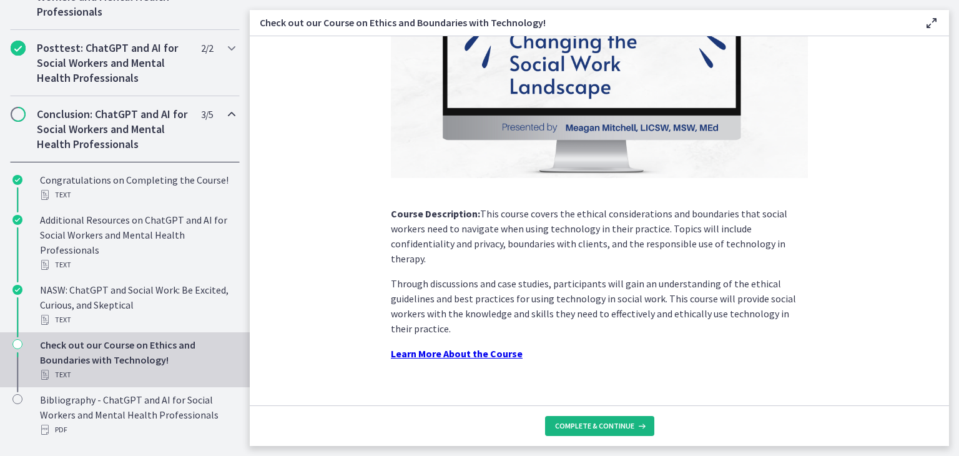
click at [576, 416] on button "Complete & continue" at bounding box center [599, 426] width 109 height 20
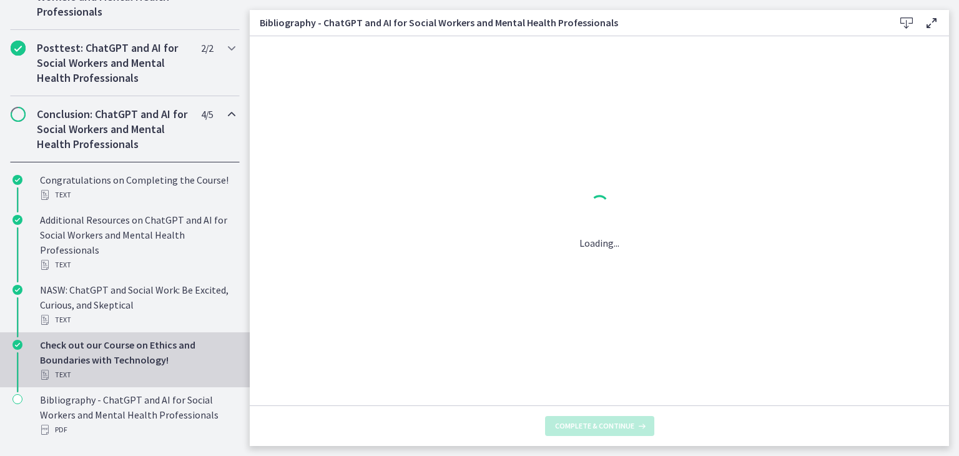
scroll to position [0, 0]
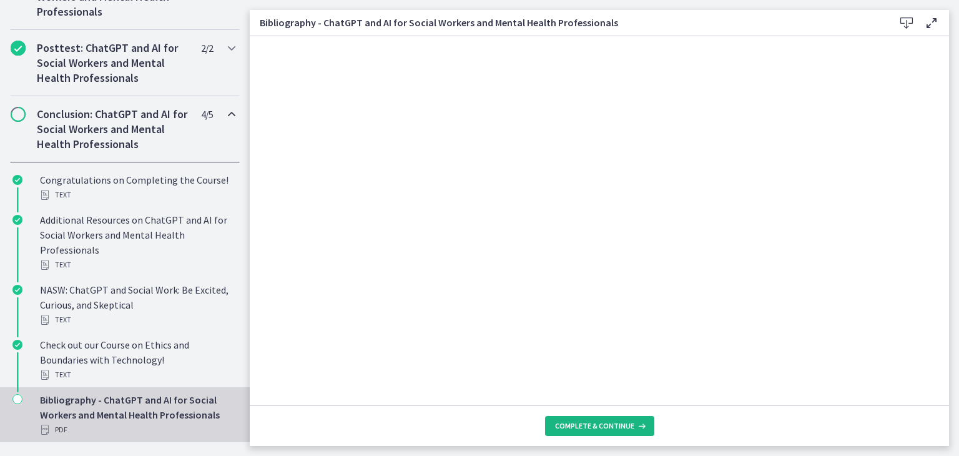
click at [604, 421] on span "Complete & continue" at bounding box center [594, 426] width 79 height 10
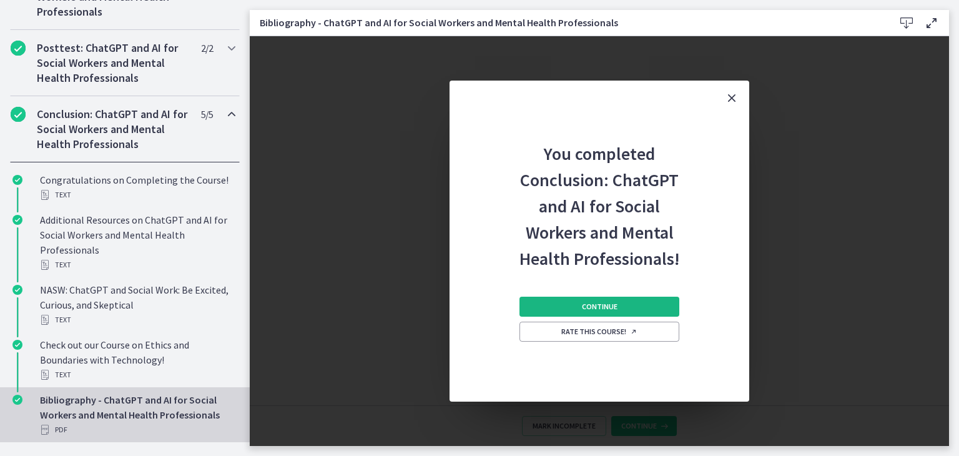
click at [588, 308] on span "Continue" at bounding box center [600, 307] width 36 height 10
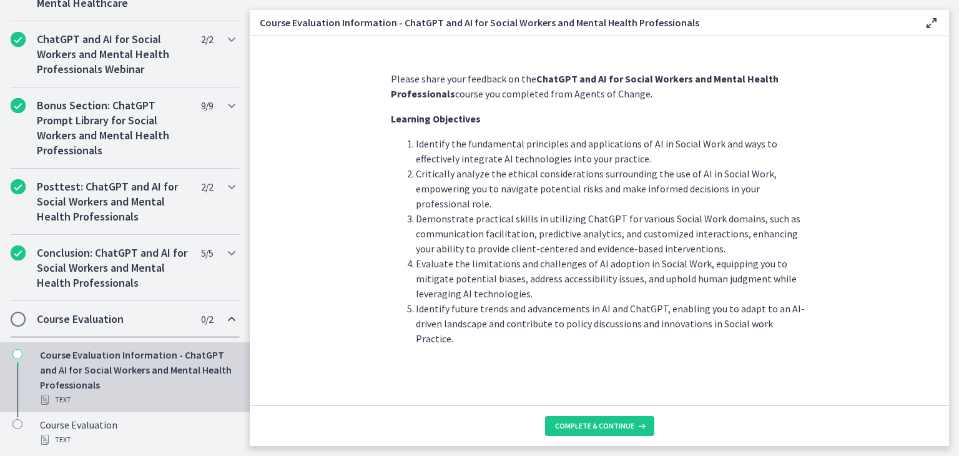
scroll to position [624, 0]
click at [590, 421] on span "Complete & continue" at bounding box center [594, 426] width 79 height 10
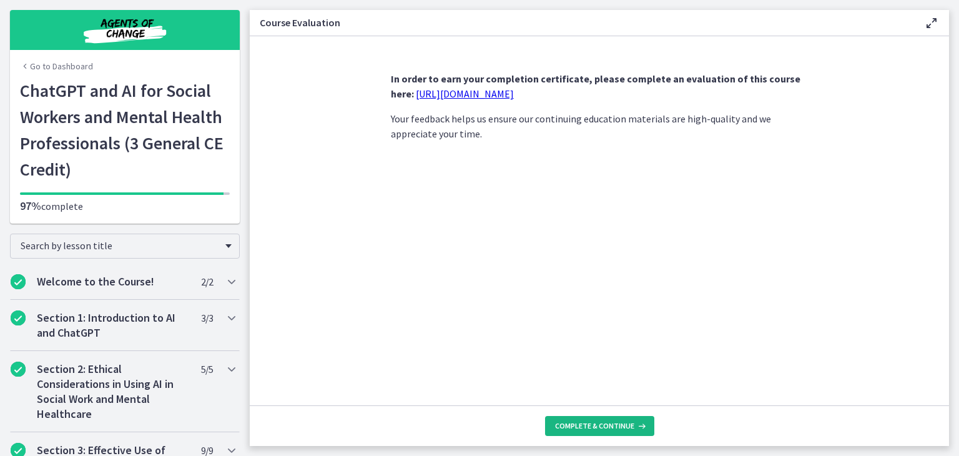
click at [619, 430] on span "Complete & continue" at bounding box center [594, 426] width 79 height 10
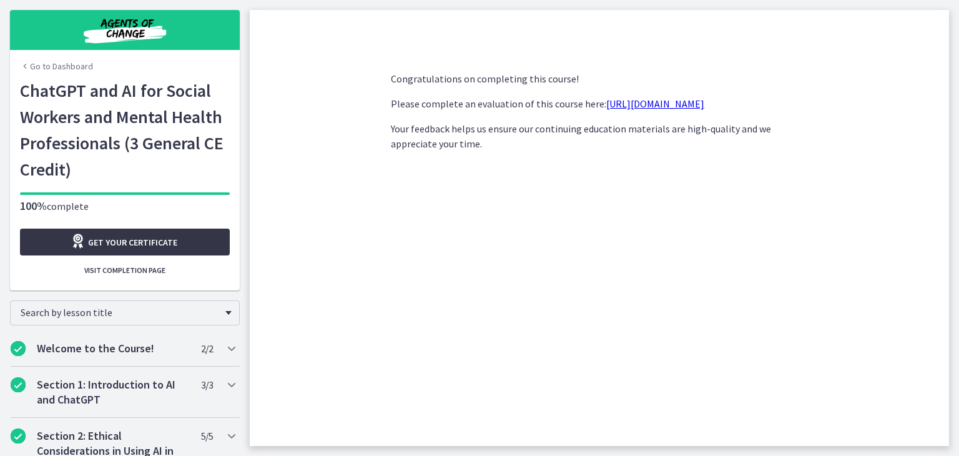
click at [145, 239] on span "Get your certificate" at bounding box center [132, 242] width 89 height 15
click at [112, 27] on img "Chapters" at bounding box center [125, 30] width 150 height 30
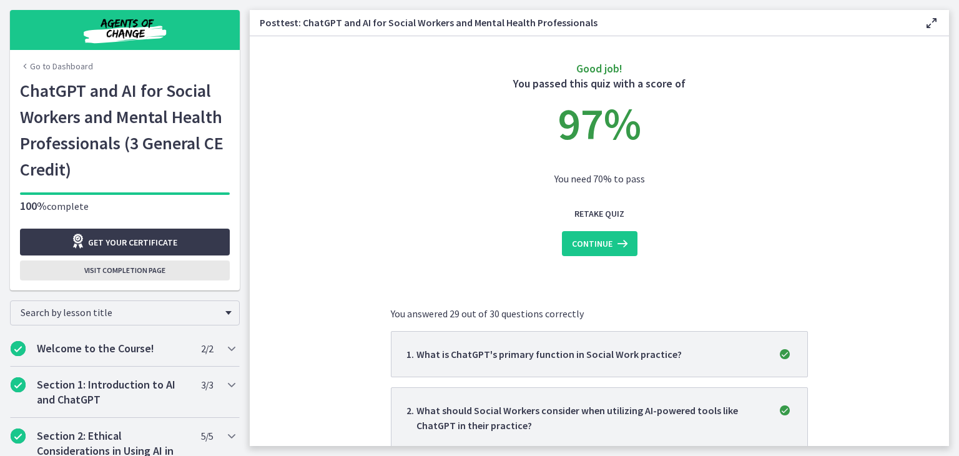
click at [140, 277] on button "Visit completion page" at bounding box center [125, 270] width 210 height 20
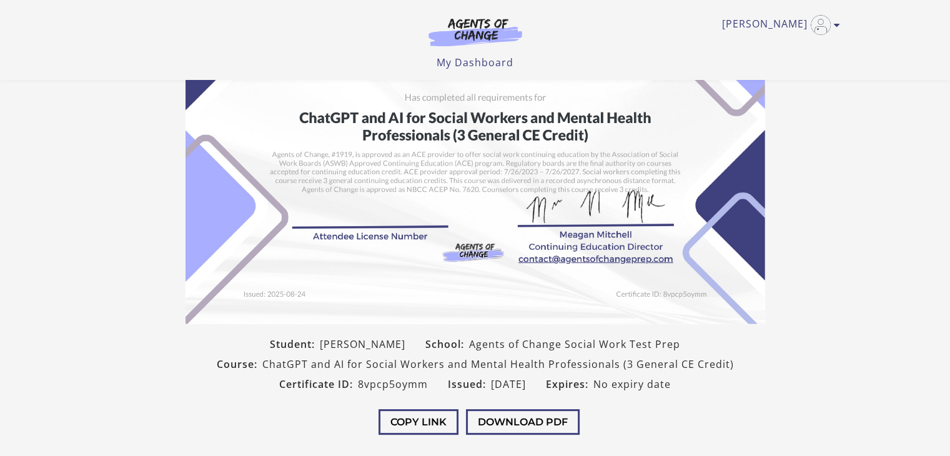
scroll to position [62, 0]
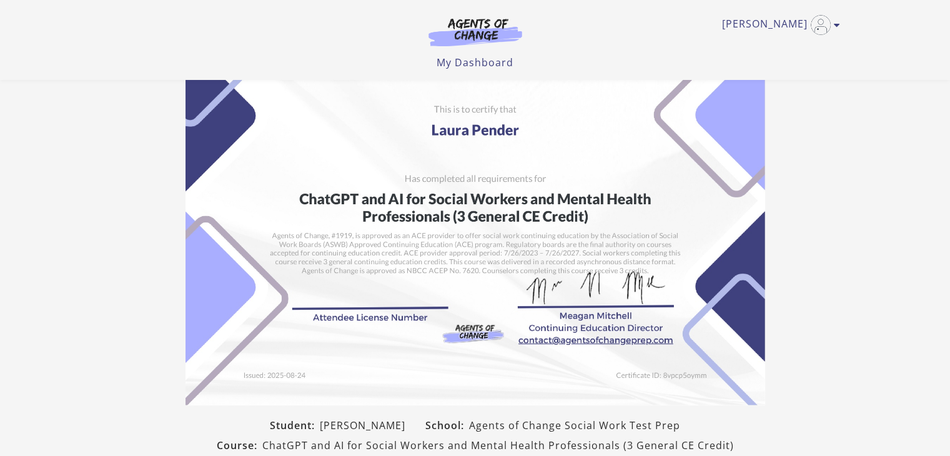
drag, startPoint x: 548, startPoint y: 210, endPoint x: 457, endPoint y: 164, distance: 101.6
click at [457, 164] on img at bounding box center [474, 200] width 579 height 409
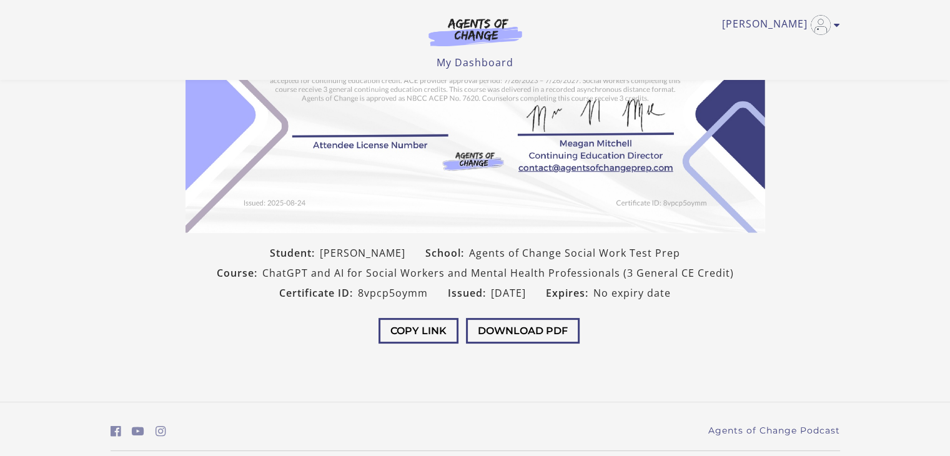
scroll to position [250, 0]
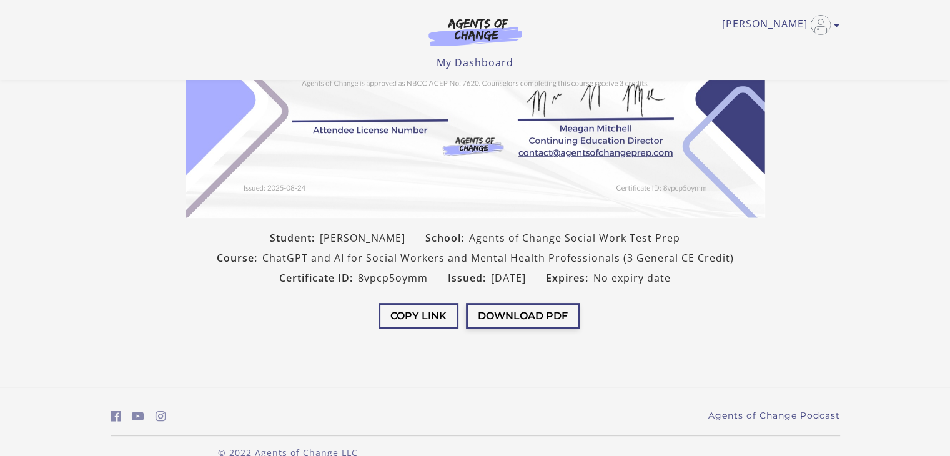
click at [506, 313] on button "Download PDF" at bounding box center [523, 316] width 114 height 26
click at [506, 318] on button "Download PDF" at bounding box center [523, 316] width 114 height 26
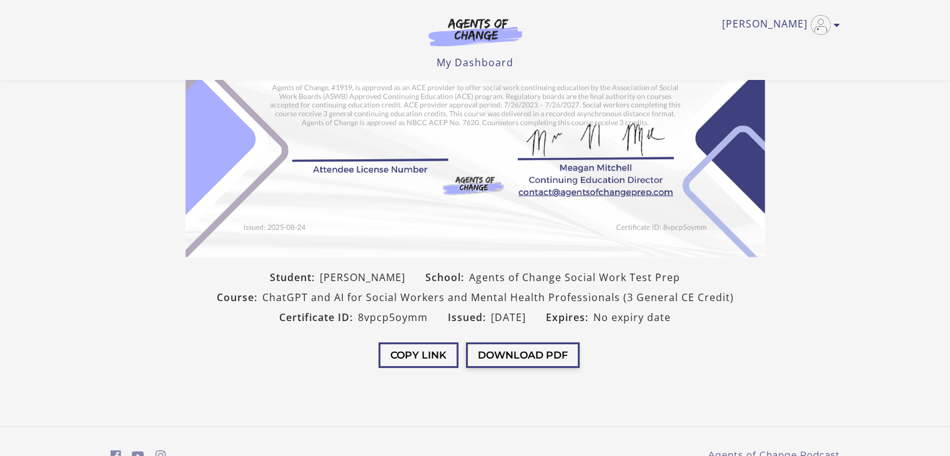
scroll to position [146, 0]
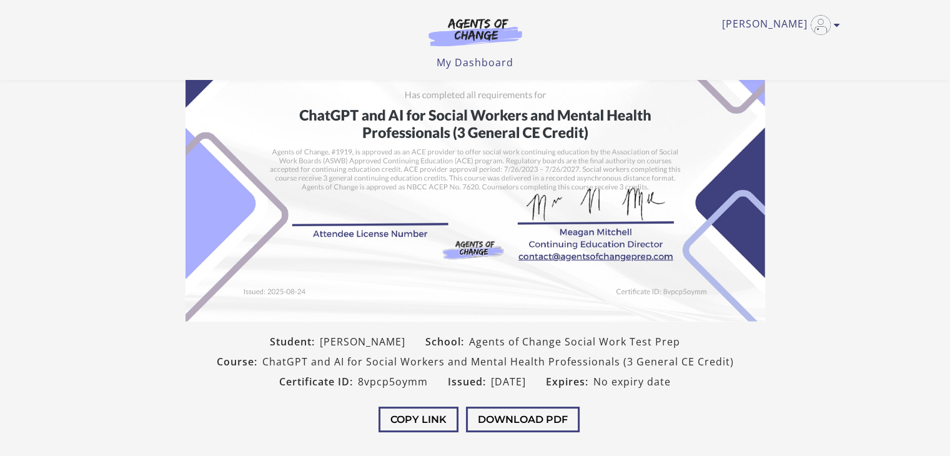
click at [483, 25] on img at bounding box center [475, 31] width 120 height 29
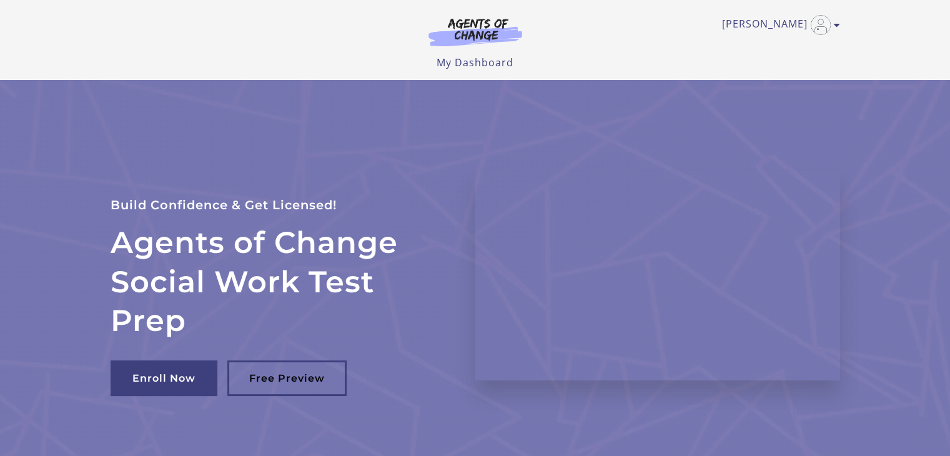
click at [457, 34] on img at bounding box center [475, 31] width 120 height 29
click at [786, 25] on link "[PERSON_NAME]" at bounding box center [778, 25] width 112 height 20
click at [772, 46] on link "My Account" at bounding box center [788, 45] width 110 height 21
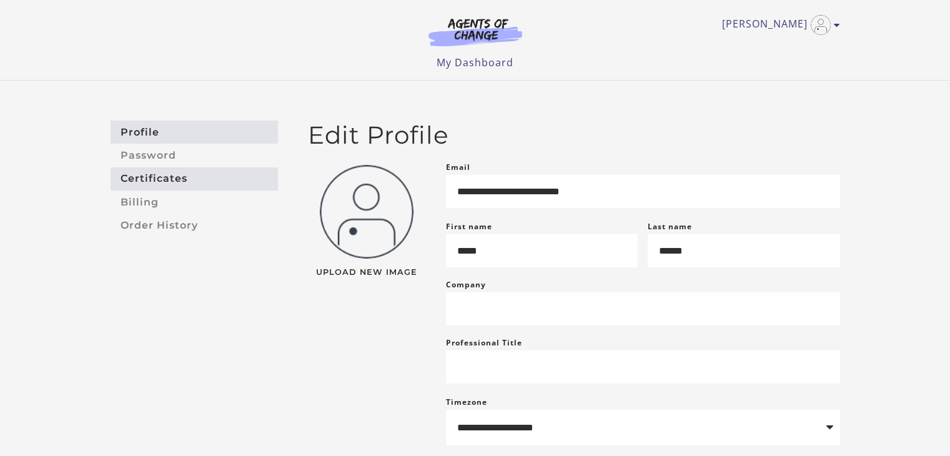
click at [189, 185] on link "Certificates" at bounding box center [194, 178] width 167 height 23
